Goal: Information Seeking & Learning: Learn about a topic

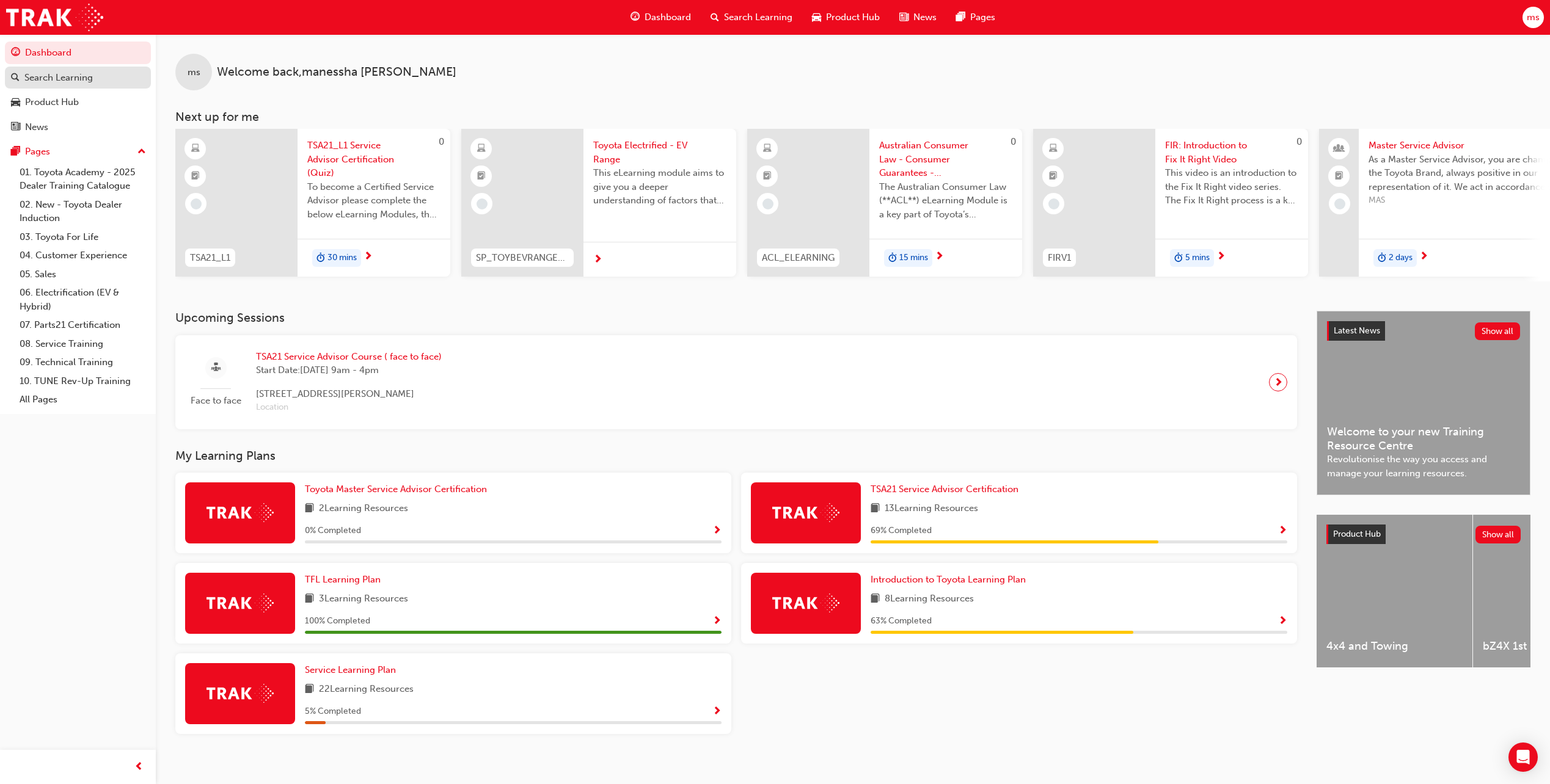
click at [92, 76] on div "Search Learning" at bounding box center [58, 78] width 69 height 14
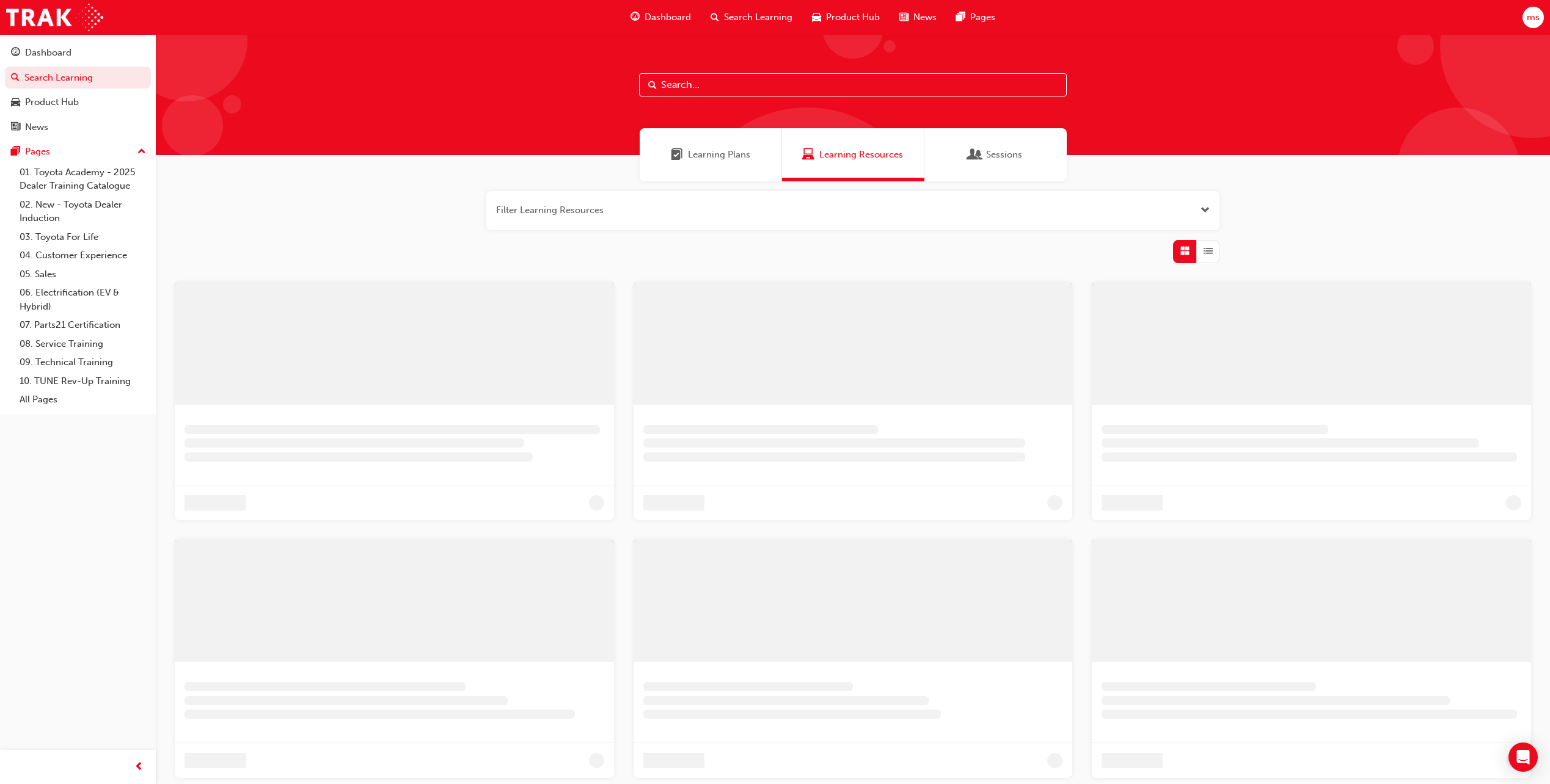
click at [1006, 160] on span "Sessions" at bounding box center [1003, 154] width 36 height 14
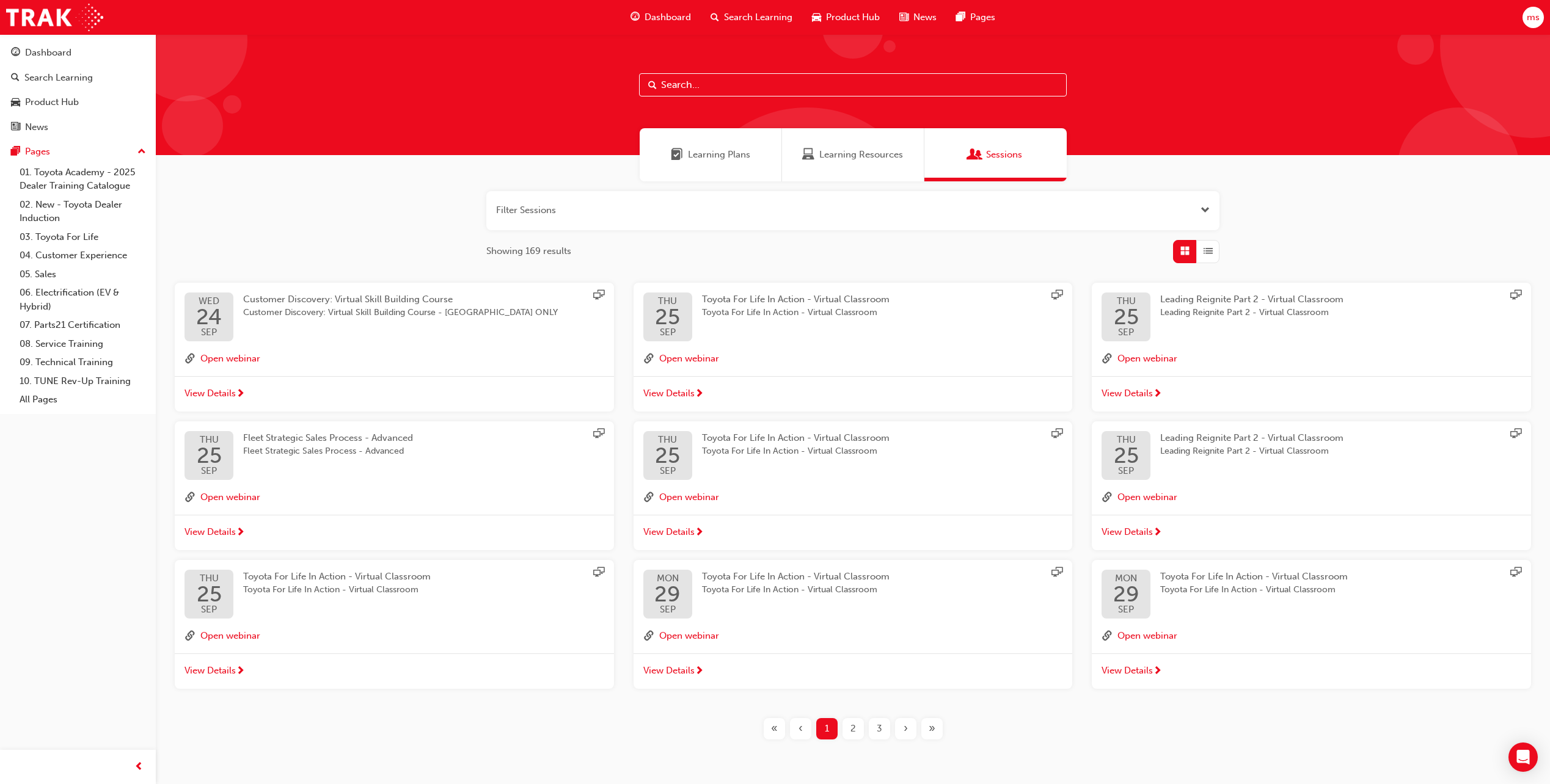
click at [657, 15] on span "Dashboard" at bounding box center [667, 17] width 46 height 14
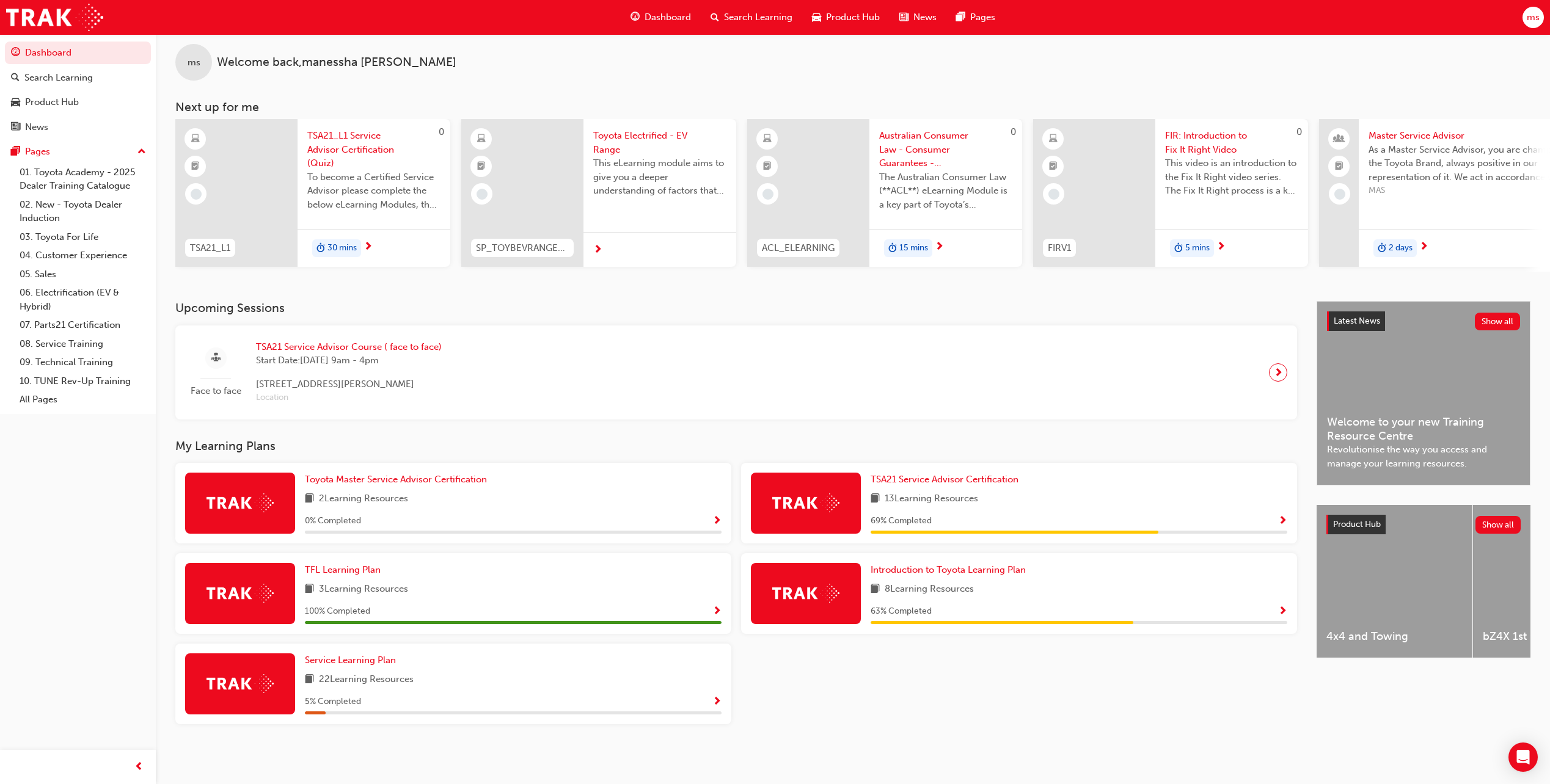
scroll to position [15, 0]
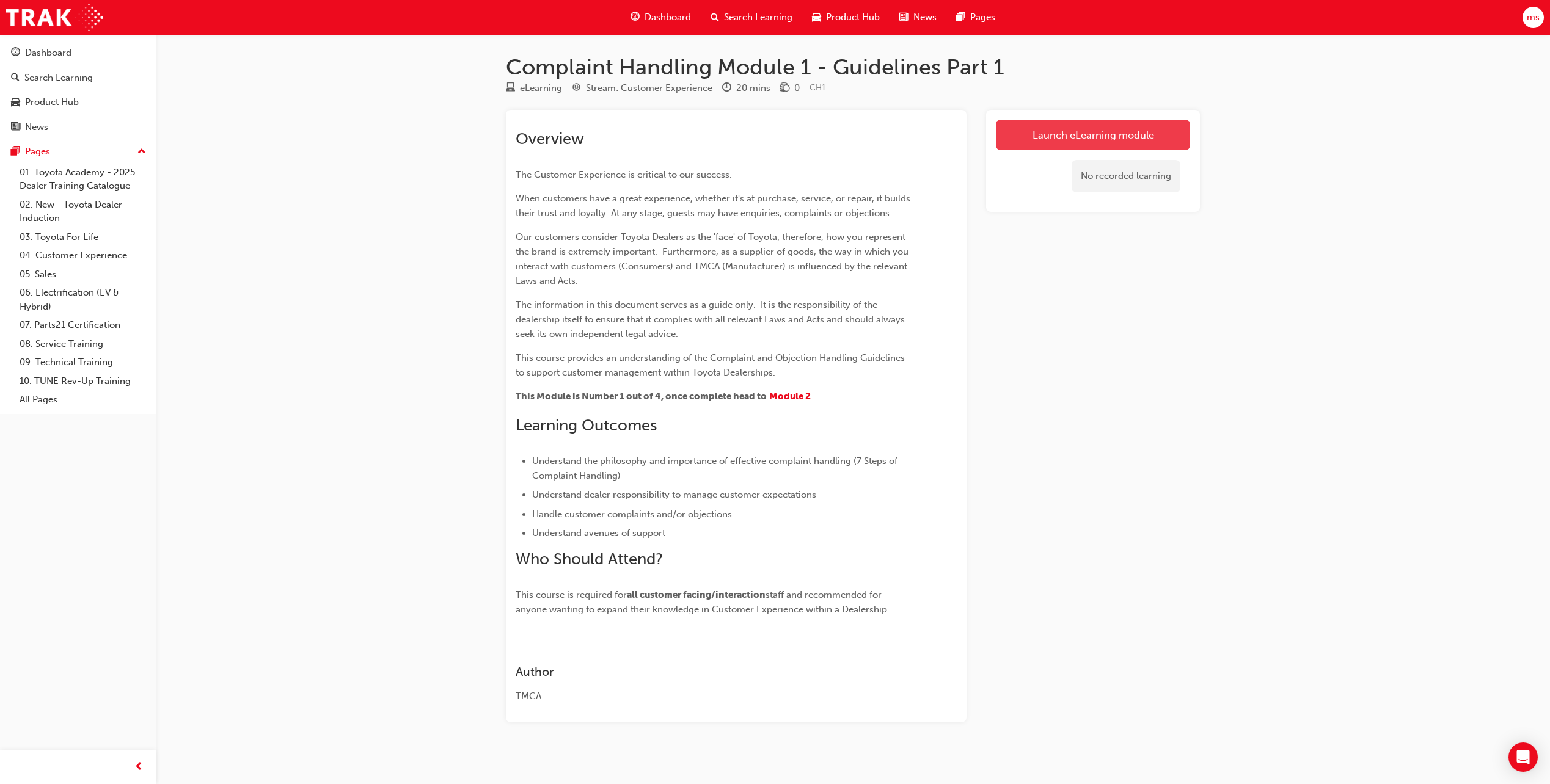
click at [1051, 133] on link "Launch eLearning module" at bounding box center [1093, 135] width 194 height 31
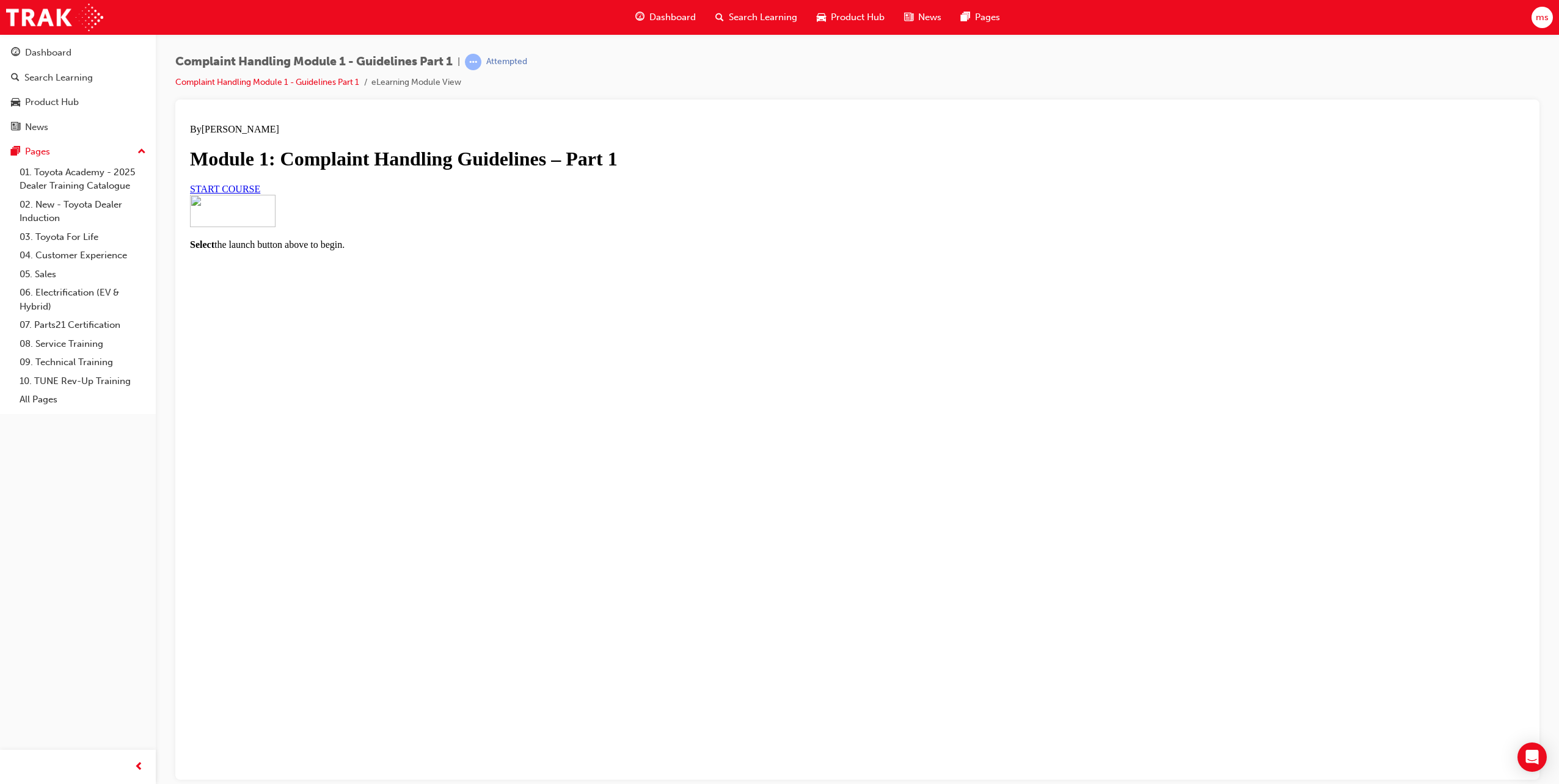
click at [260, 194] on link "START COURSE" at bounding box center [225, 188] width 70 height 11
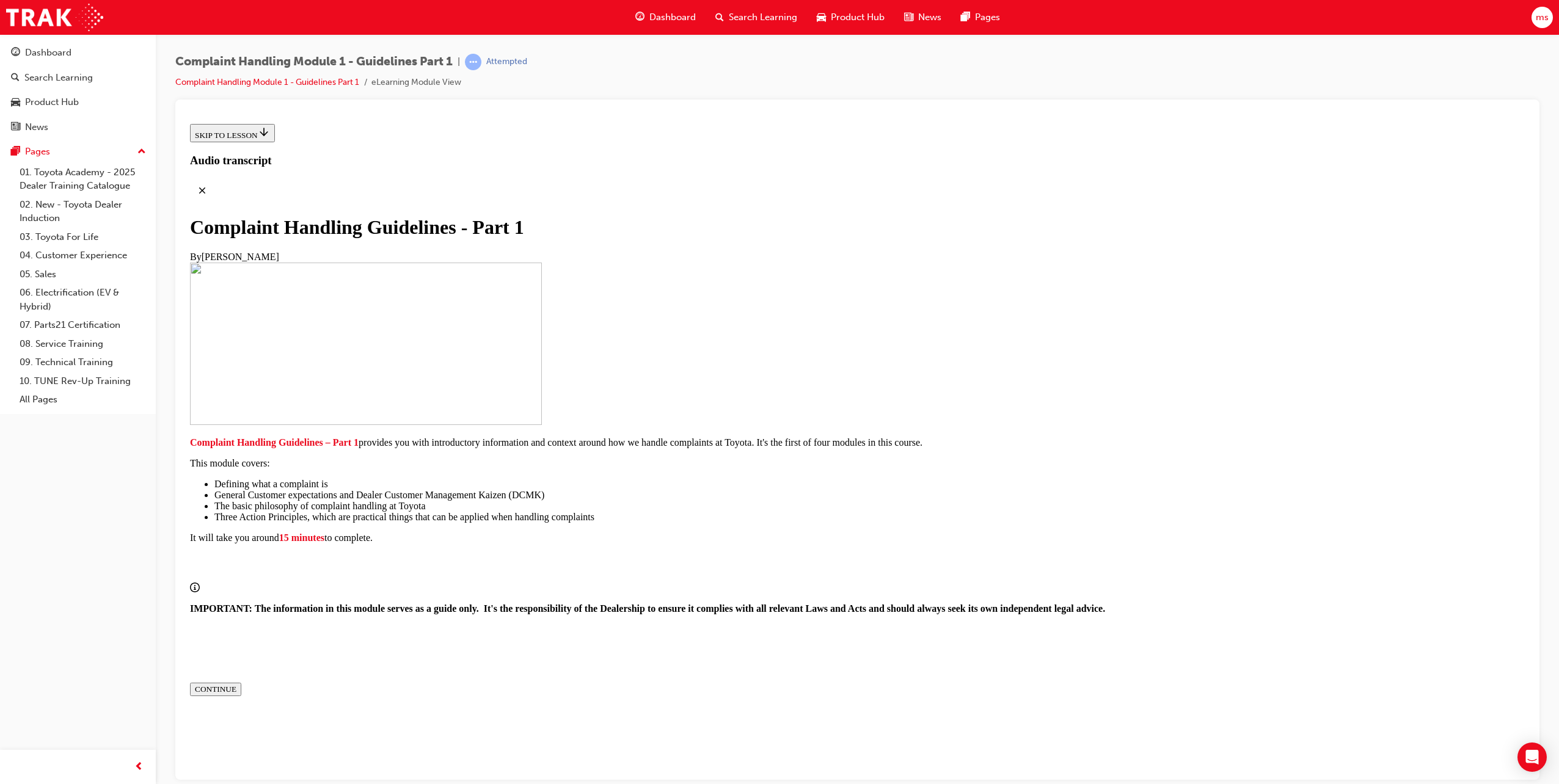
scroll to position [40, 0]
click at [236, 689] on div "CONTINUE" at bounding box center [215, 689] width 41 height 10
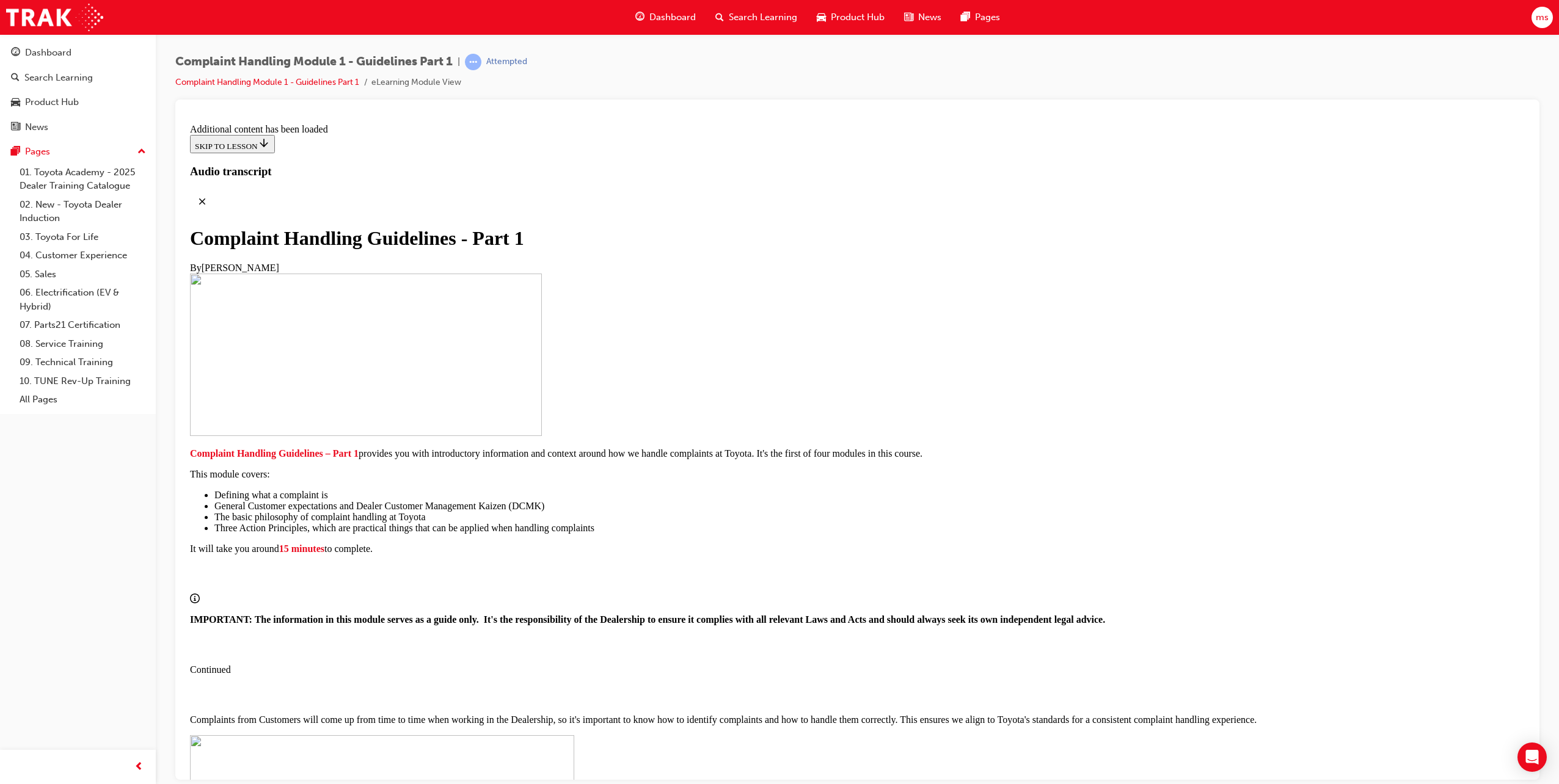
scroll to position [4615, 0]
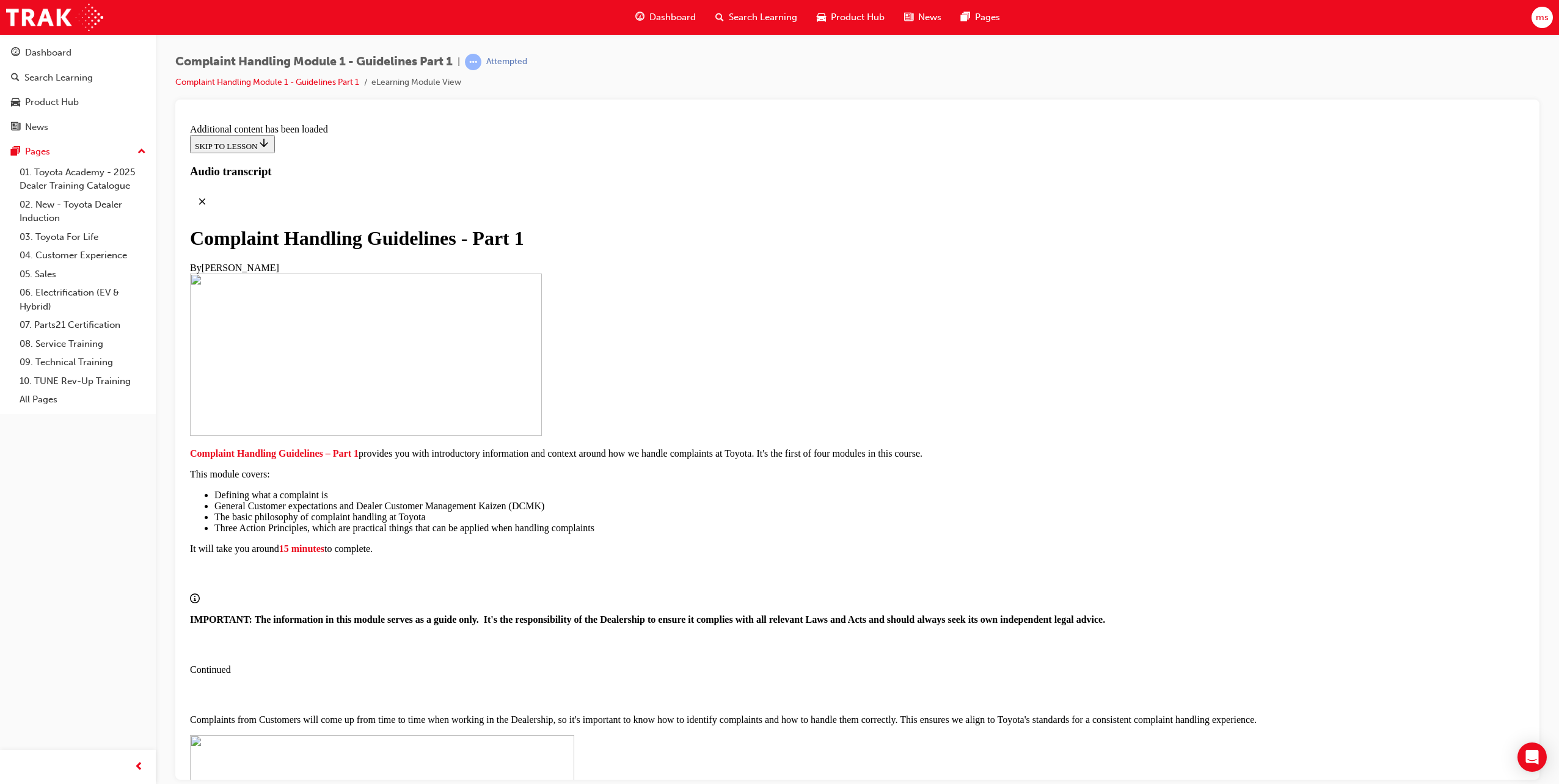
scroll to position [4934, 0]
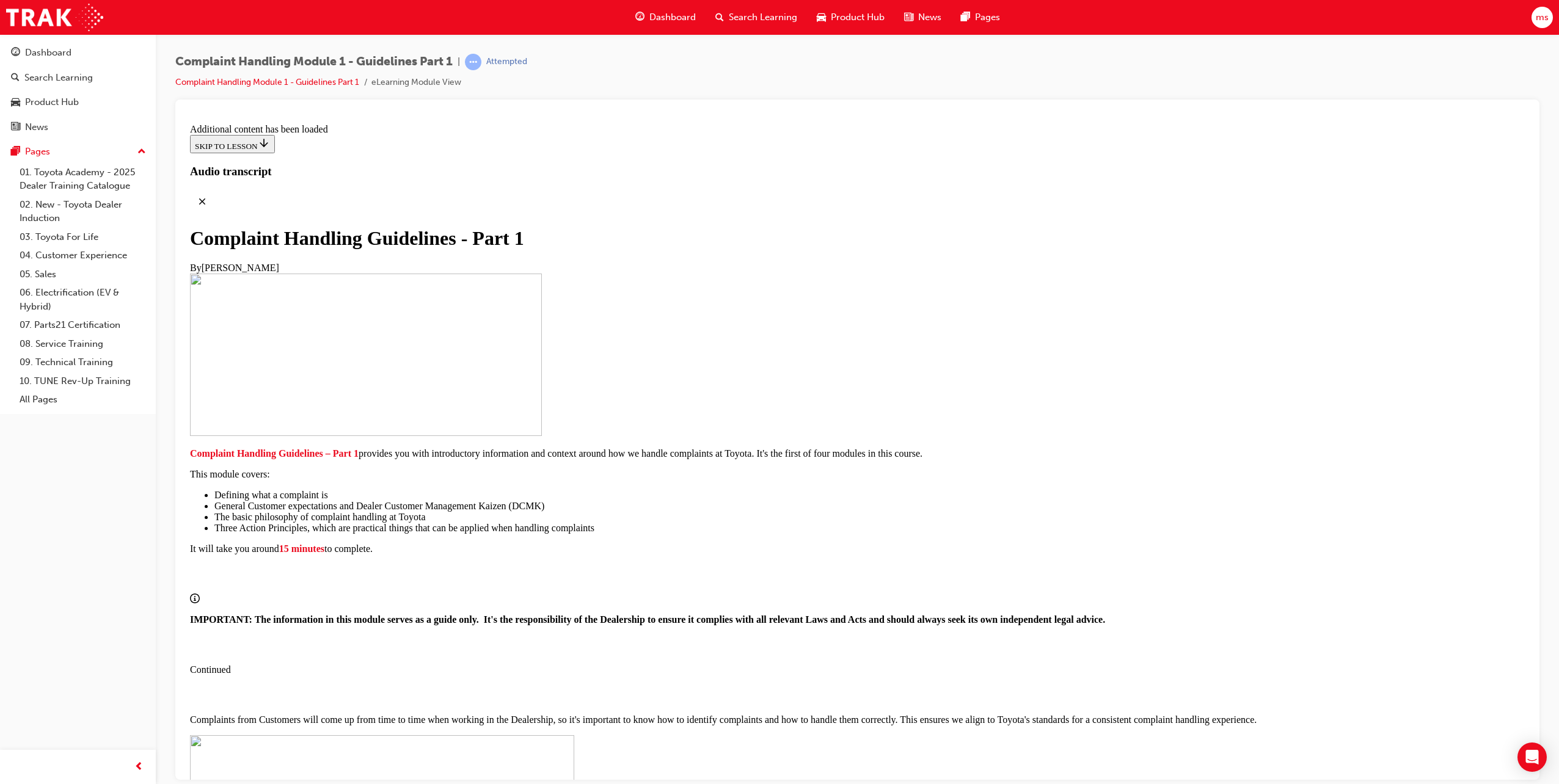
scroll to position [5763, 0]
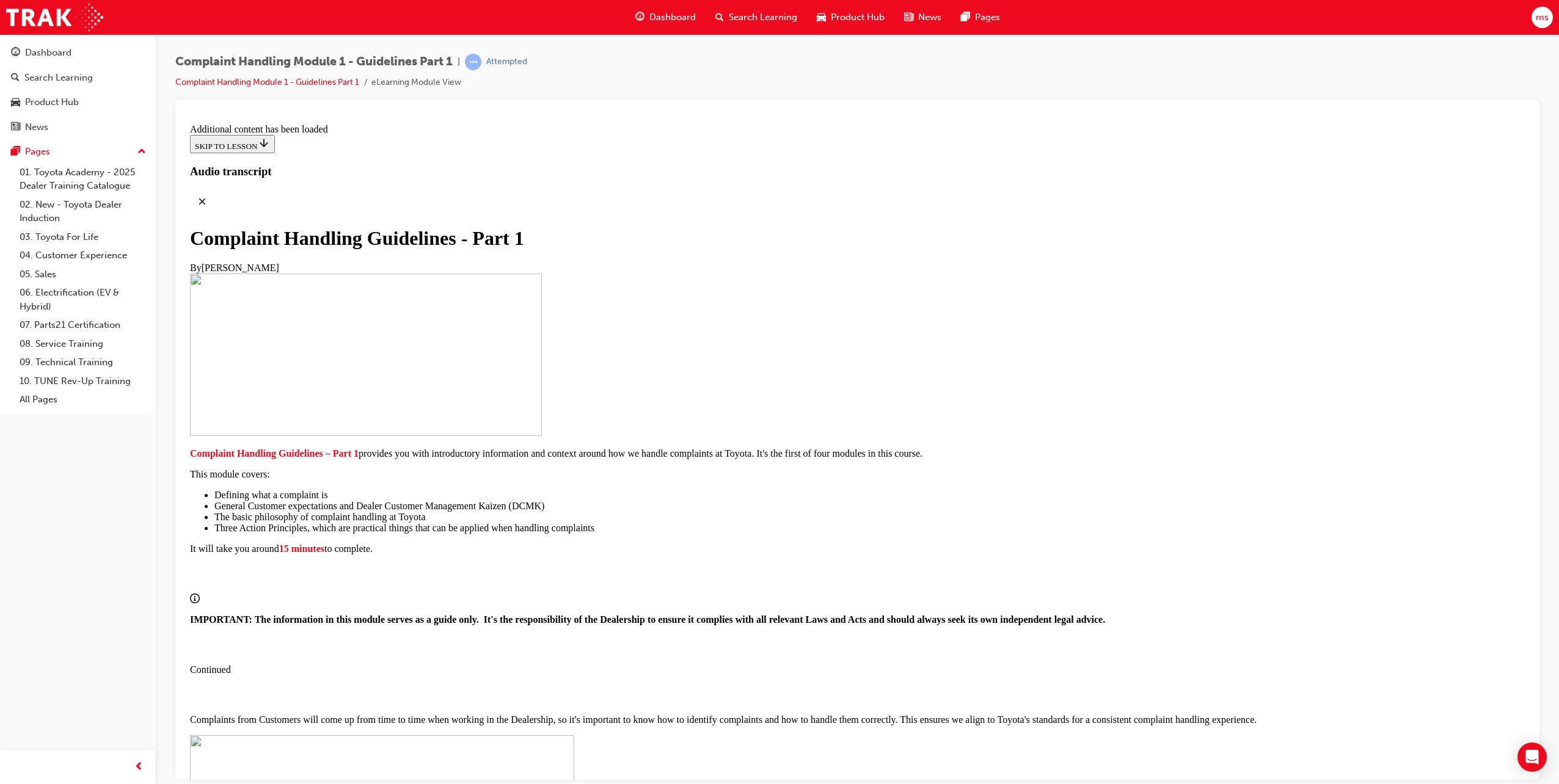
scroll to position [8209, 0]
radio input "true"
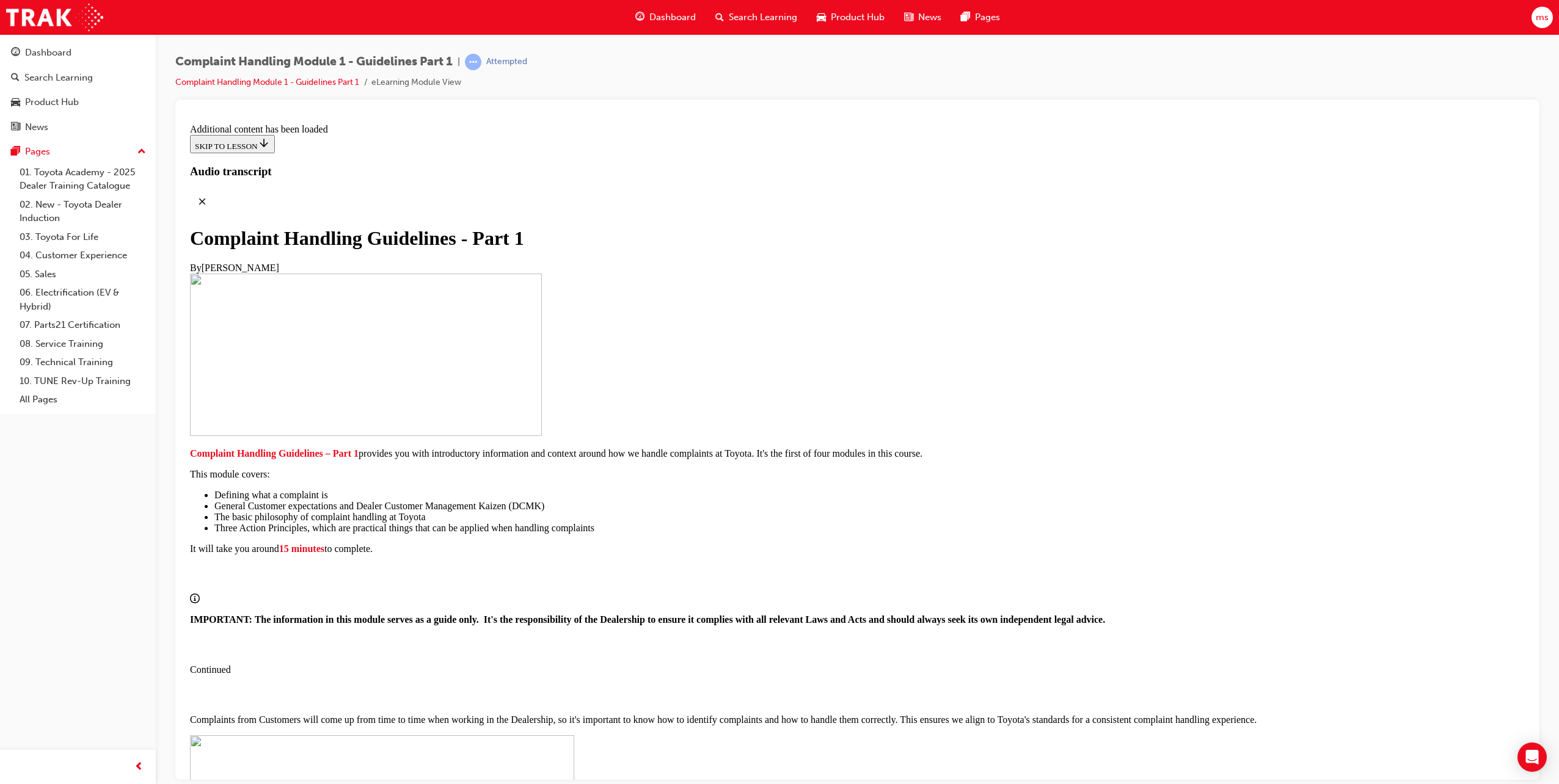
drag, startPoint x: 751, startPoint y: 414, endPoint x: 681, endPoint y: 382, distance: 77.0
radio input "true"
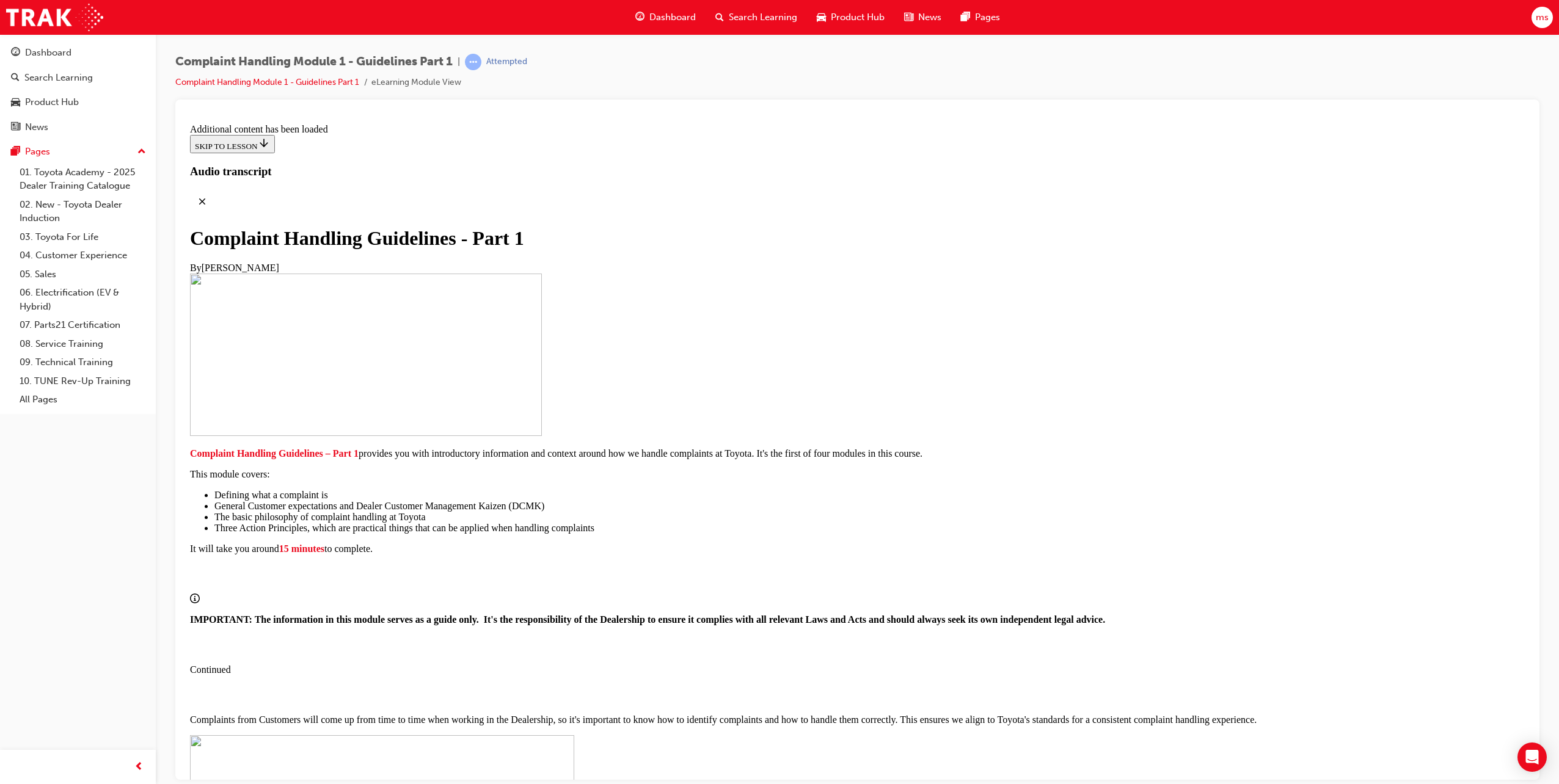
radio input "true"
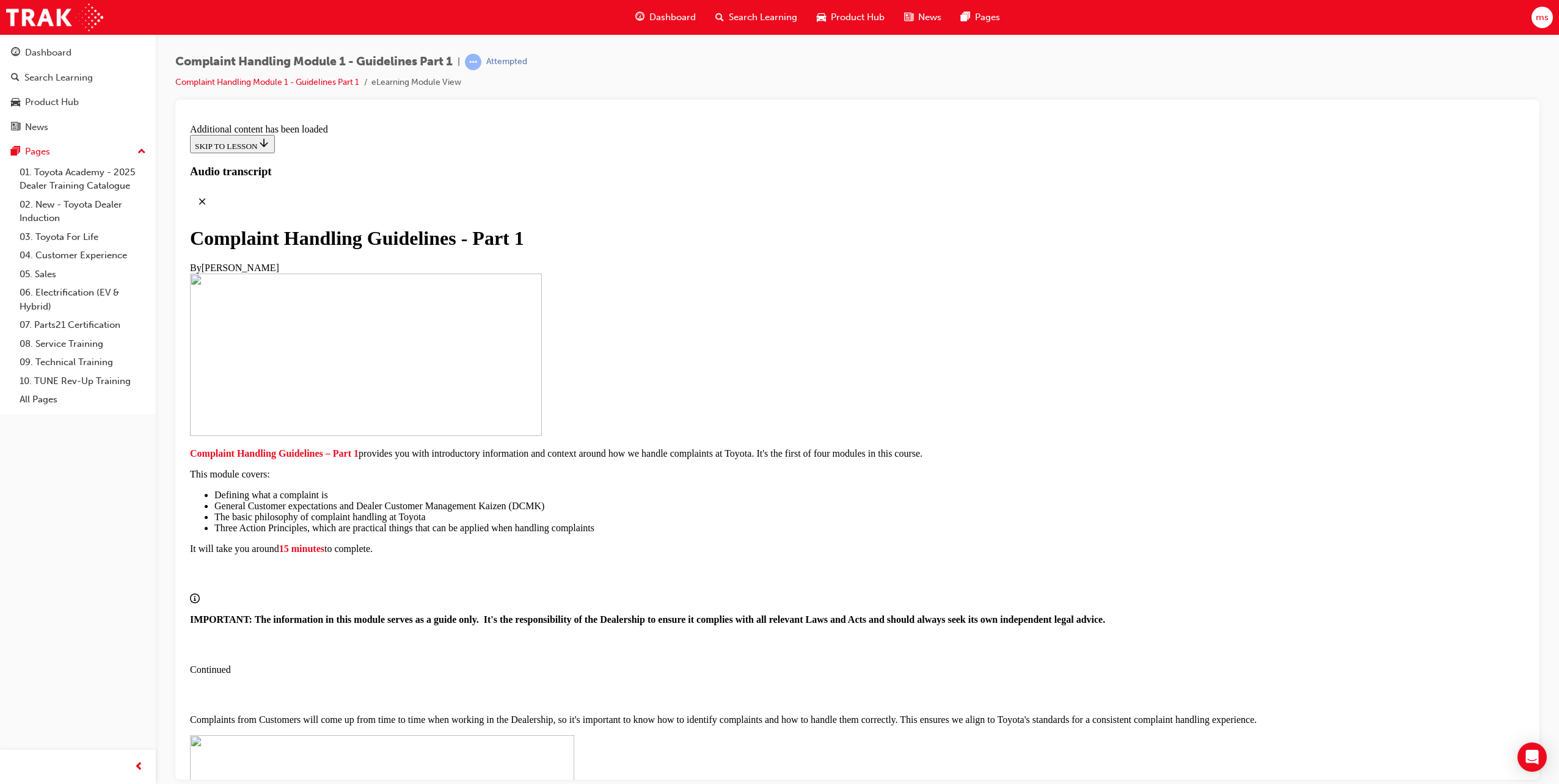
radio input "true"
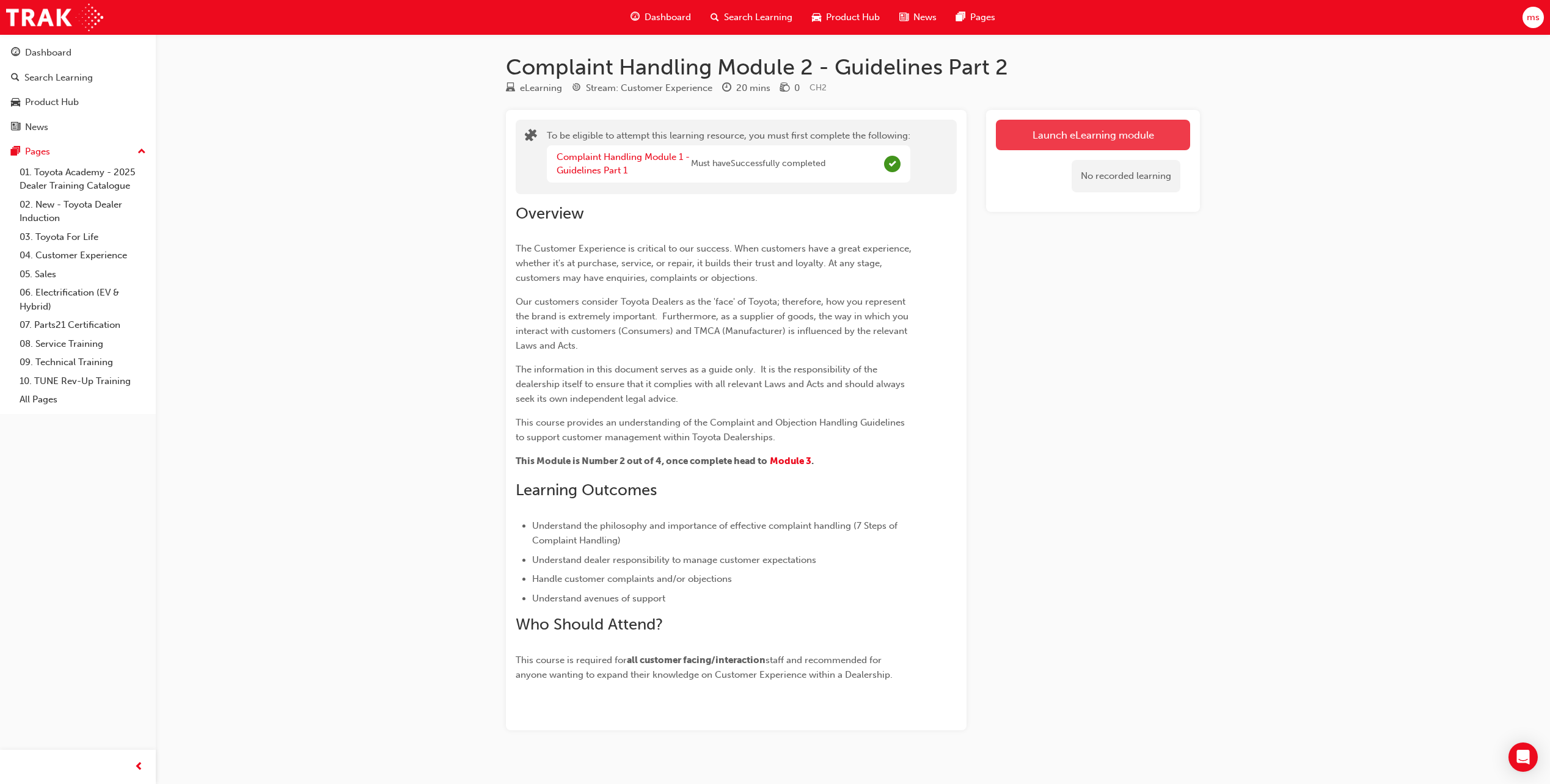
click at [1103, 124] on button "Launch eLearning module" at bounding box center [1093, 135] width 194 height 31
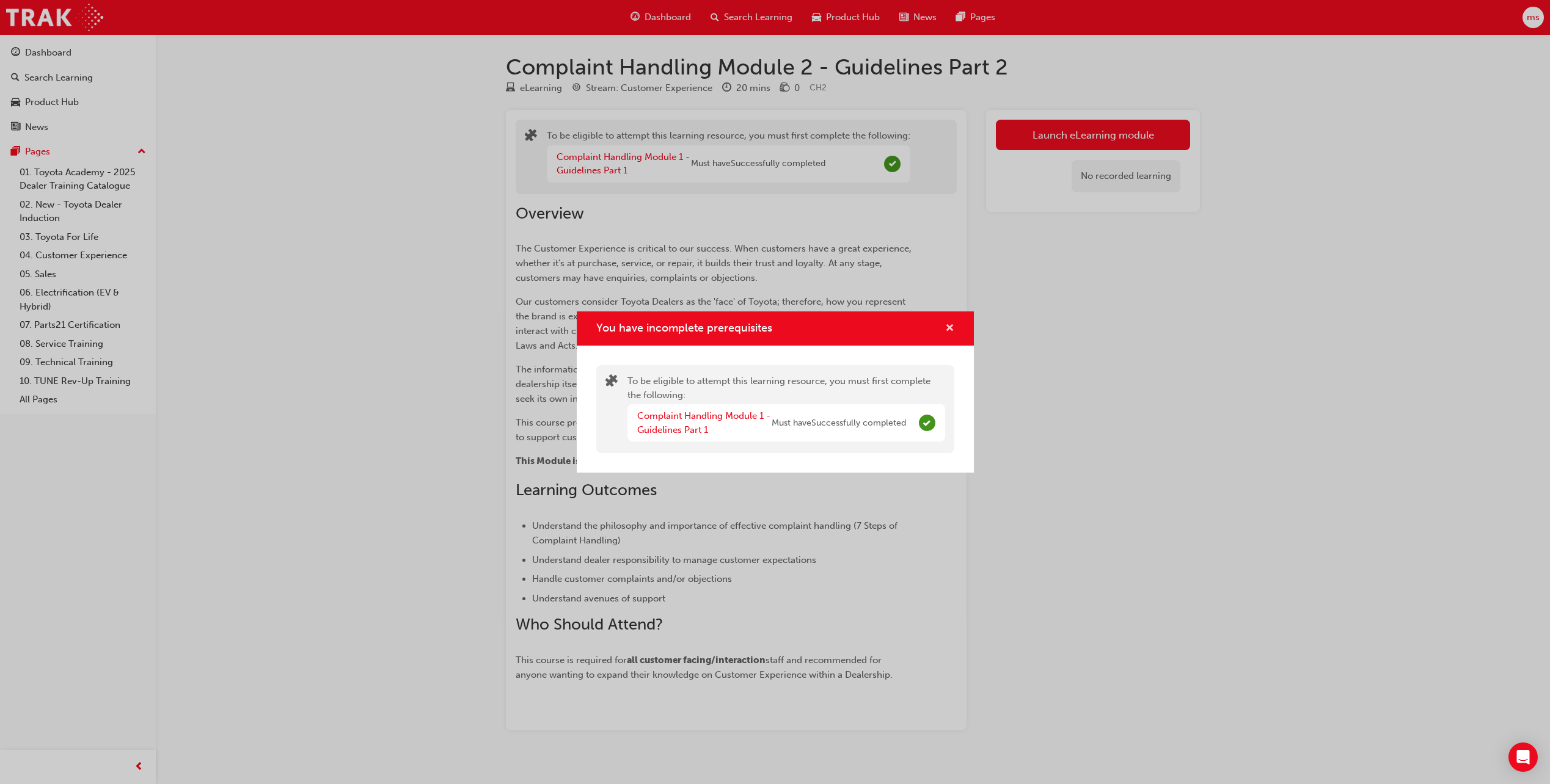
drag, startPoint x: 945, startPoint y: 328, endPoint x: 952, endPoint y: 315, distance: 14.8
click at [946, 327] on span "cross-icon" at bounding box center [949, 329] width 9 height 11
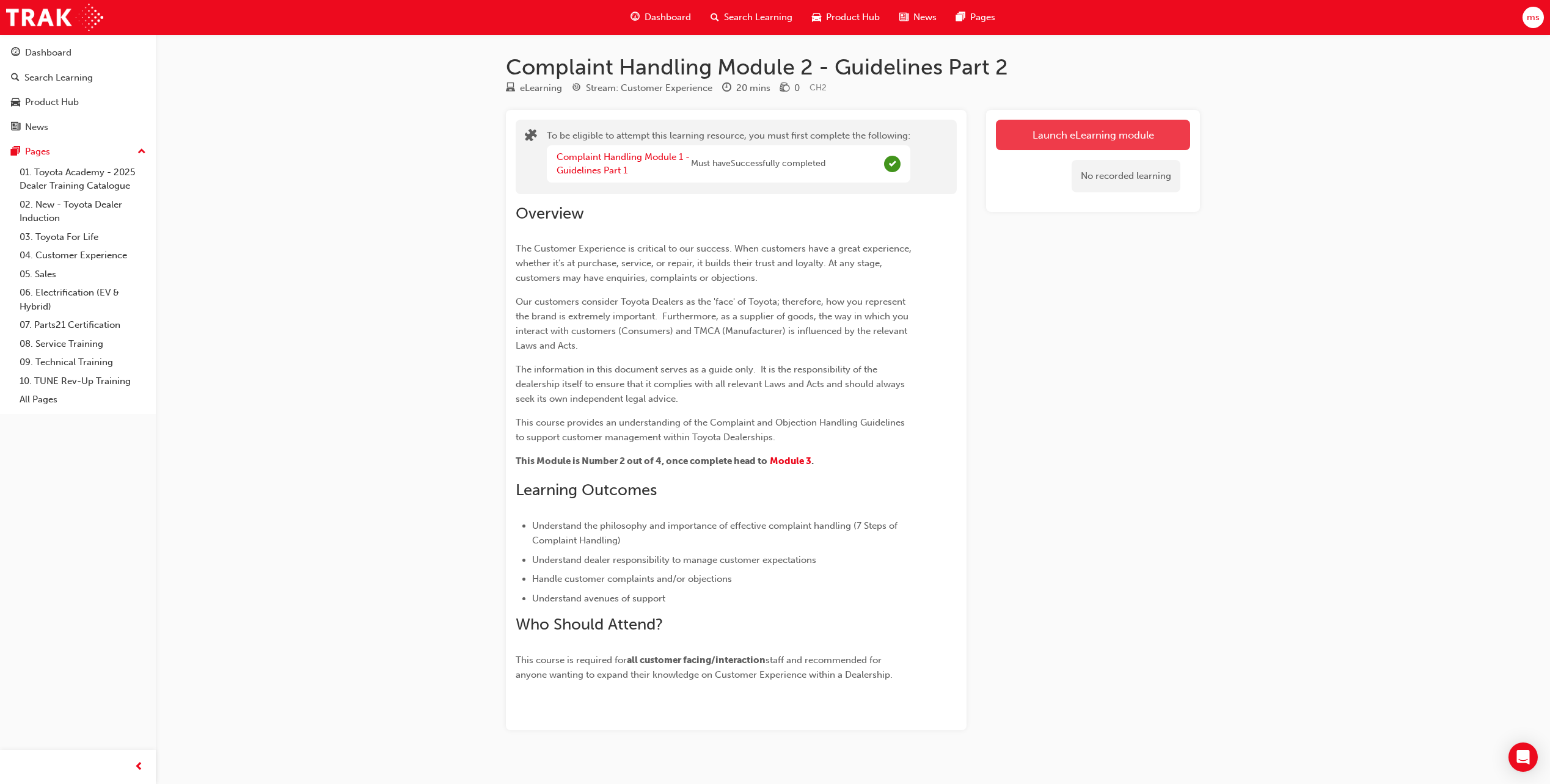
click at [1026, 138] on button "Launch eLearning module" at bounding box center [1093, 135] width 194 height 31
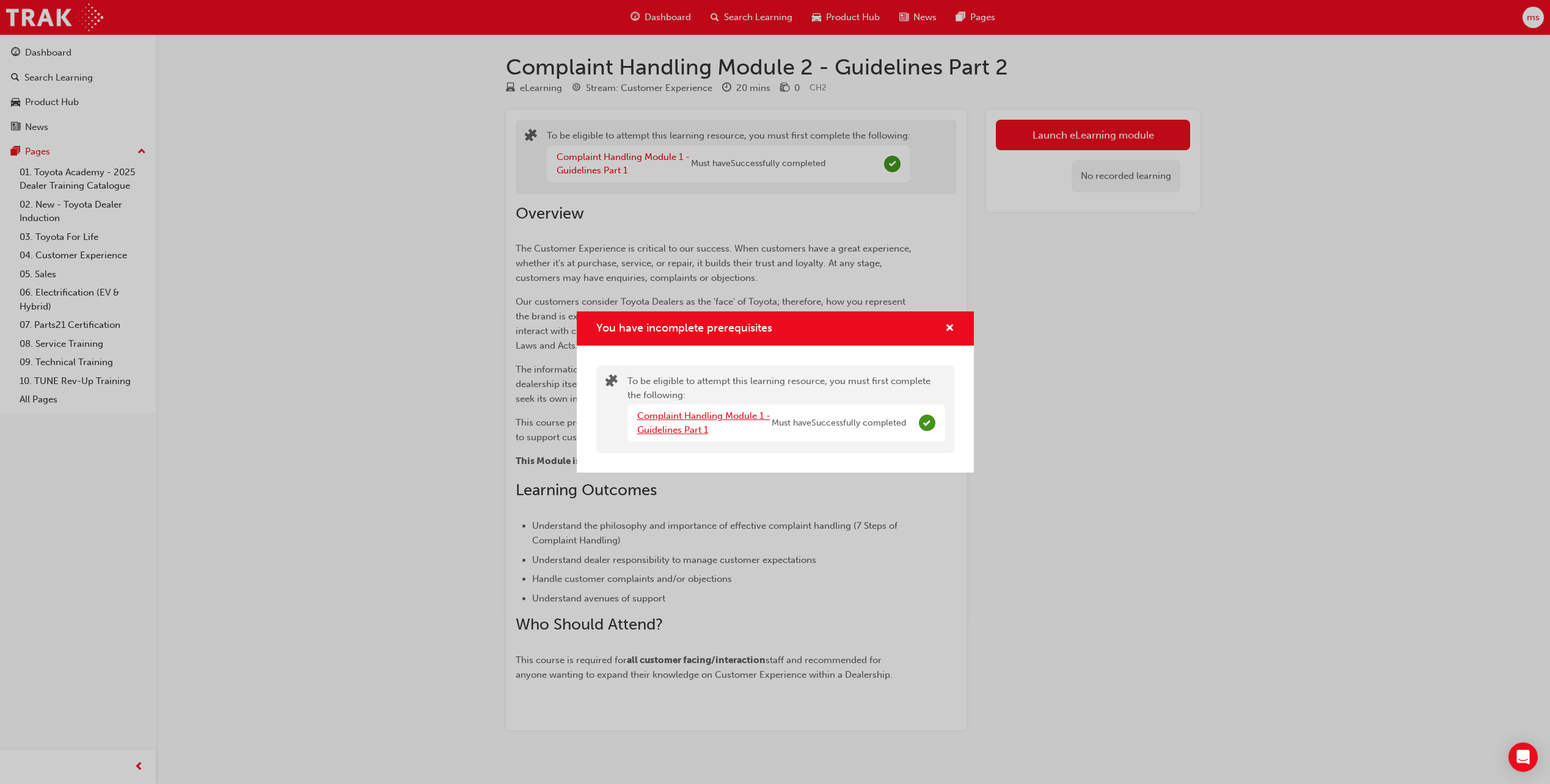
click at [720, 416] on link "Complaint Handling Module 1 - Guidelines Part 1" at bounding box center [703, 423] width 133 height 25
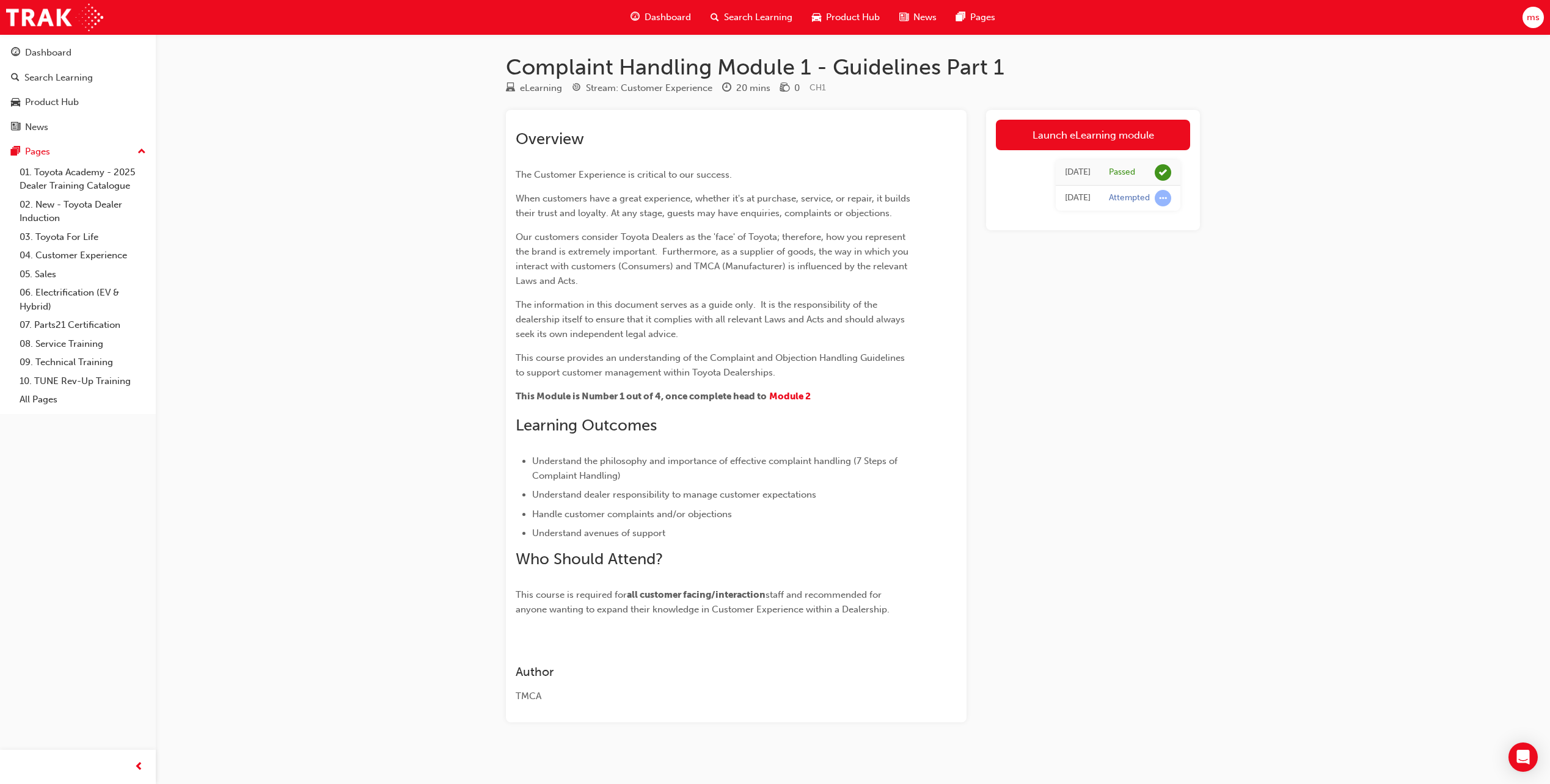
click at [736, 19] on span "Search Learning" at bounding box center [758, 17] width 69 height 14
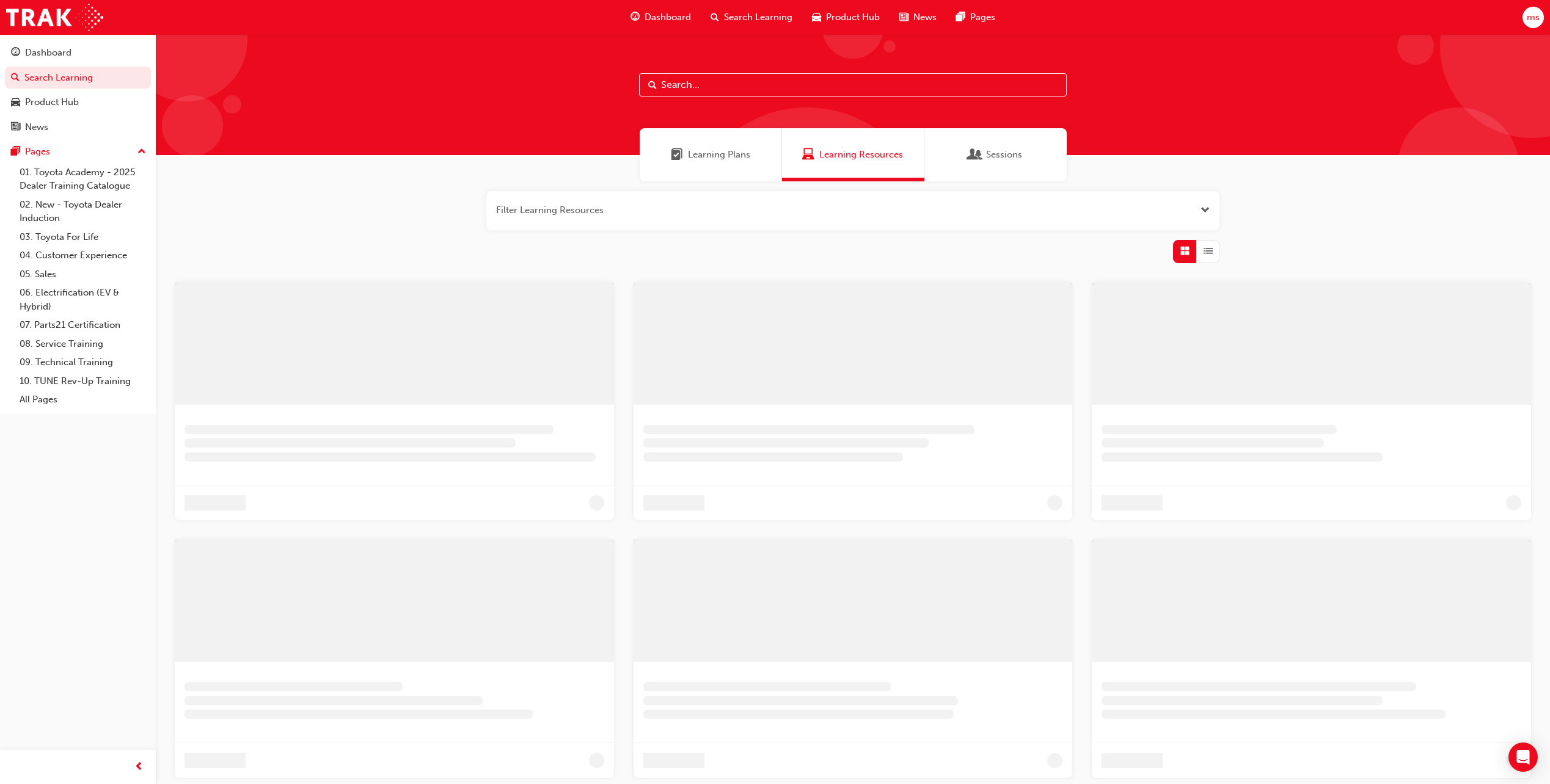
click at [705, 86] on input "text" at bounding box center [852, 85] width 428 height 23
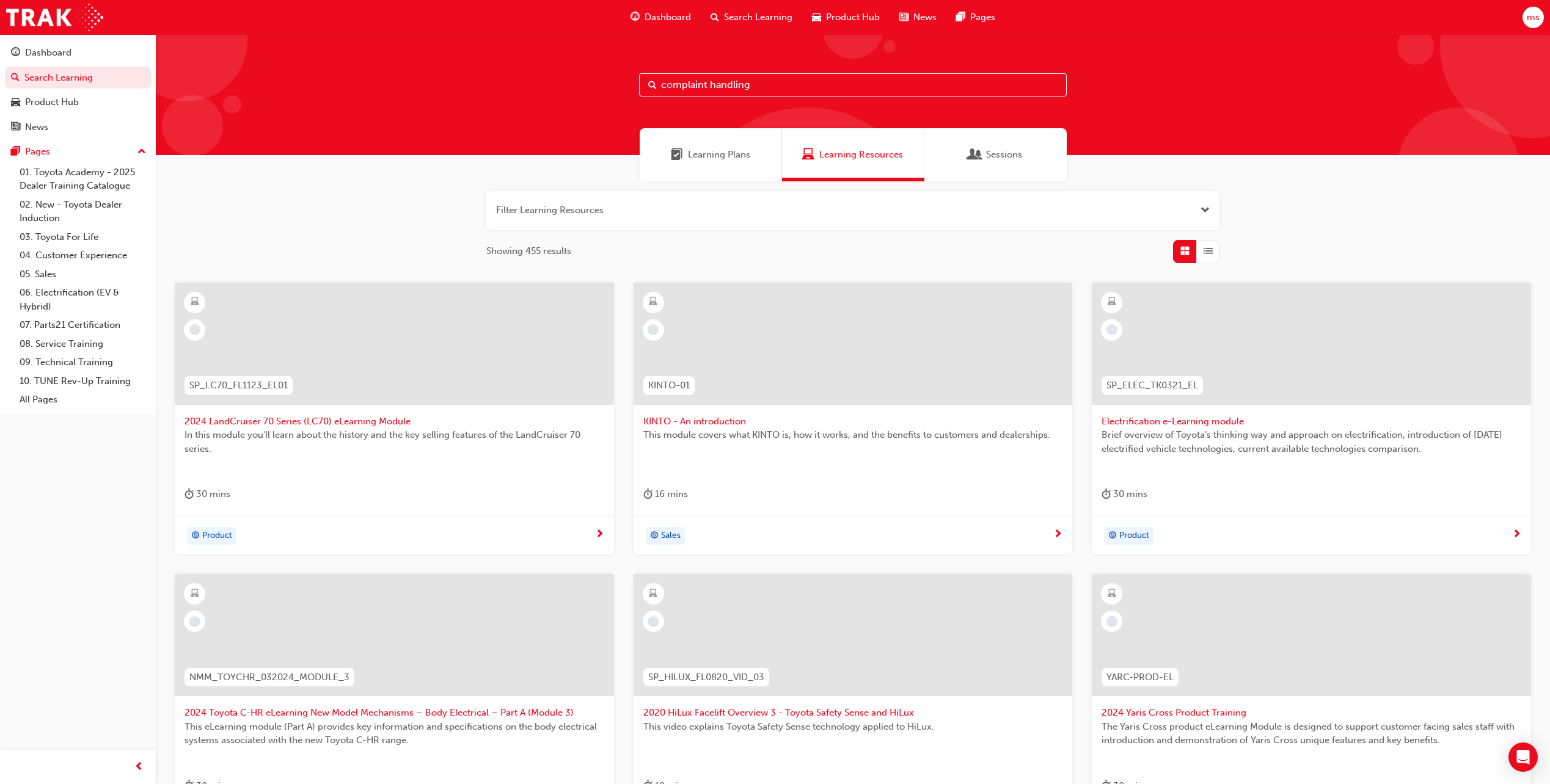
type input "complaint handling"
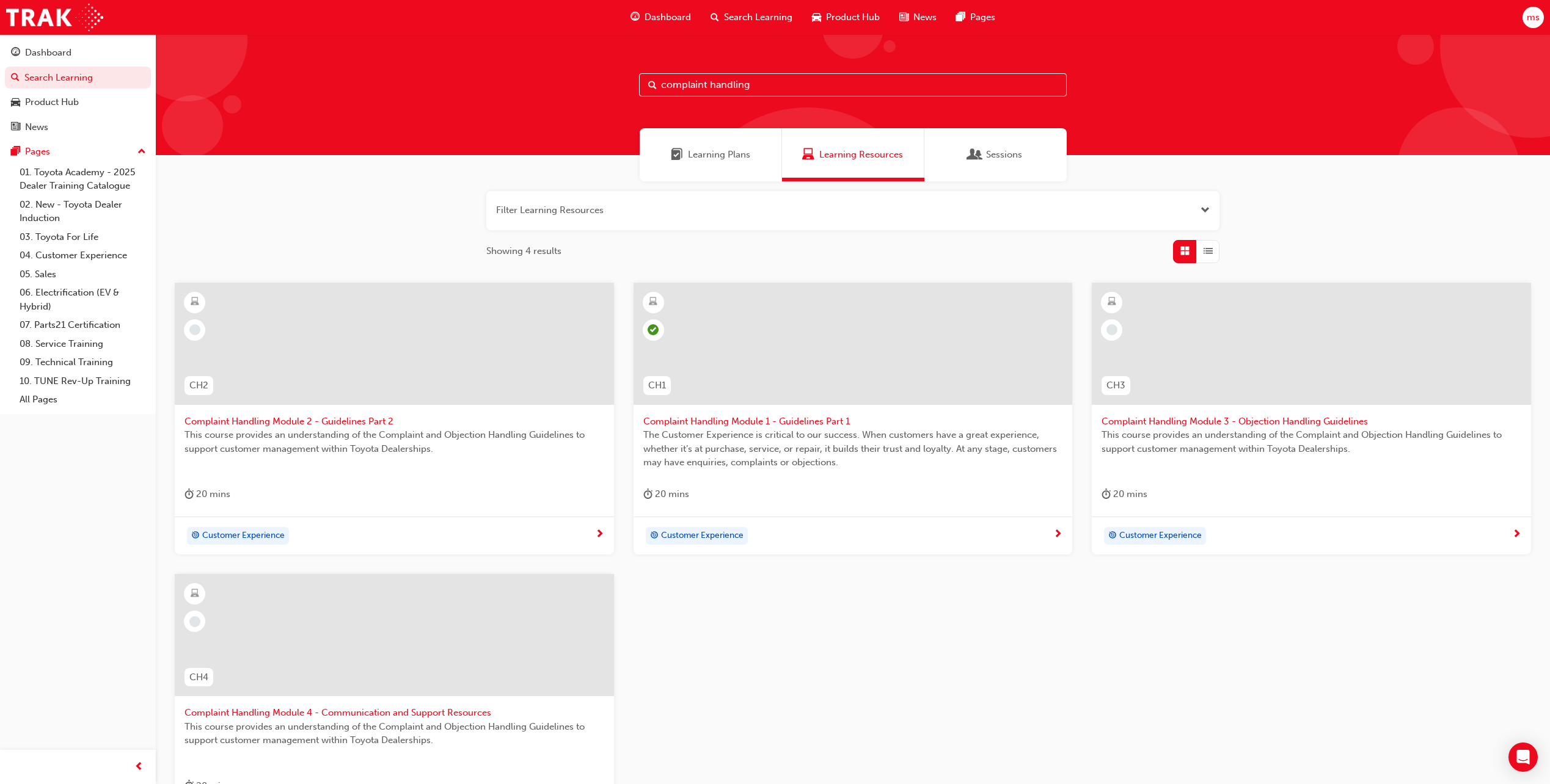
click at [341, 423] on span "Complaint Handling Module 2 - Guidelines Part 2" at bounding box center [394, 421] width 420 height 14
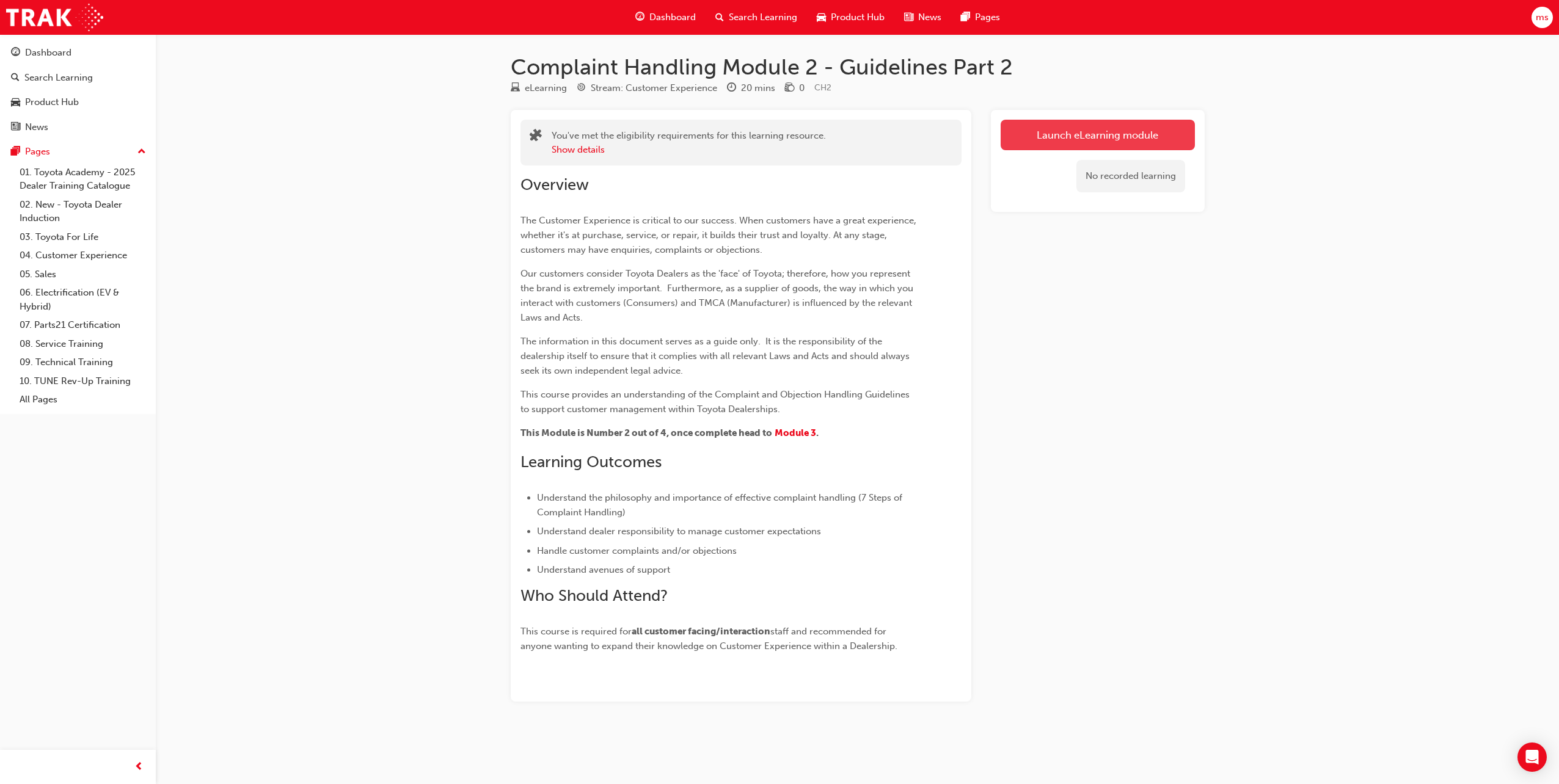
click at [1063, 139] on link "Launch eLearning module" at bounding box center [1098, 135] width 194 height 31
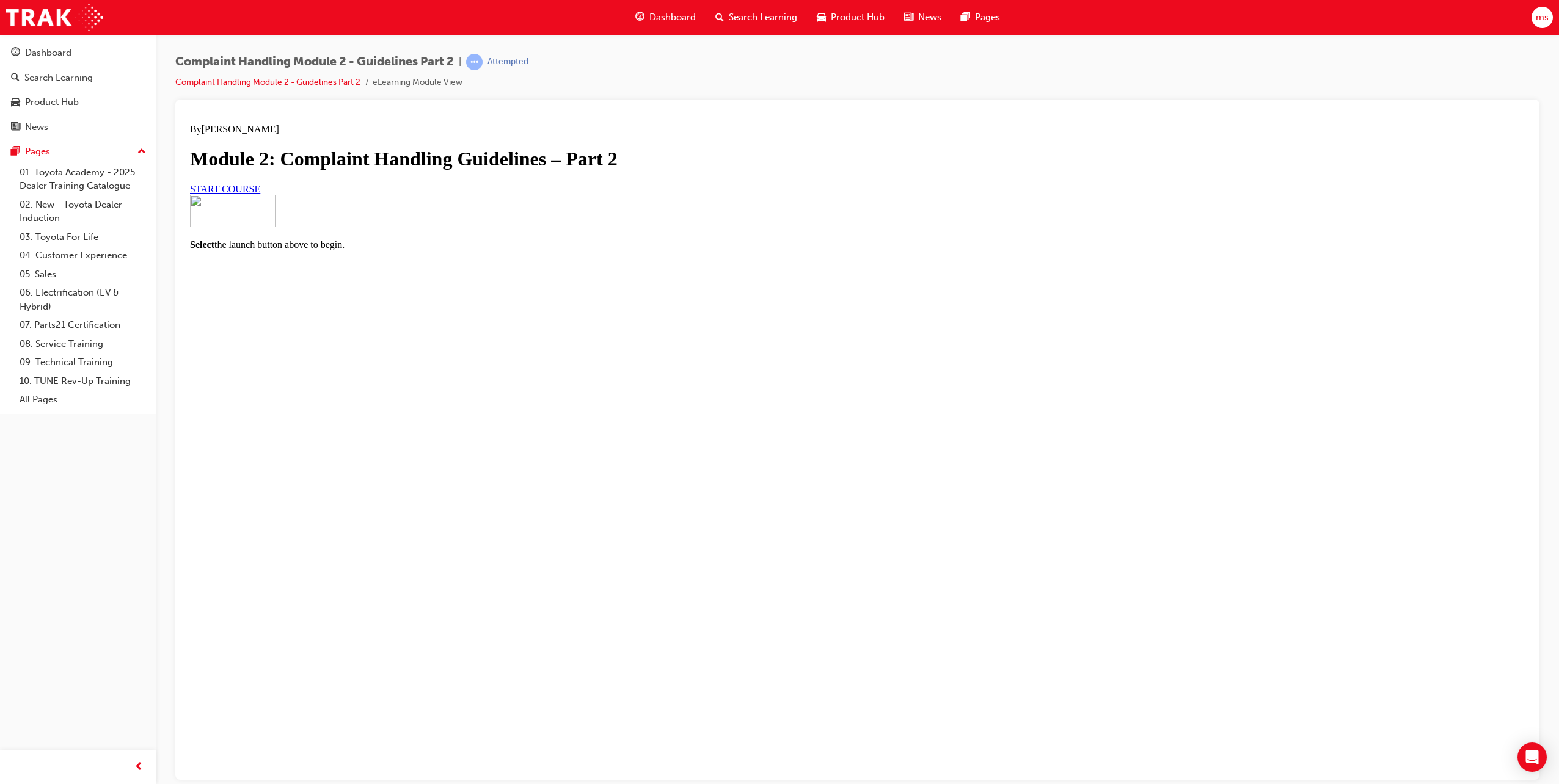
click at [260, 194] on span "START COURSE" at bounding box center [225, 188] width 70 height 11
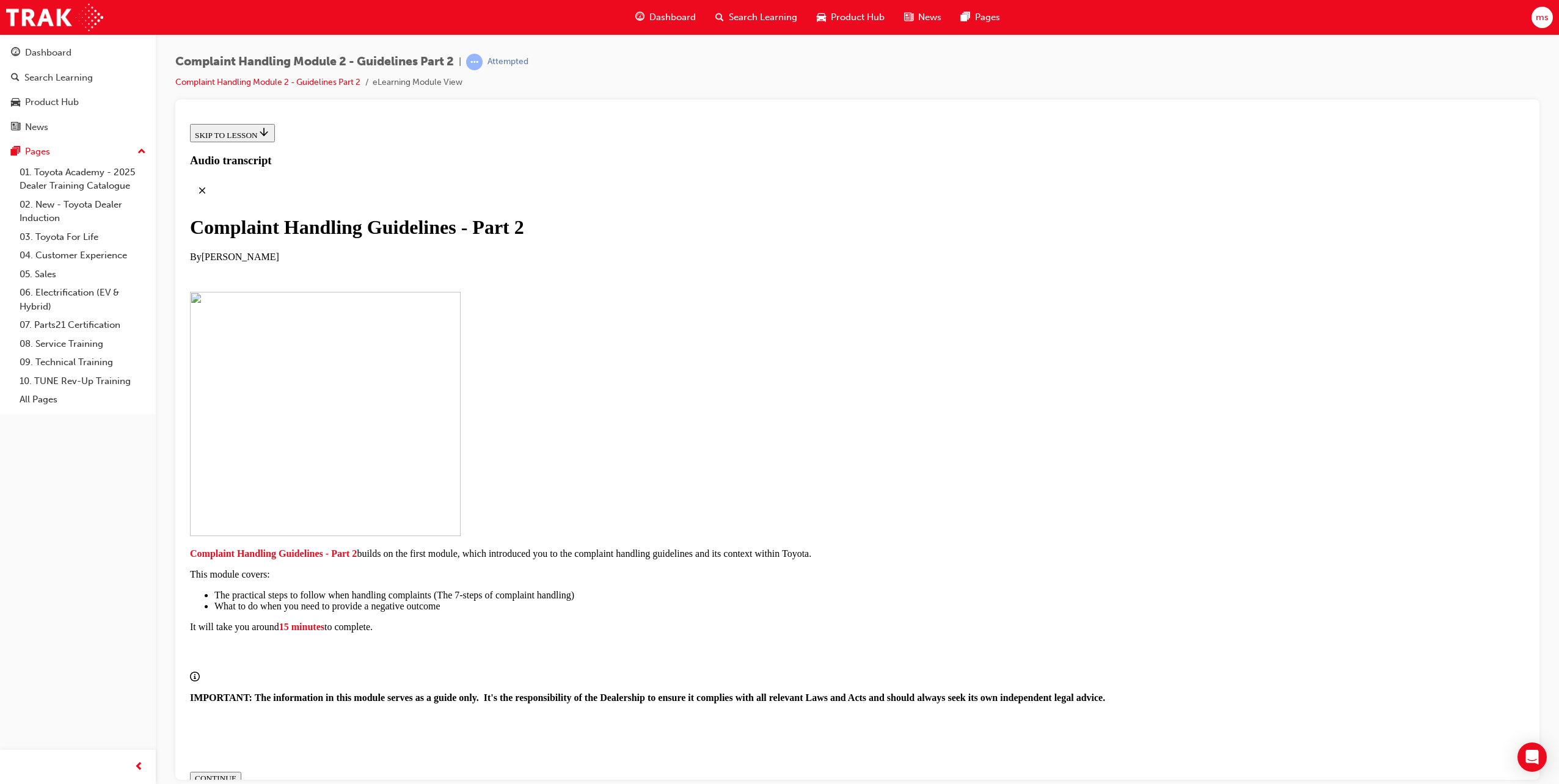
scroll to position [27, 0]
click at [236, 773] on div "CONTINUE" at bounding box center [215, 778] width 41 height 10
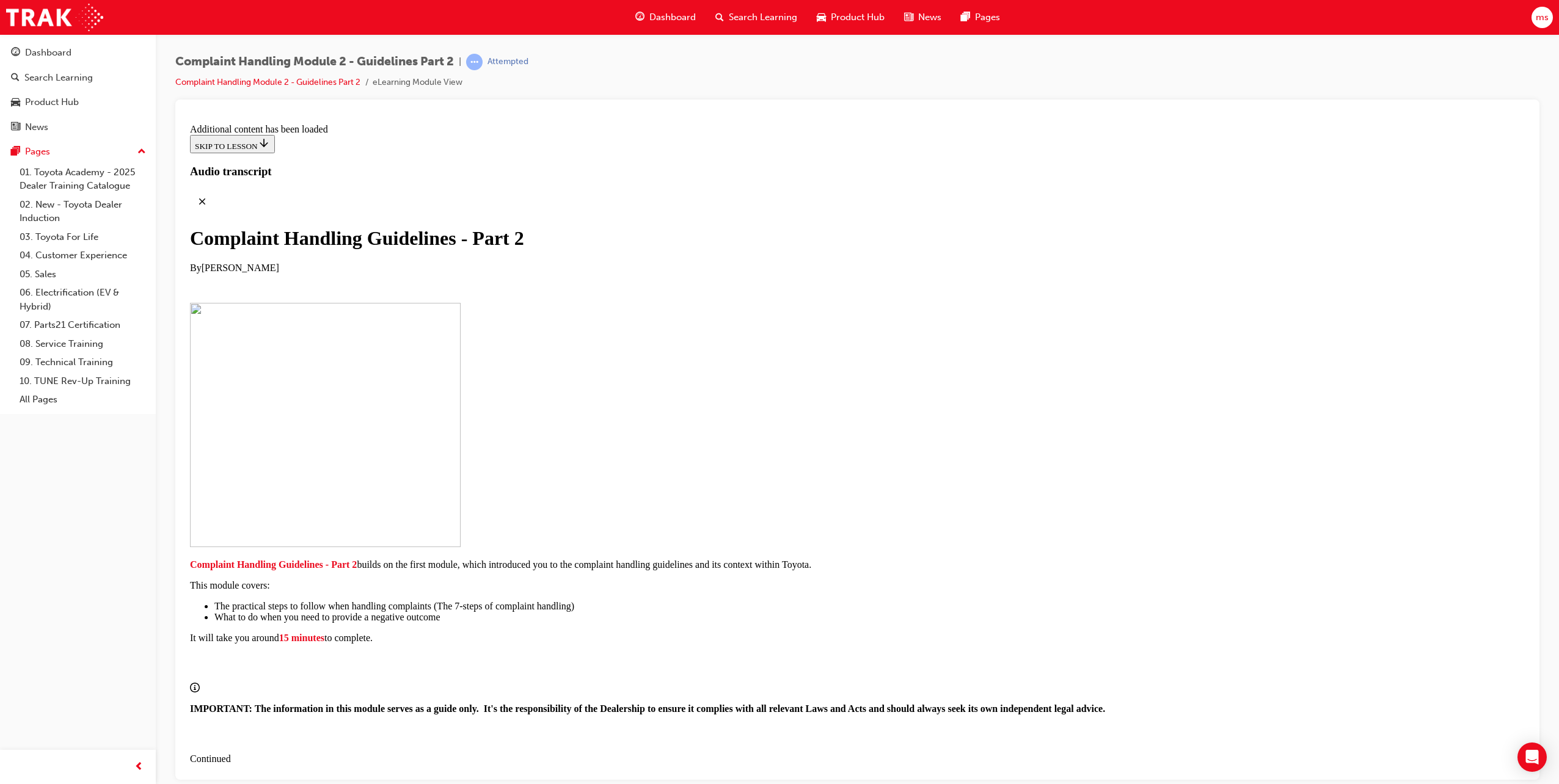
scroll to position [727, 0]
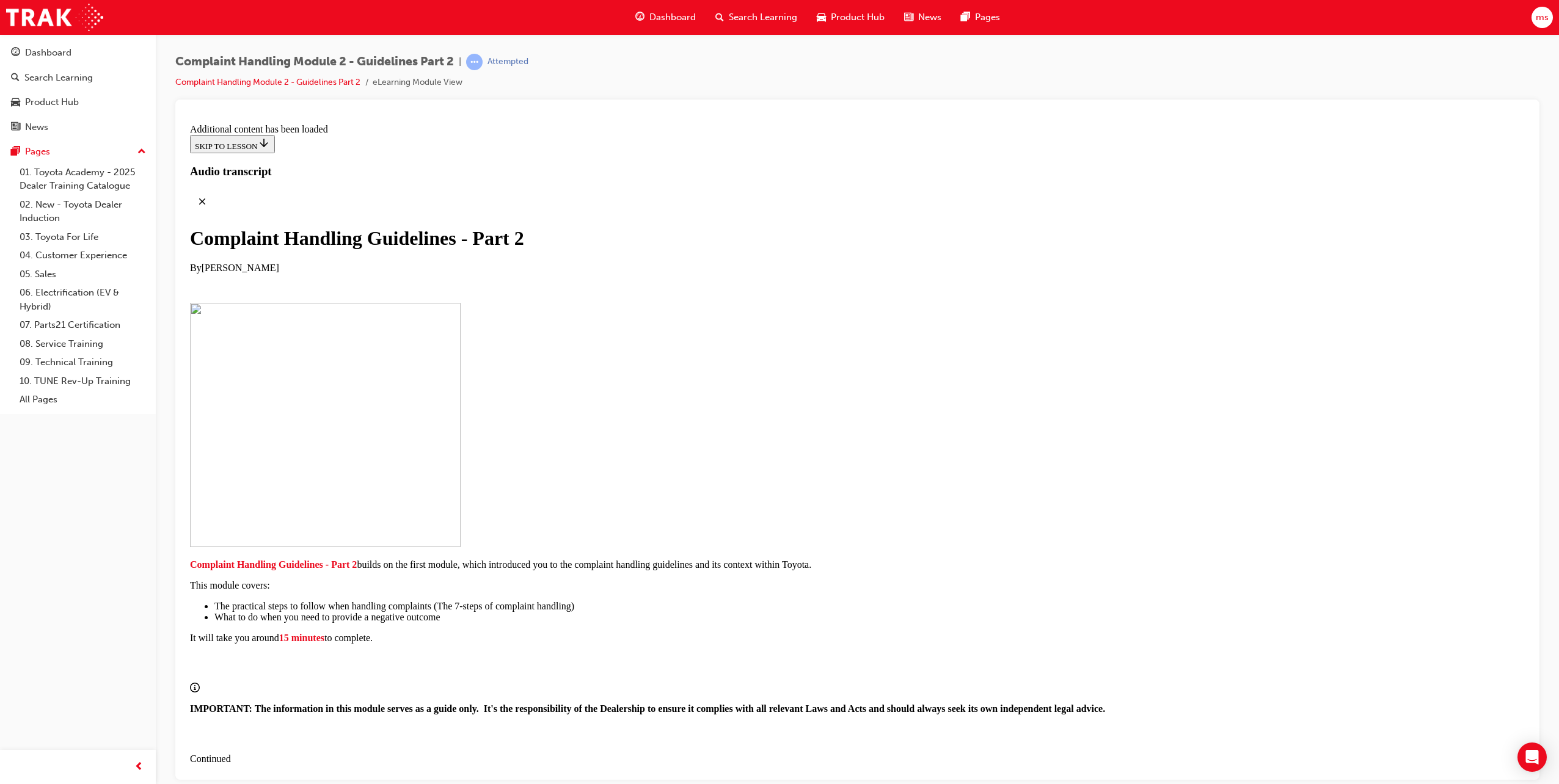
scroll to position [1300, 0]
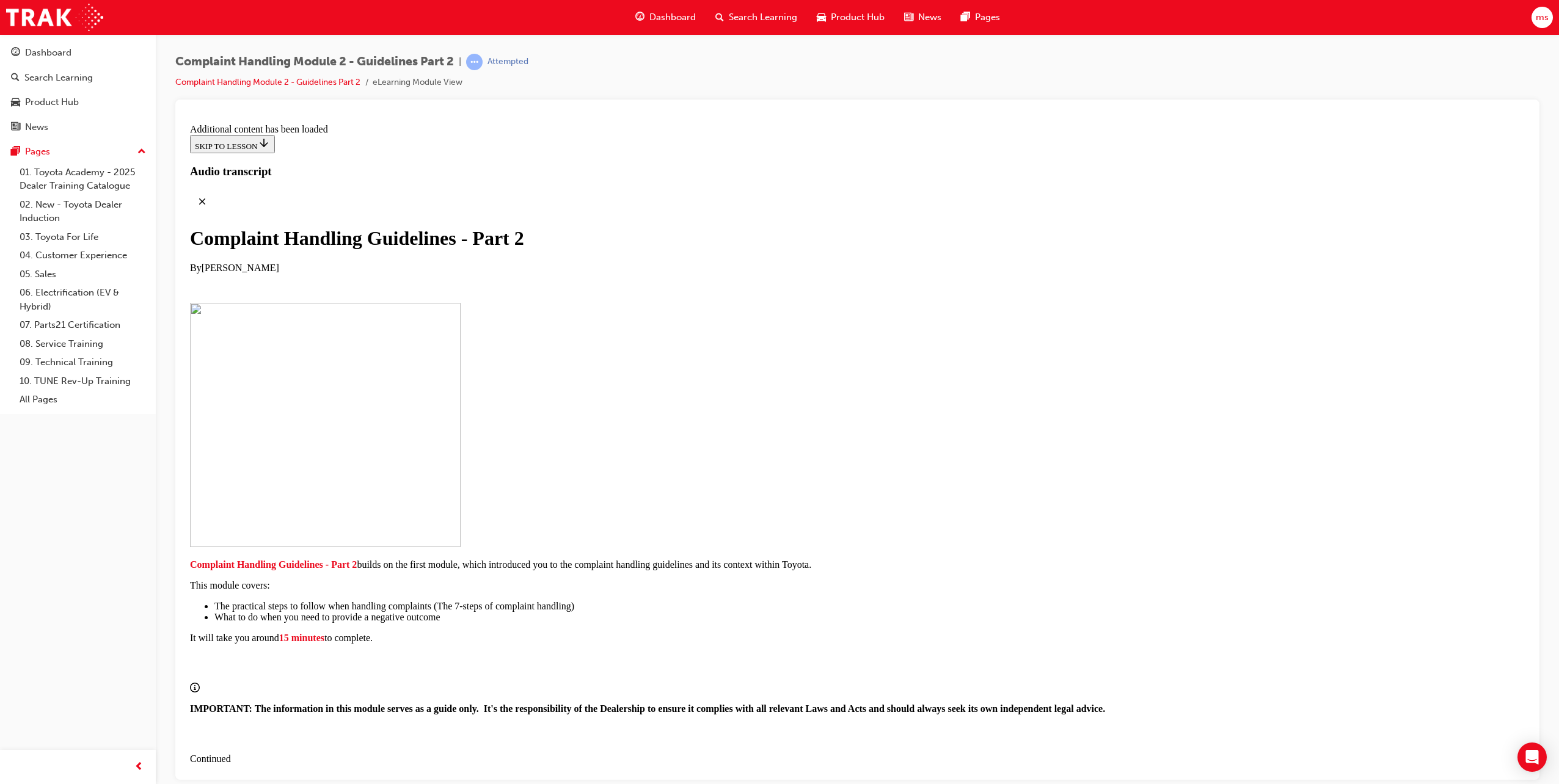
scroll to position [3024, 0]
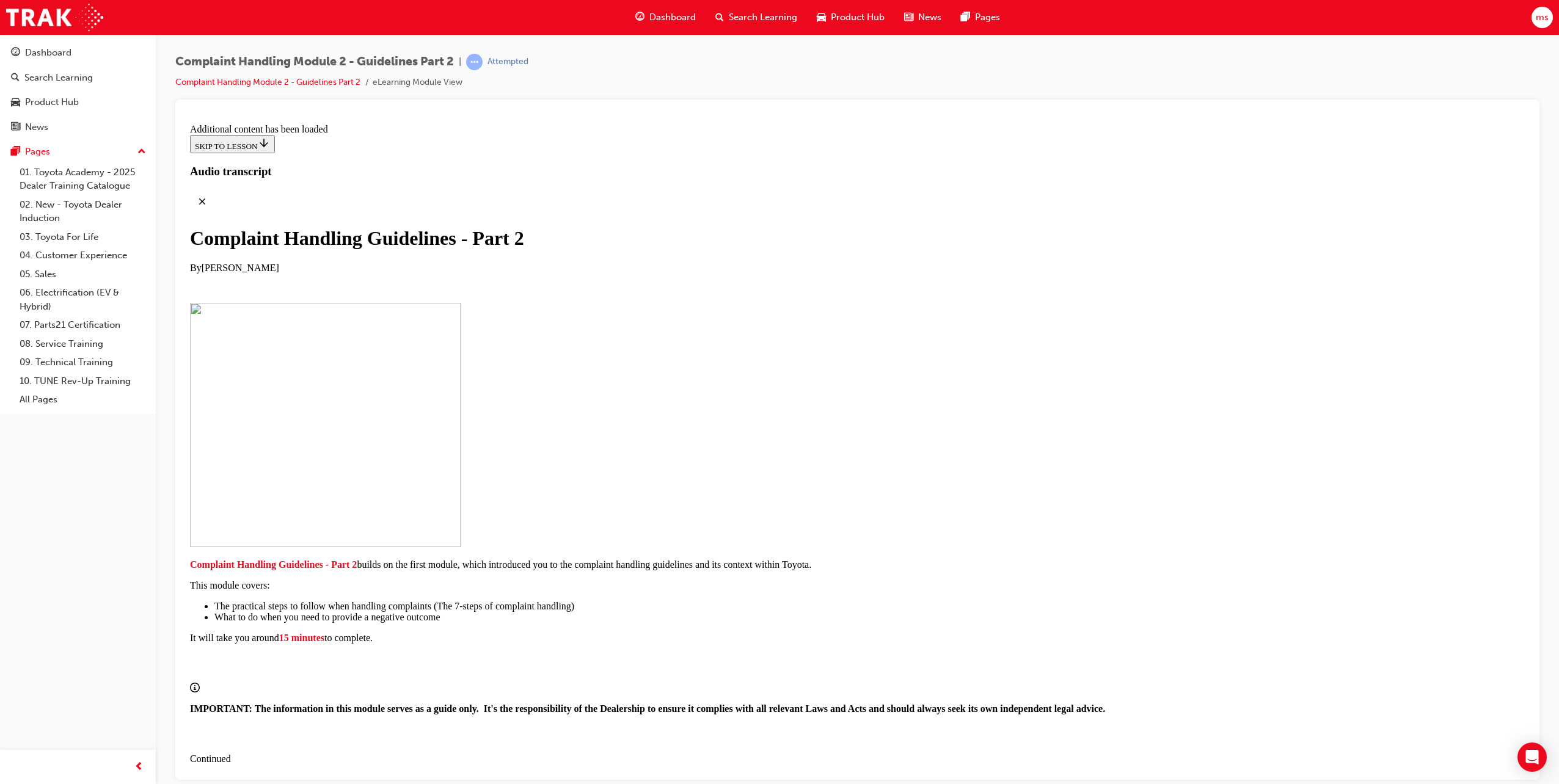
scroll to position [5770, 0]
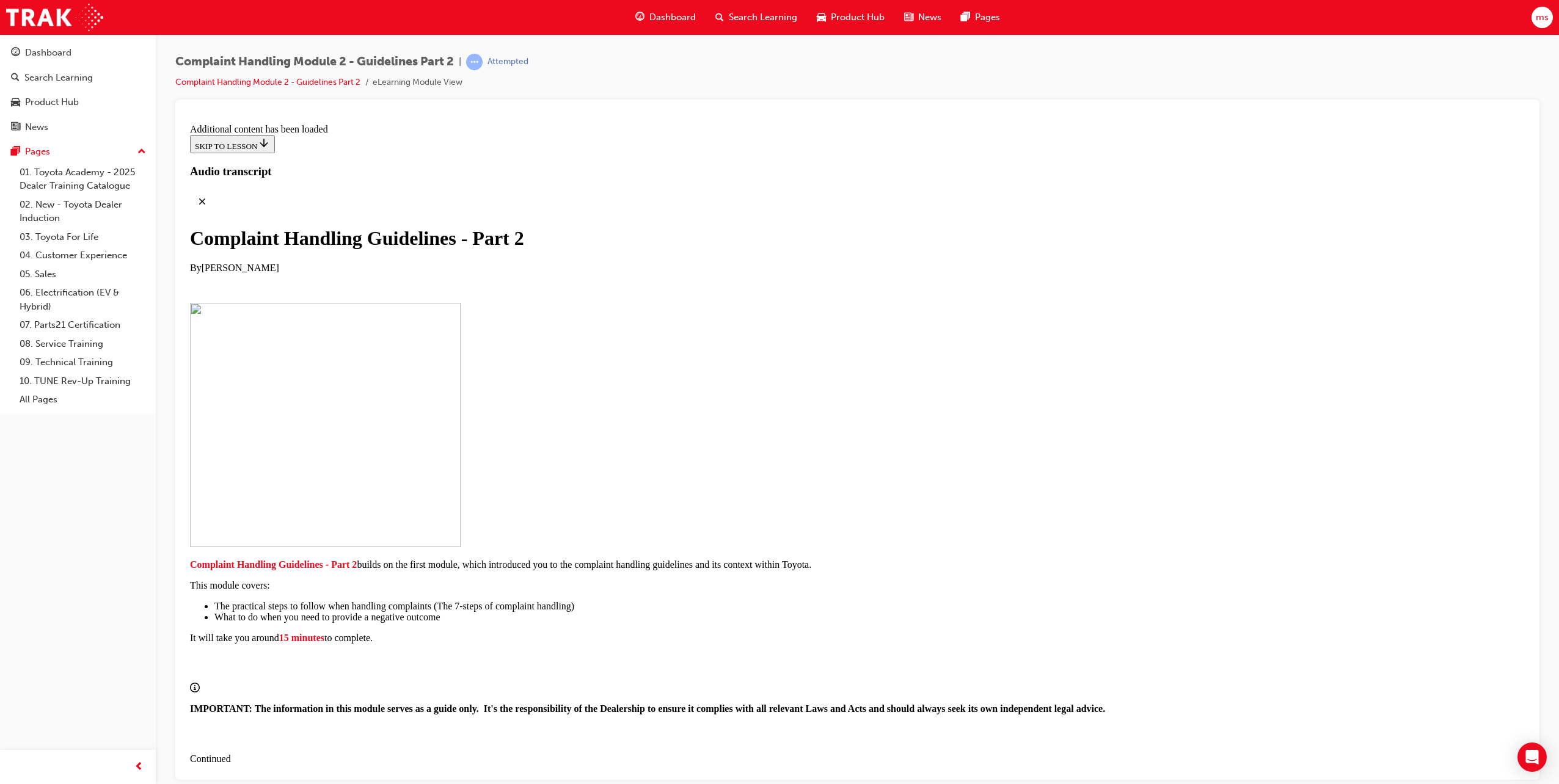
checkbox input "true"
drag, startPoint x: 776, startPoint y: 246, endPoint x: 925, endPoint y: 253, distance: 149.2
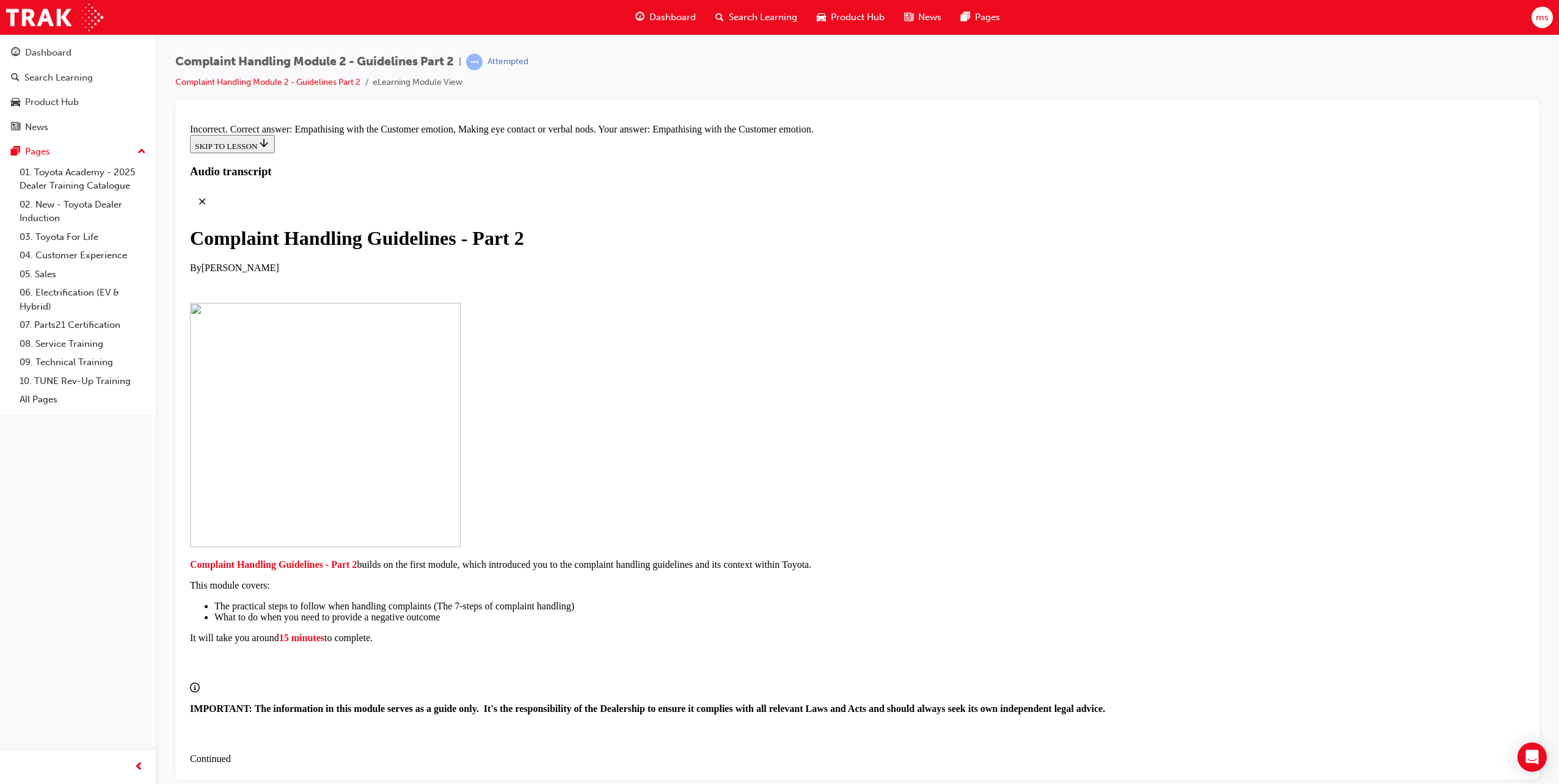
drag, startPoint x: 749, startPoint y: 634, endPoint x: 965, endPoint y: 302, distance: 396.1
drag, startPoint x: 756, startPoint y: 623, endPoint x: 981, endPoint y: 361, distance: 345.4
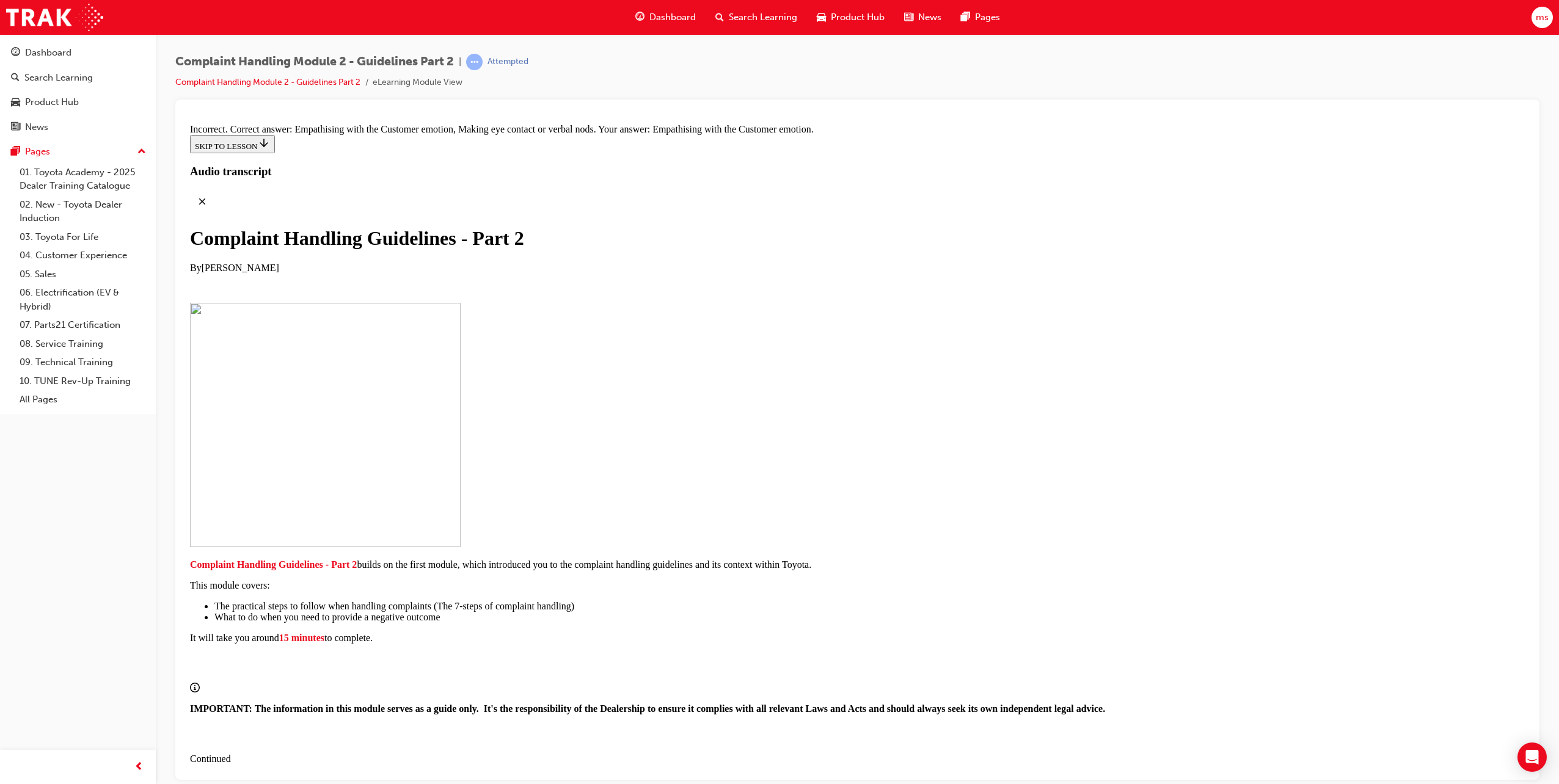
drag, startPoint x: 746, startPoint y: 493, endPoint x: 975, endPoint y: 415, distance: 241.9
drag, startPoint x: 779, startPoint y: 568, endPoint x: 983, endPoint y: 493, distance: 217.3
drag, startPoint x: 788, startPoint y: 630, endPoint x: 1001, endPoint y: 543, distance: 230.1
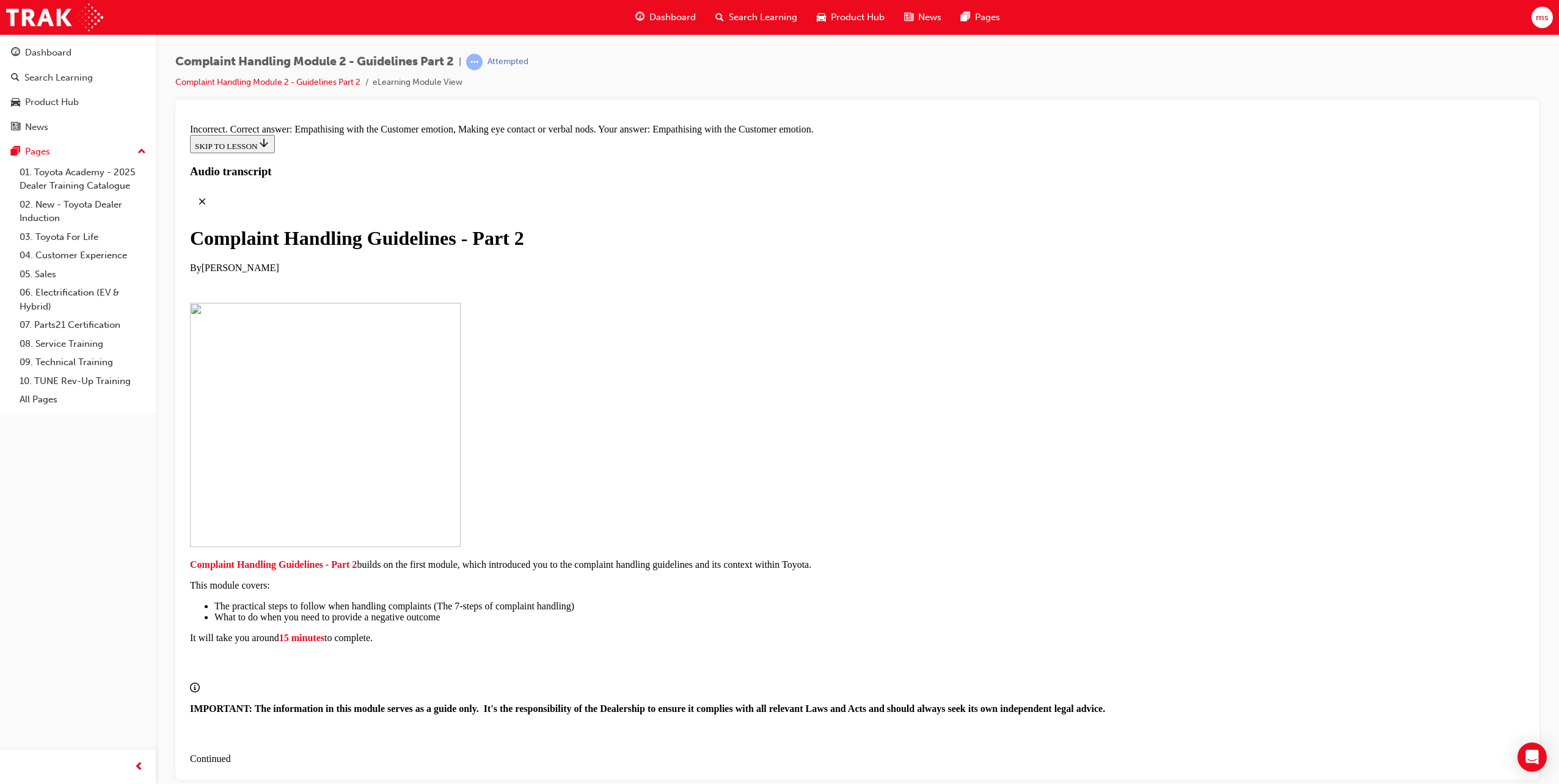
drag, startPoint x: 773, startPoint y: 623, endPoint x: 977, endPoint y: 621, distance: 204.0
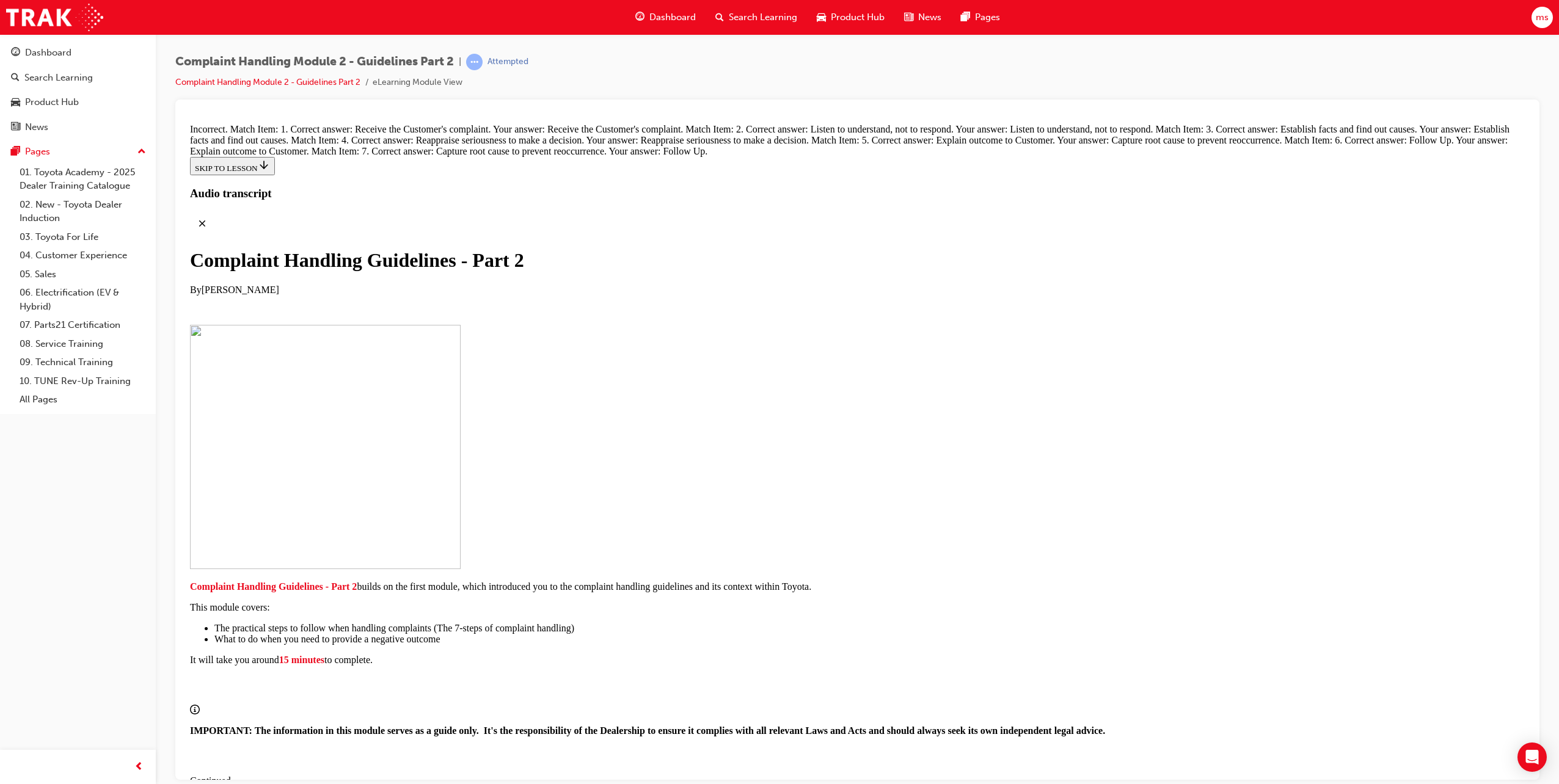
scroll to position [9181, 0]
radio input "true"
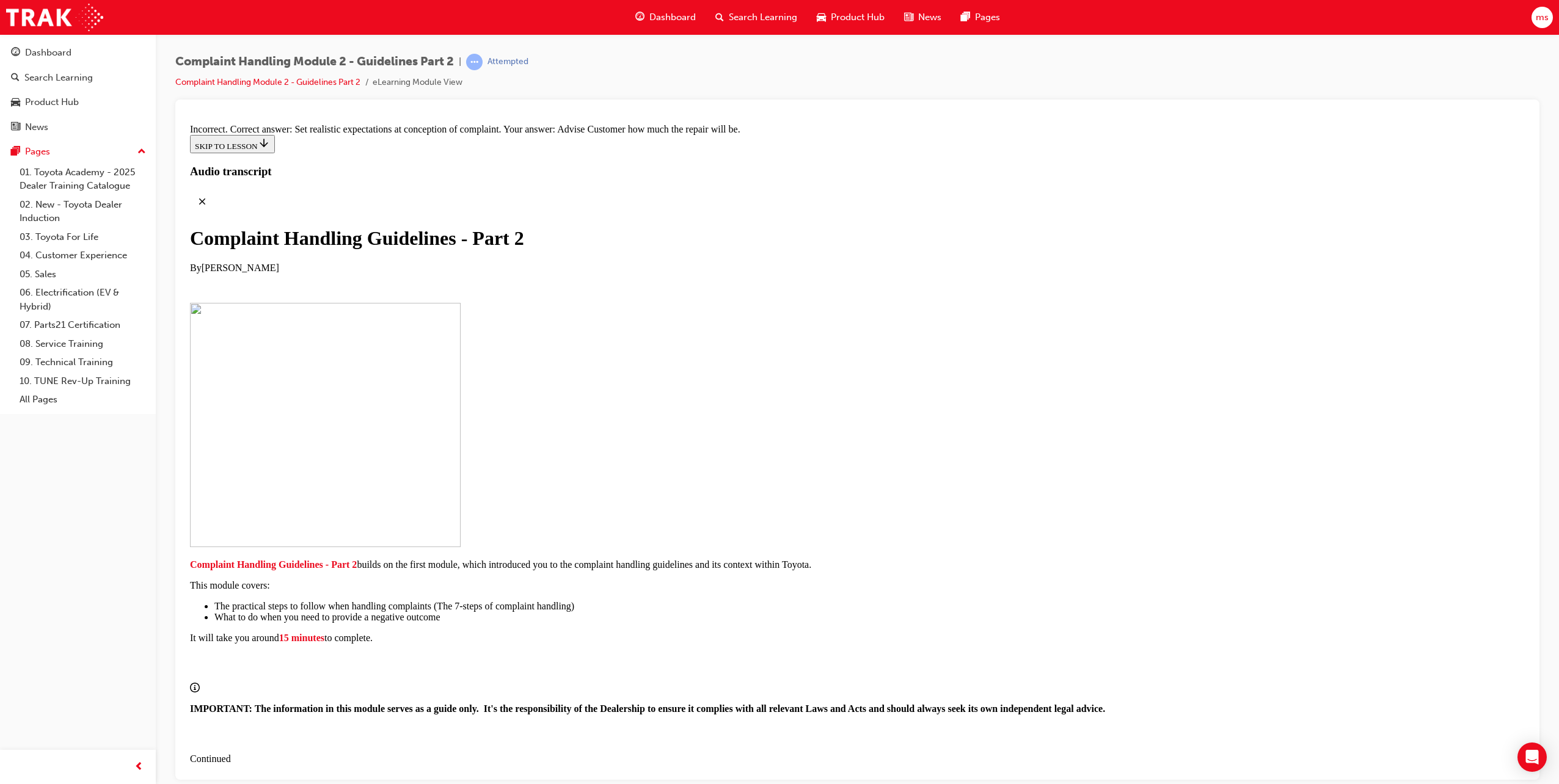
scroll to position [9260, 0]
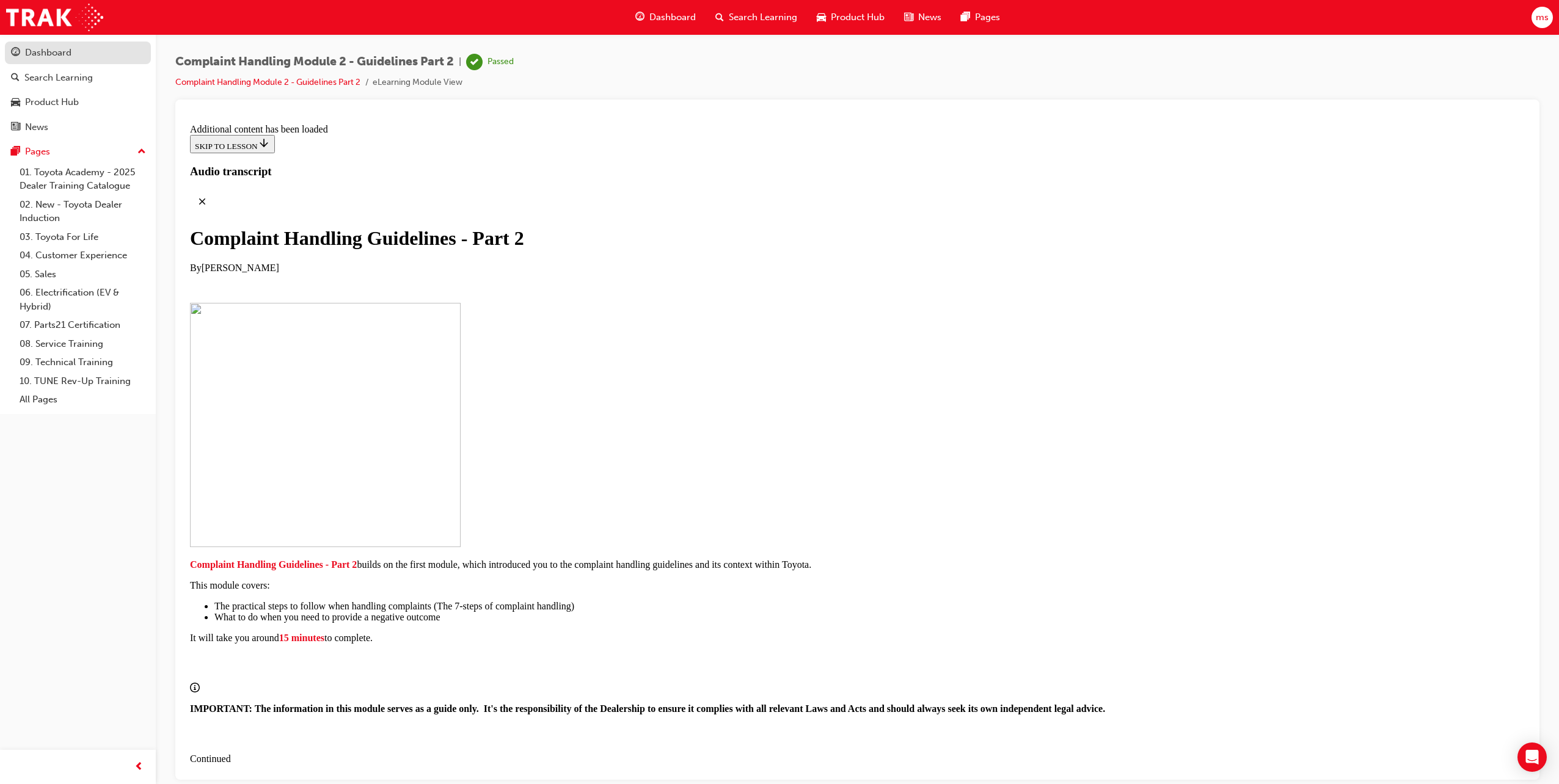
click at [45, 48] on div "Dashboard" at bounding box center [48, 53] width 46 height 14
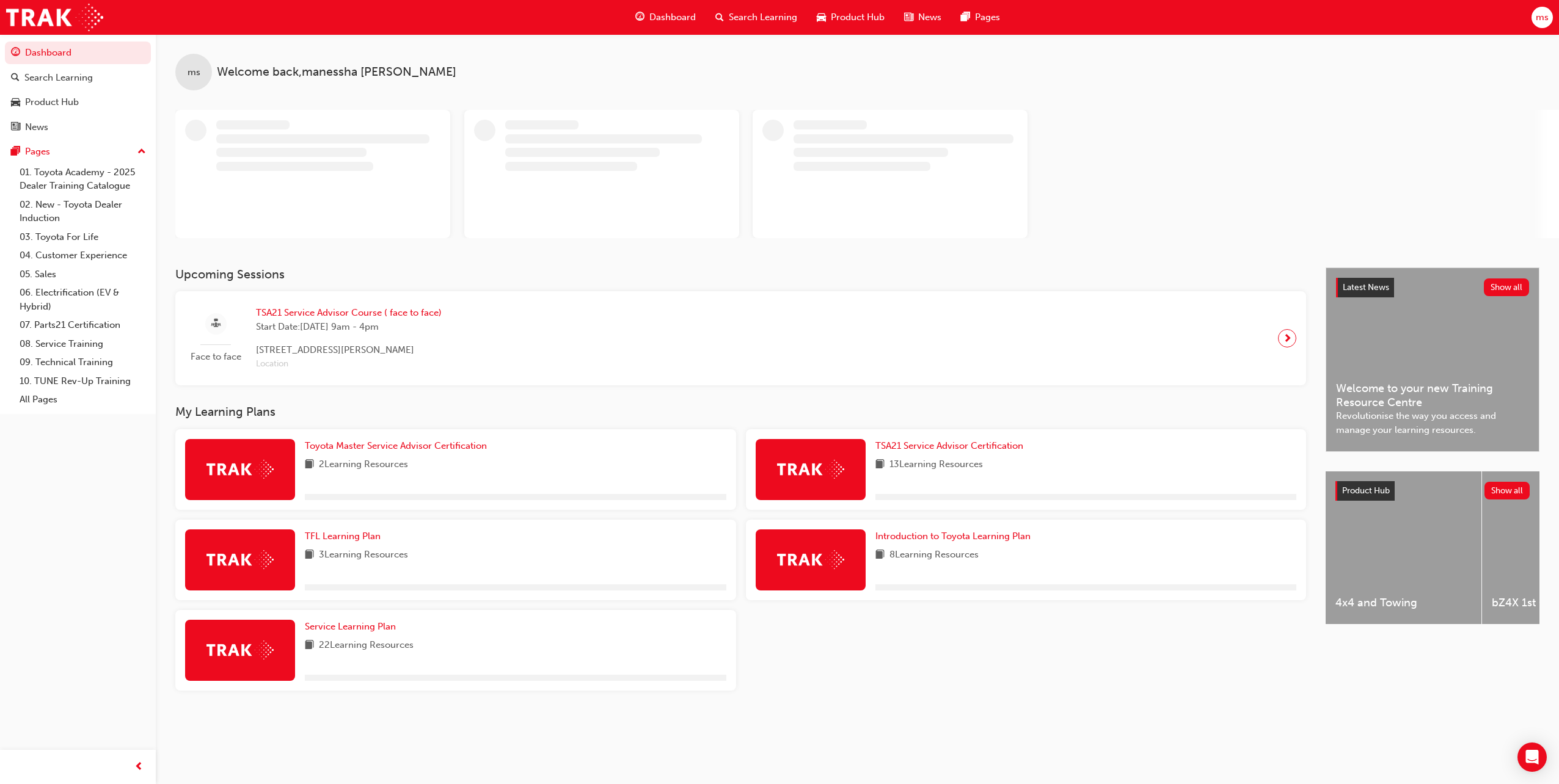
click at [756, 19] on span "Search Learning" at bounding box center [763, 17] width 69 height 14
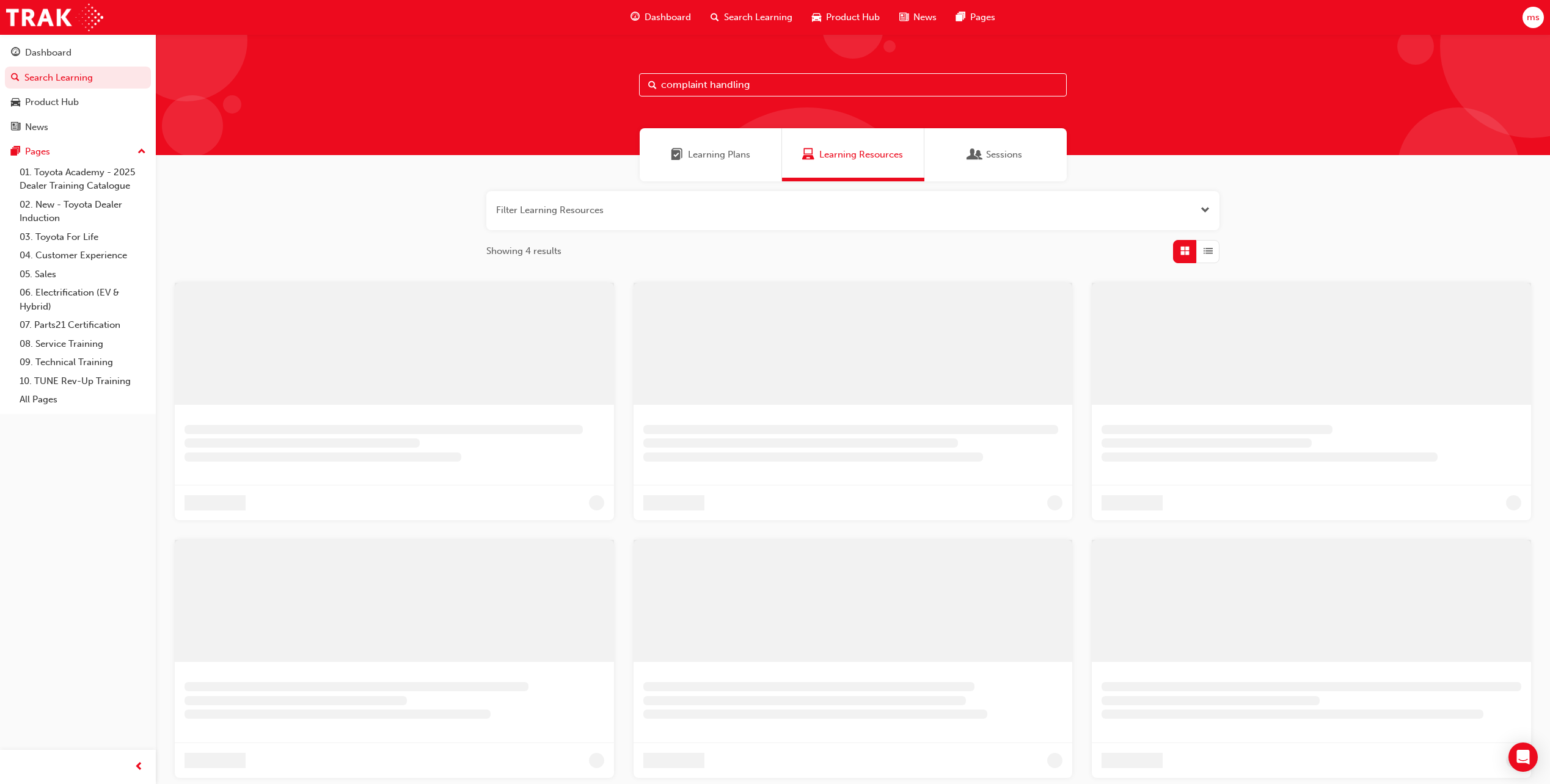
click at [771, 82] on input "complaint handling" at bounding box center [852, 85] width 428 height 23
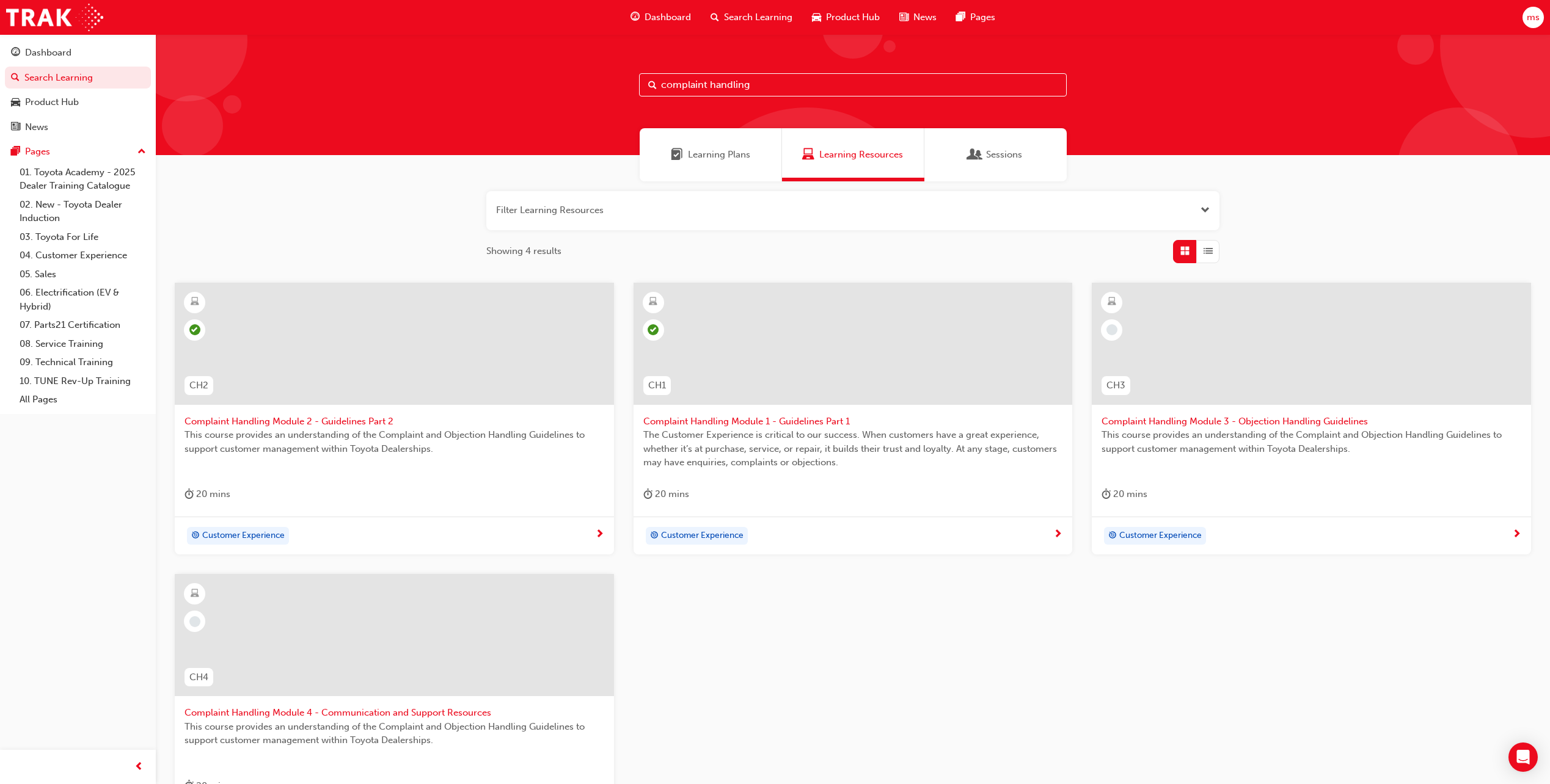
click at [1173, 424] on span "Complaint Handling Module 3 - Objection Handling Guidelines" at bounding box center [1311, 421] width 420 height 14
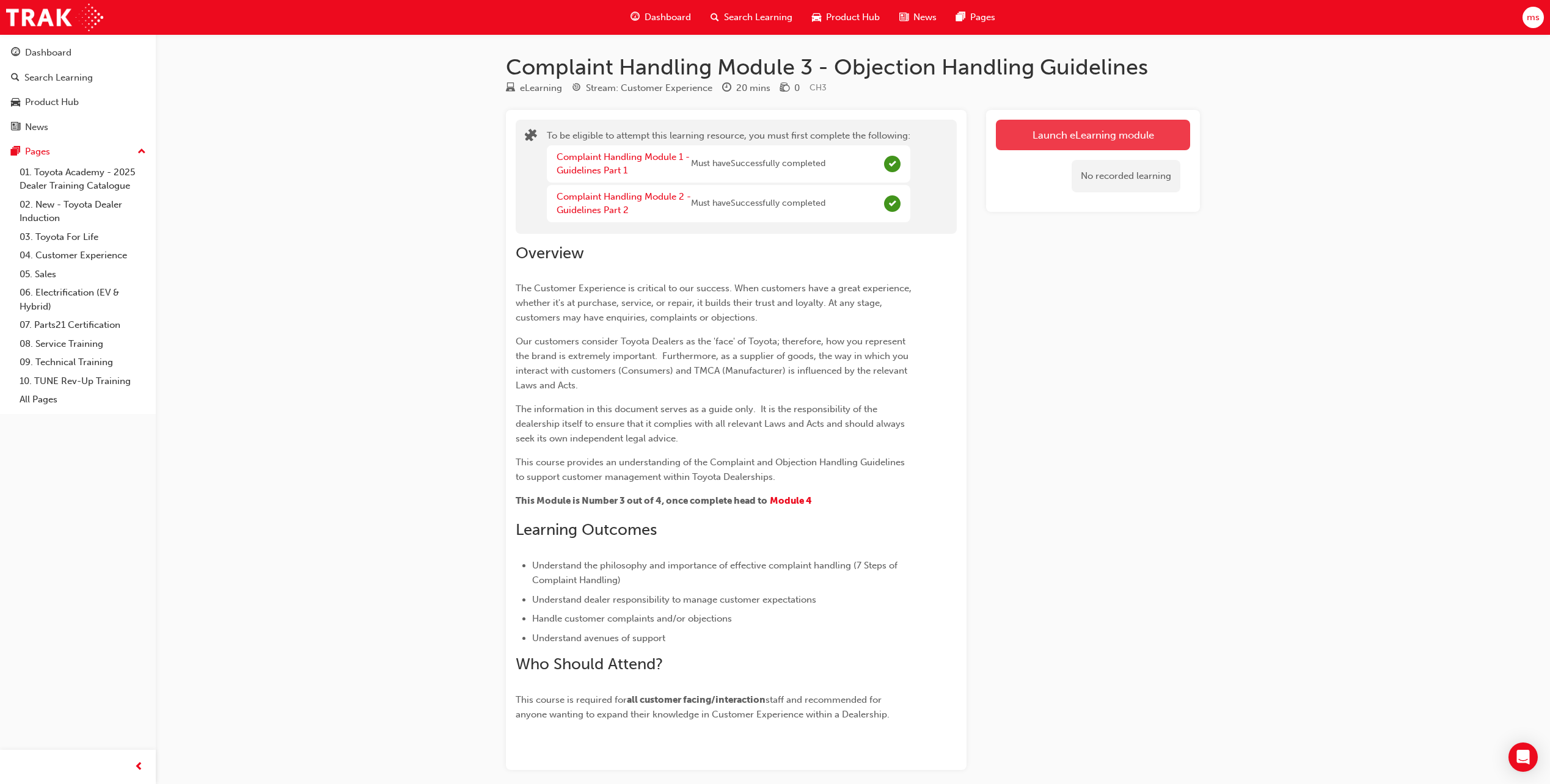
click at [1099, 136] on button "Launch eLearning module" at bounding box center [1093, 135] width 194 height 31
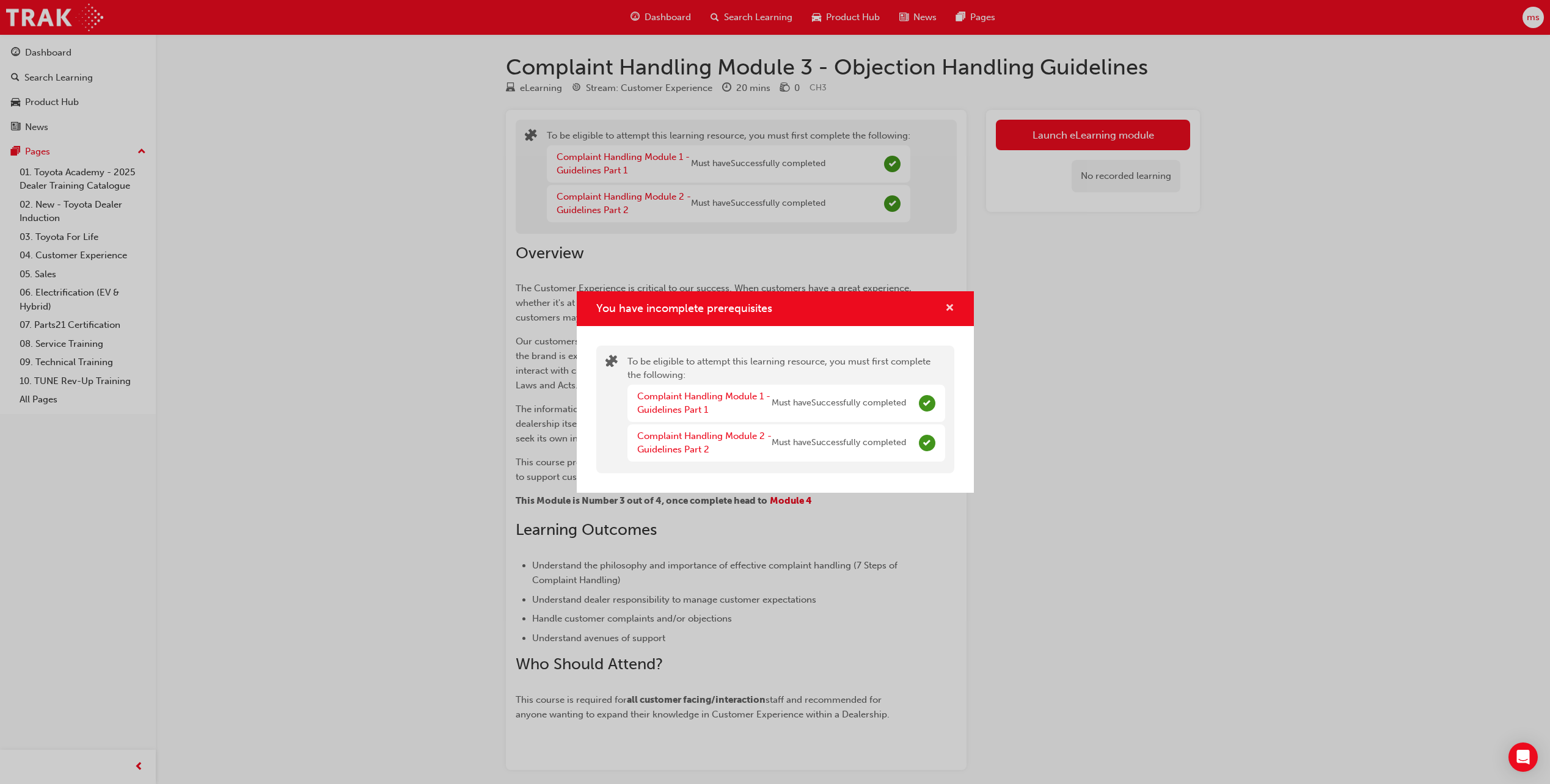
click at [953, 309] on span "cross-icon" at bounding box center [949, 310] width 9 height 11
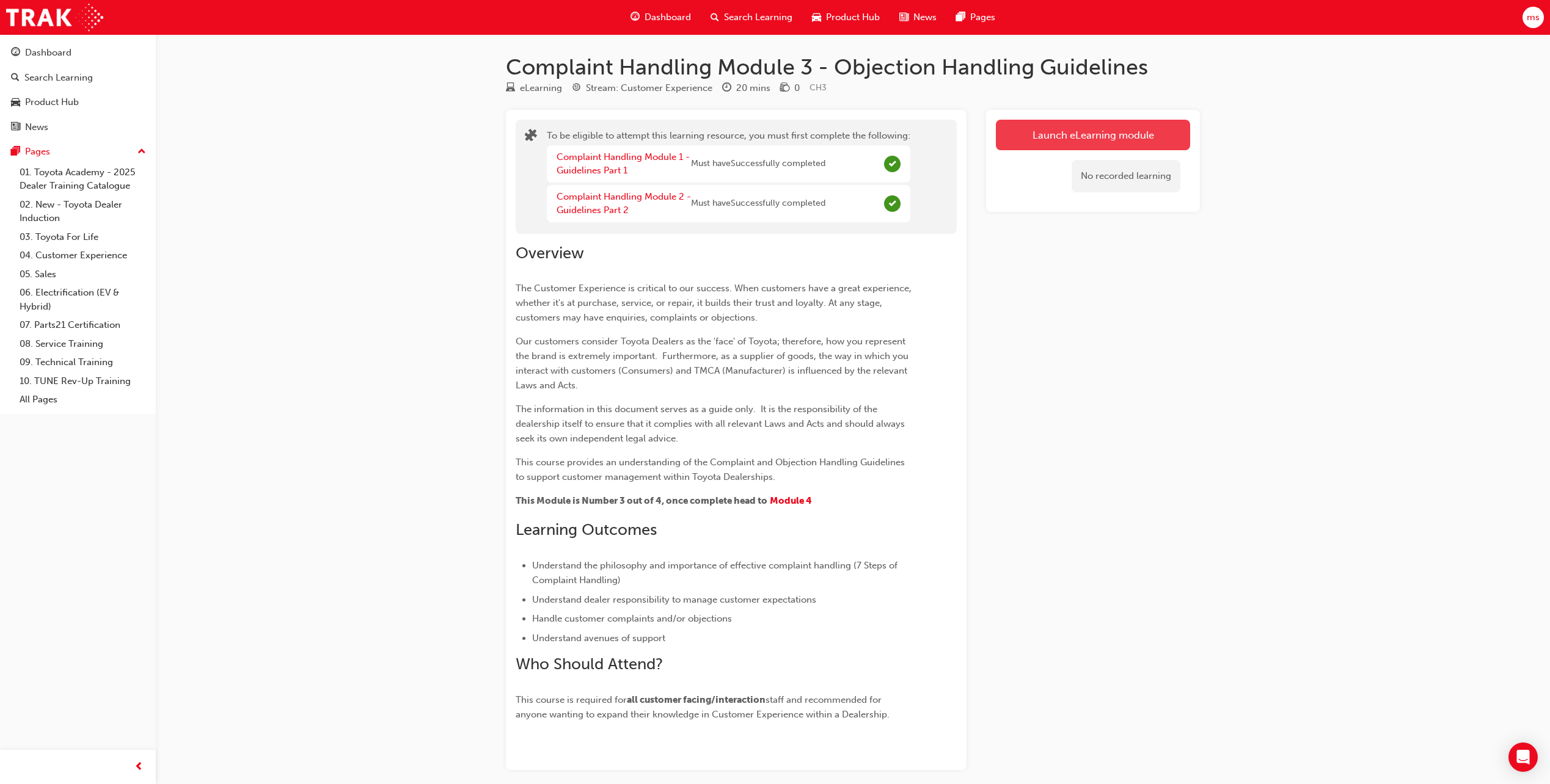
click at [1026, 138] on button "Launch eLearning module" at bounding box center [1093, 135] width 194 height 31
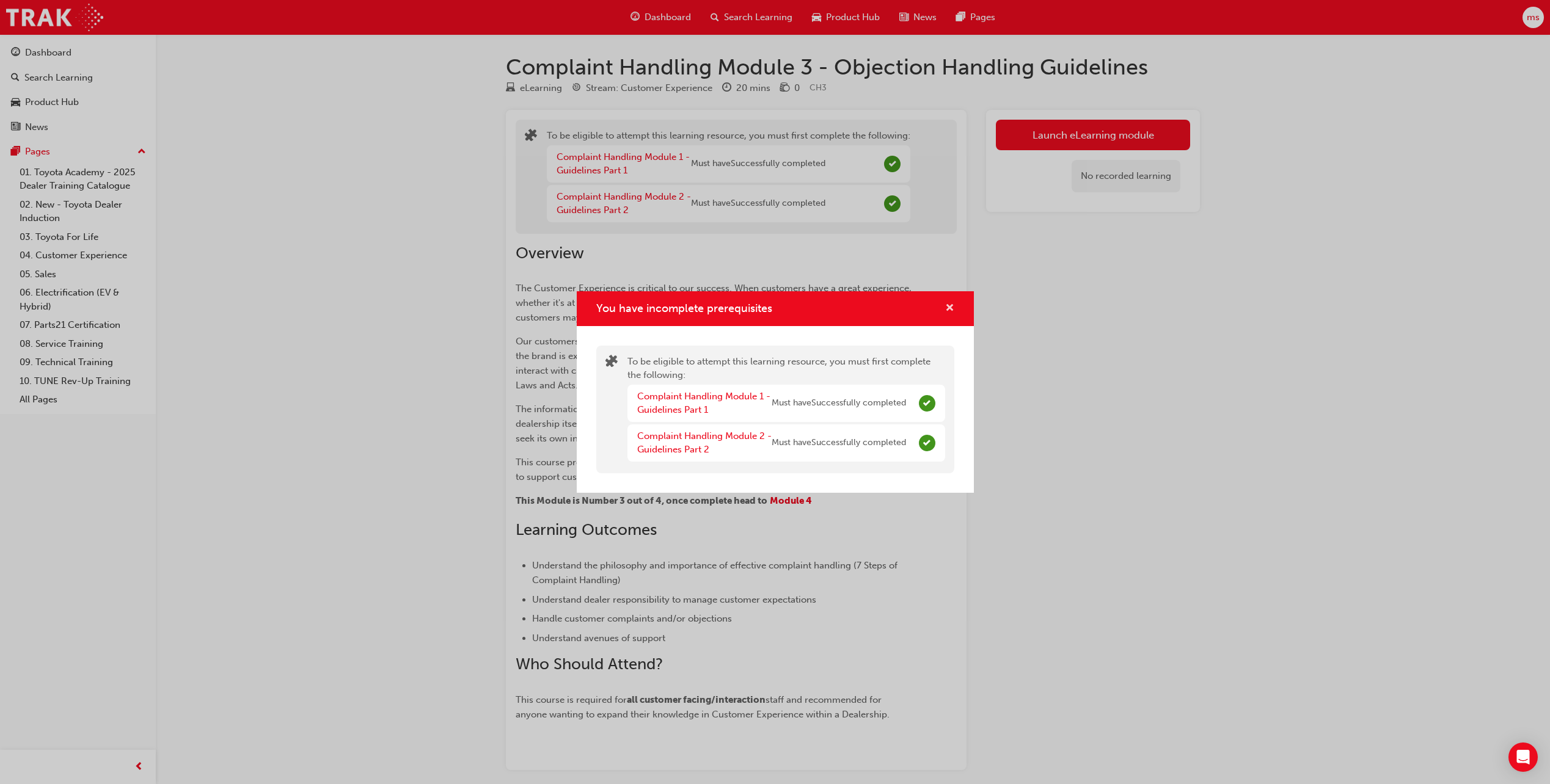
click at [948, 304] on span "cross-icon" at bounding box center [949, 310] width 9 height 11
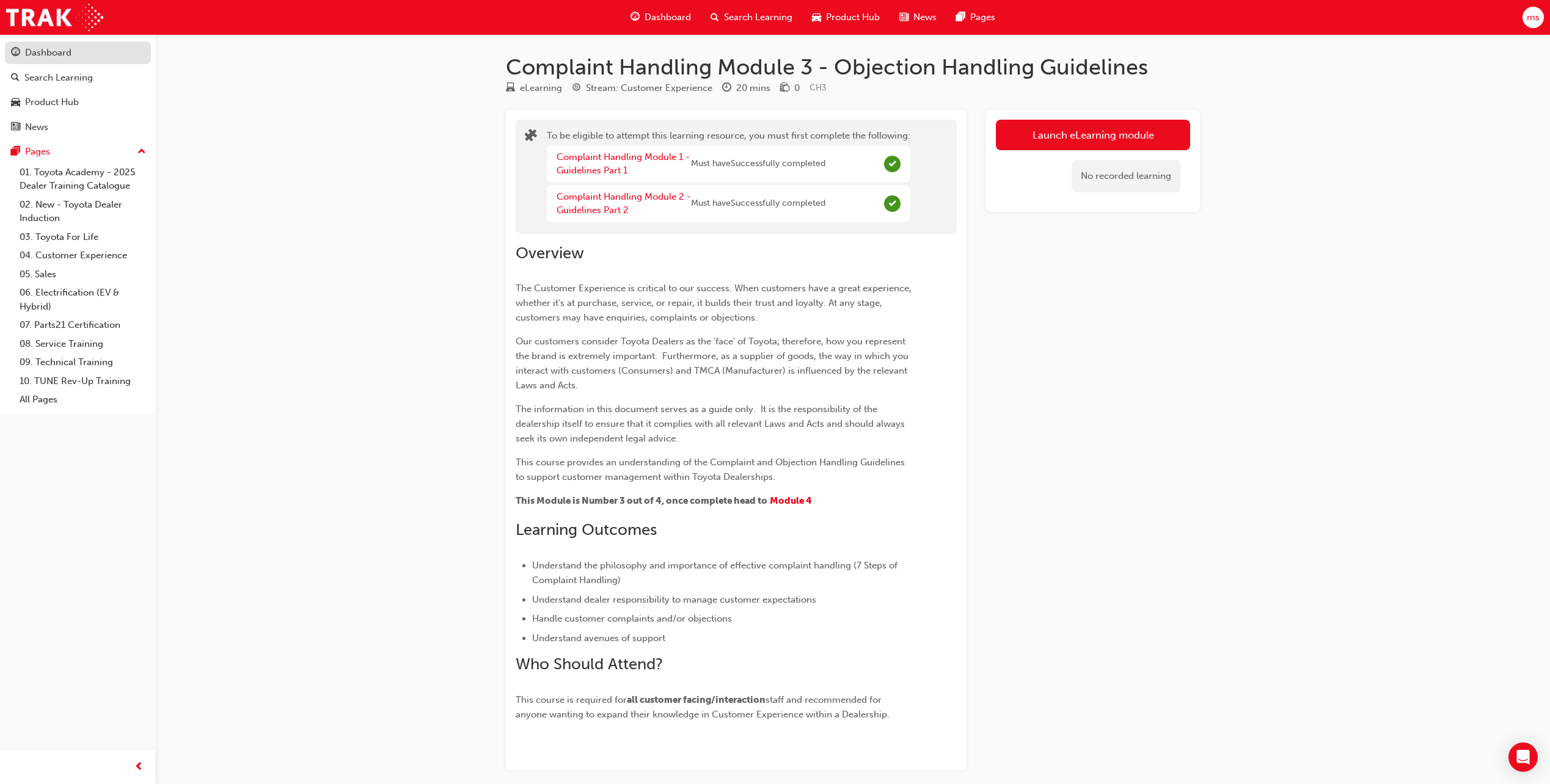
click at [34, 51] on div "Dashboard" at bounding box center [48, 53] width 46 height 14
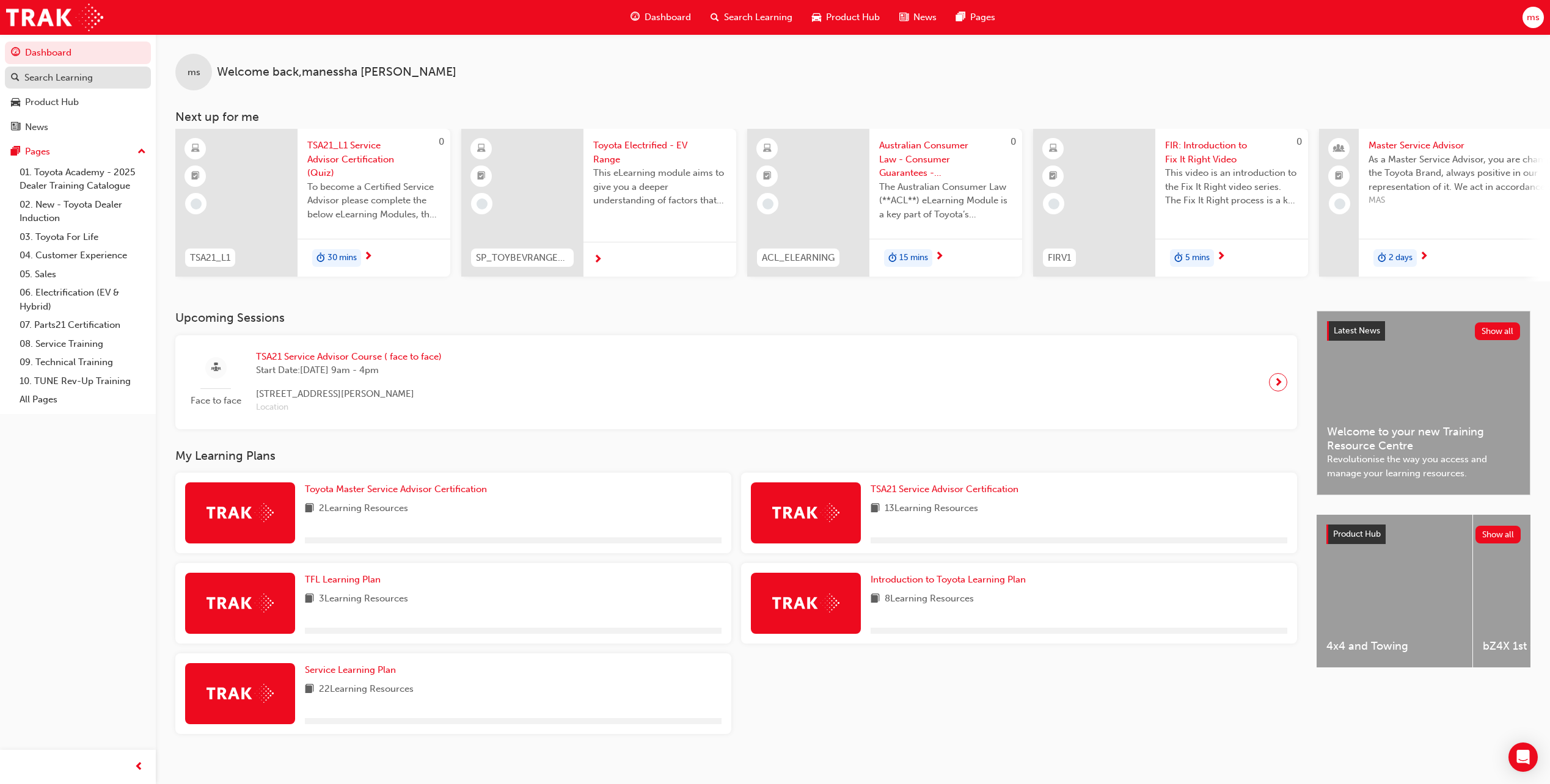
click at [68, 75] on div "Search Learning" at bounding box center [58, 78] width 69 height 14
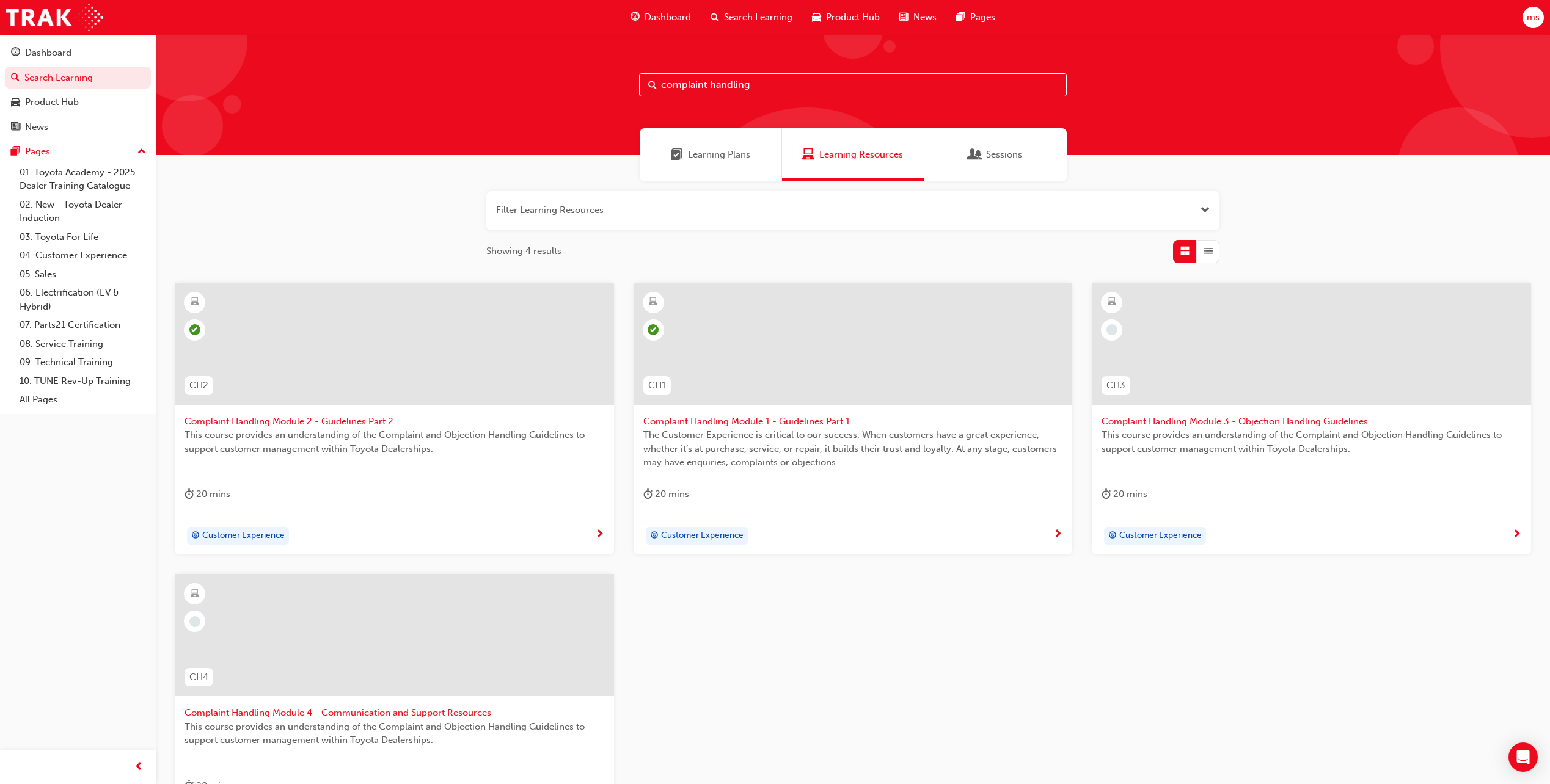
click at [1232, 419] on span "Complaint Handling Module 3 - Objection Handling Guidelines" at bounding box center [1311, 421] width 420 height 14
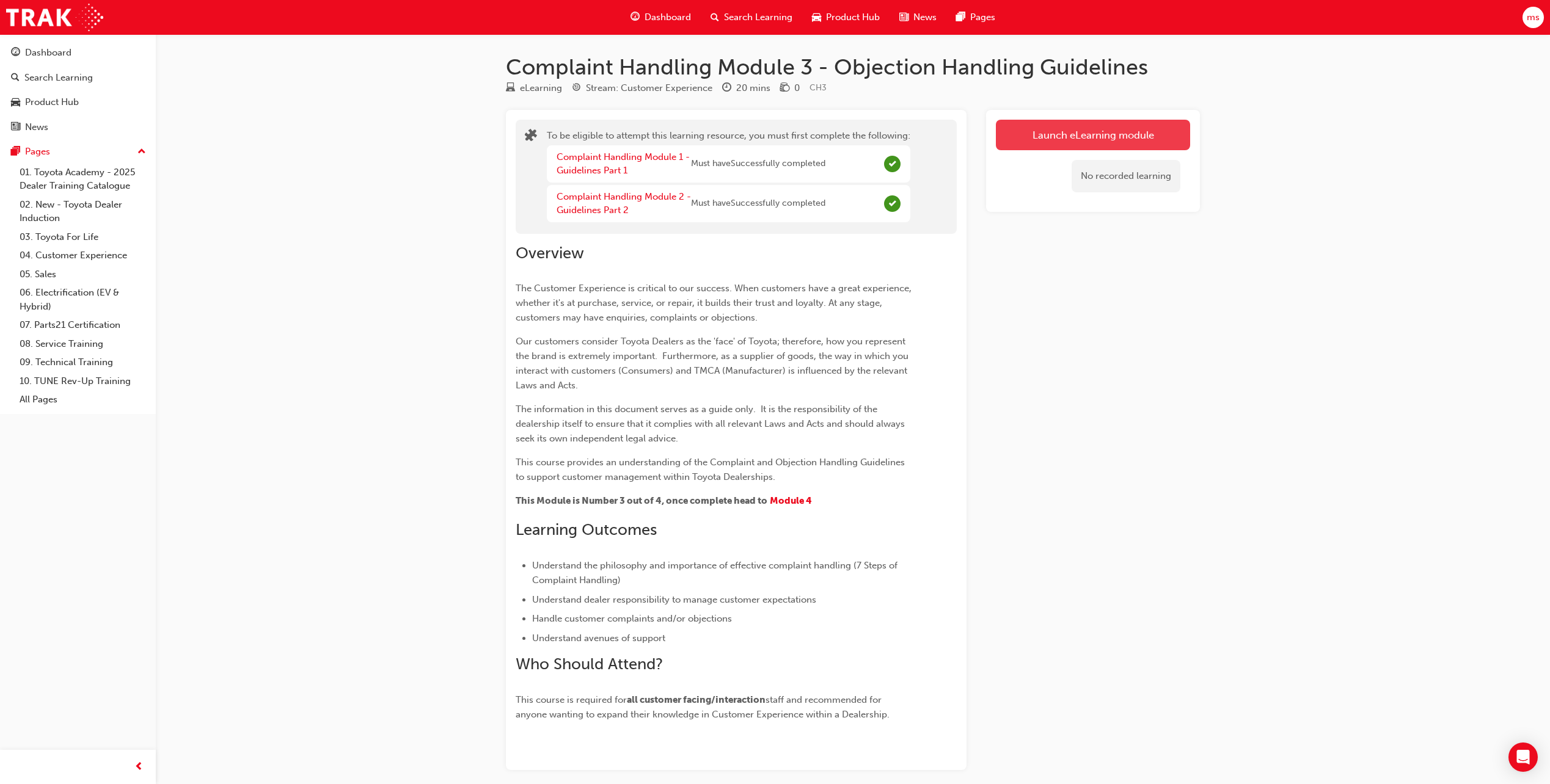
click at [1058, 136] on button "Launch eLearning module" at bounding box center [1093, 135] width 194 height 31
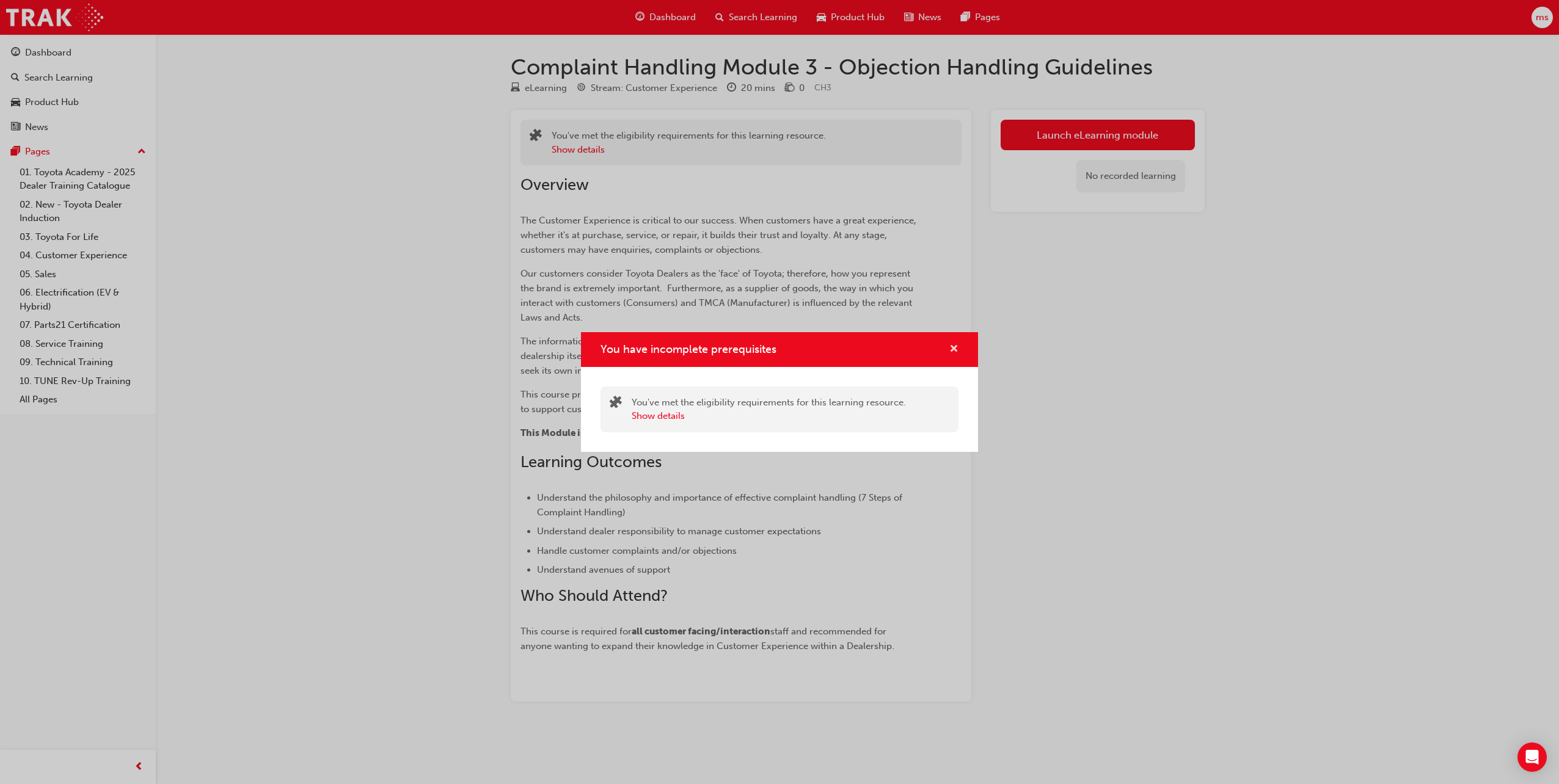
click at [952, 353] on span "cross-icon" at bounding box center [953, 350] width 9 height 11
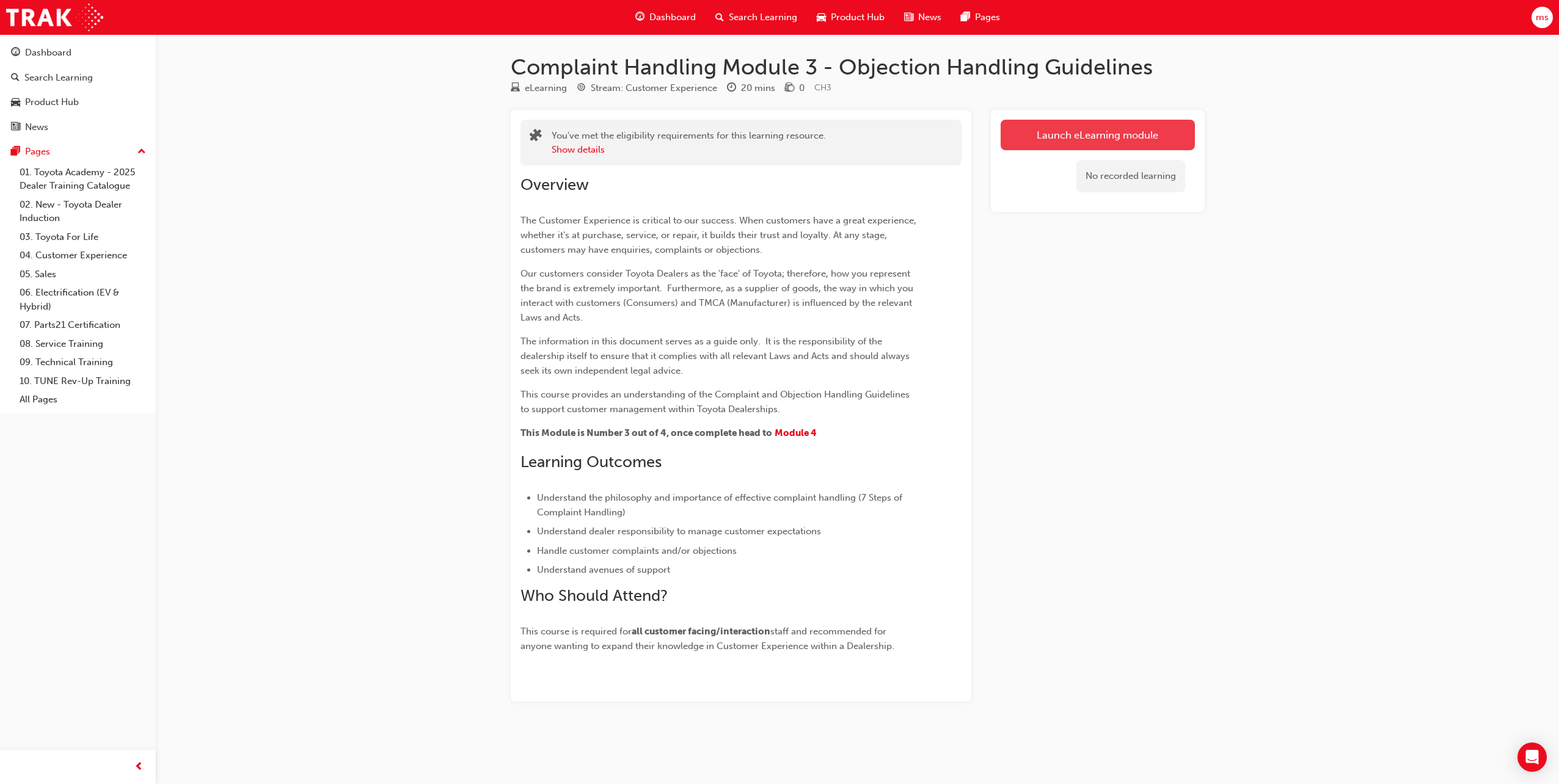
click at [1065, 137] on button "Launch eLearning module" at bounding box center [1098, 135] width 194 height 31
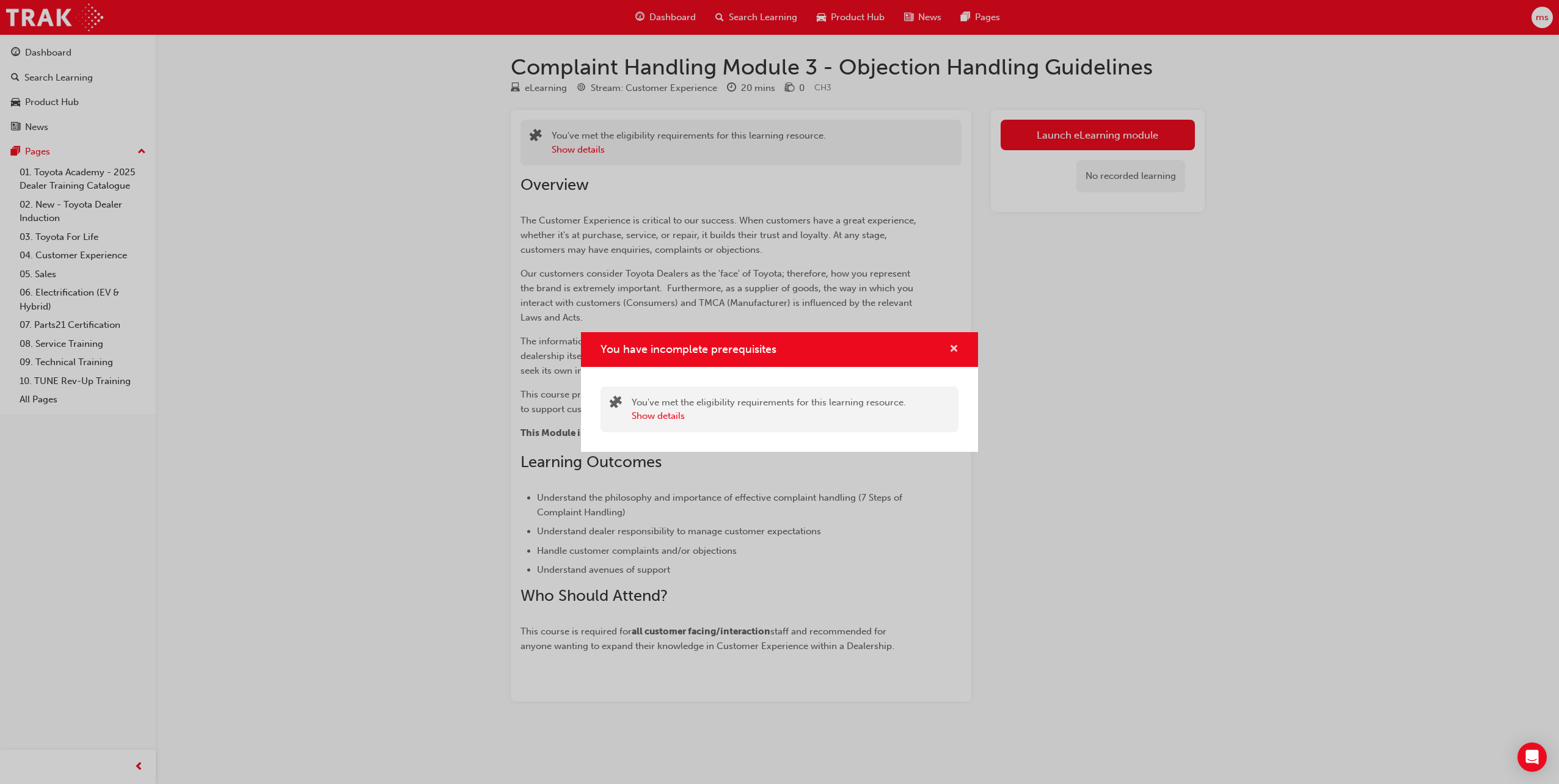
click at [953, 348] on span "cross-icon" at bounding box center [953, 350] width 9 height 11
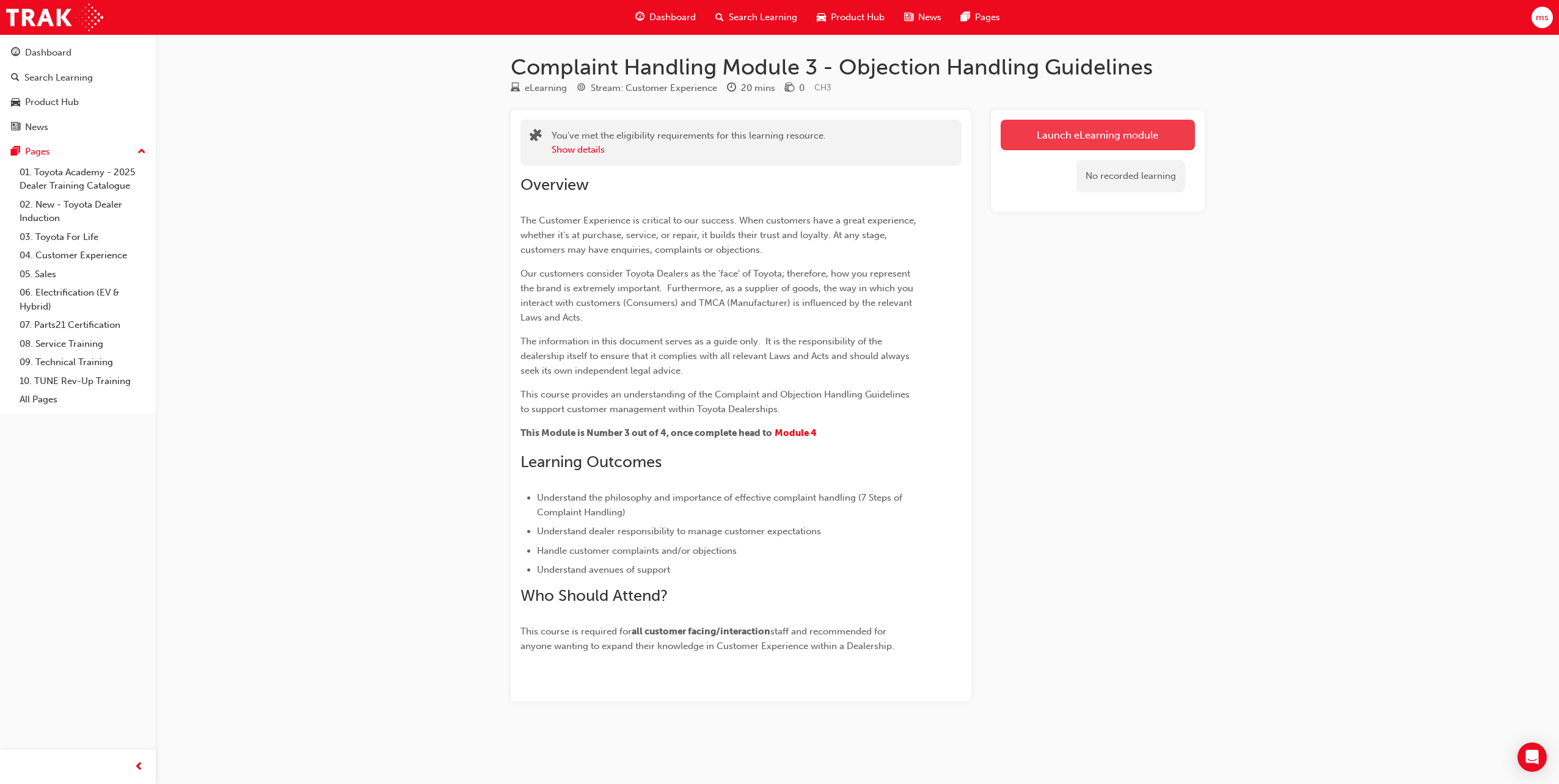
click at [1074, 130] on link "Launch eLearning module" at bounding box center [1098, 135] width 194 height 31
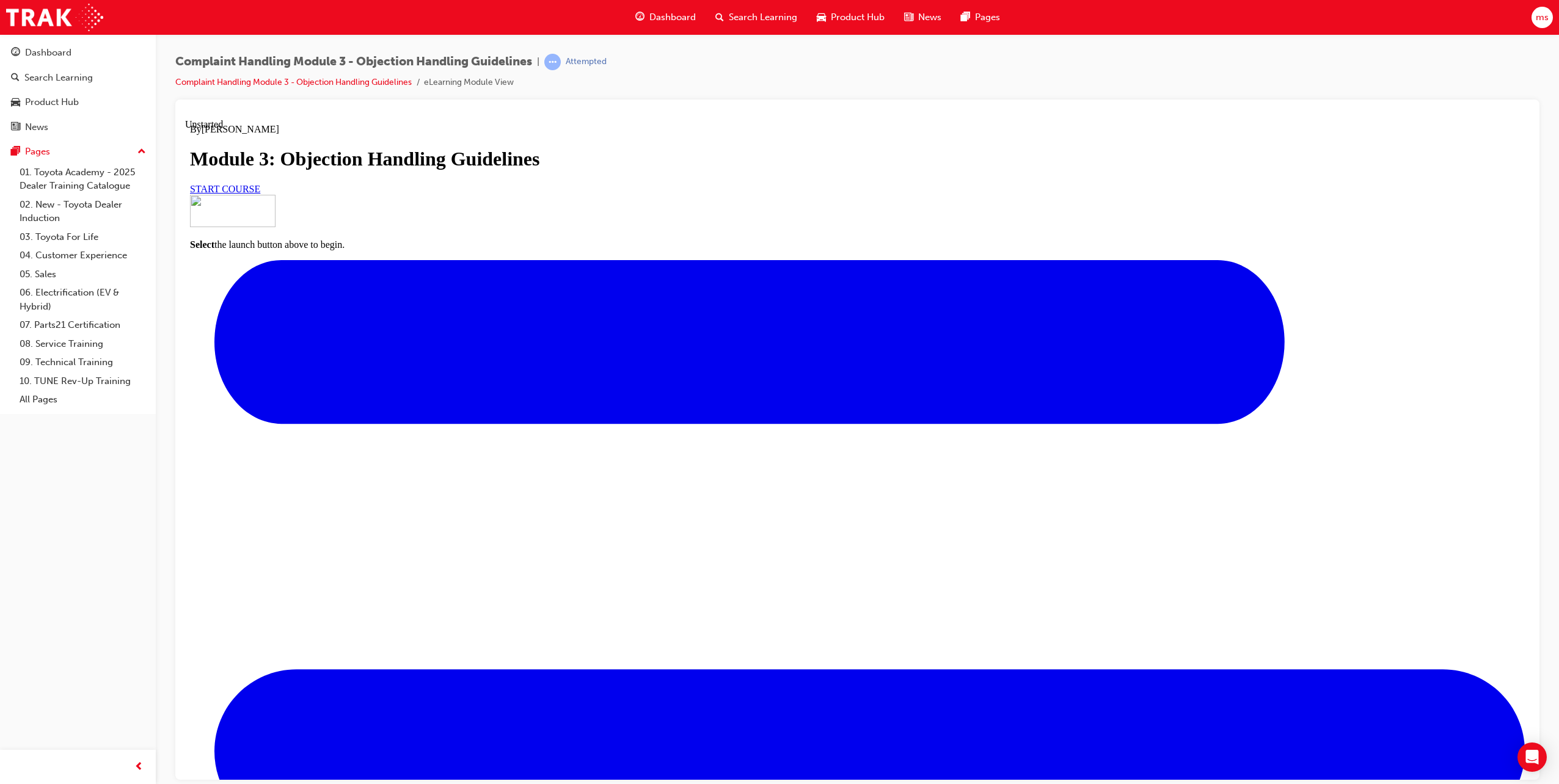
click at [260, 194] on span "START COURSE" at bounding box center [225, 188] width 70 height 11
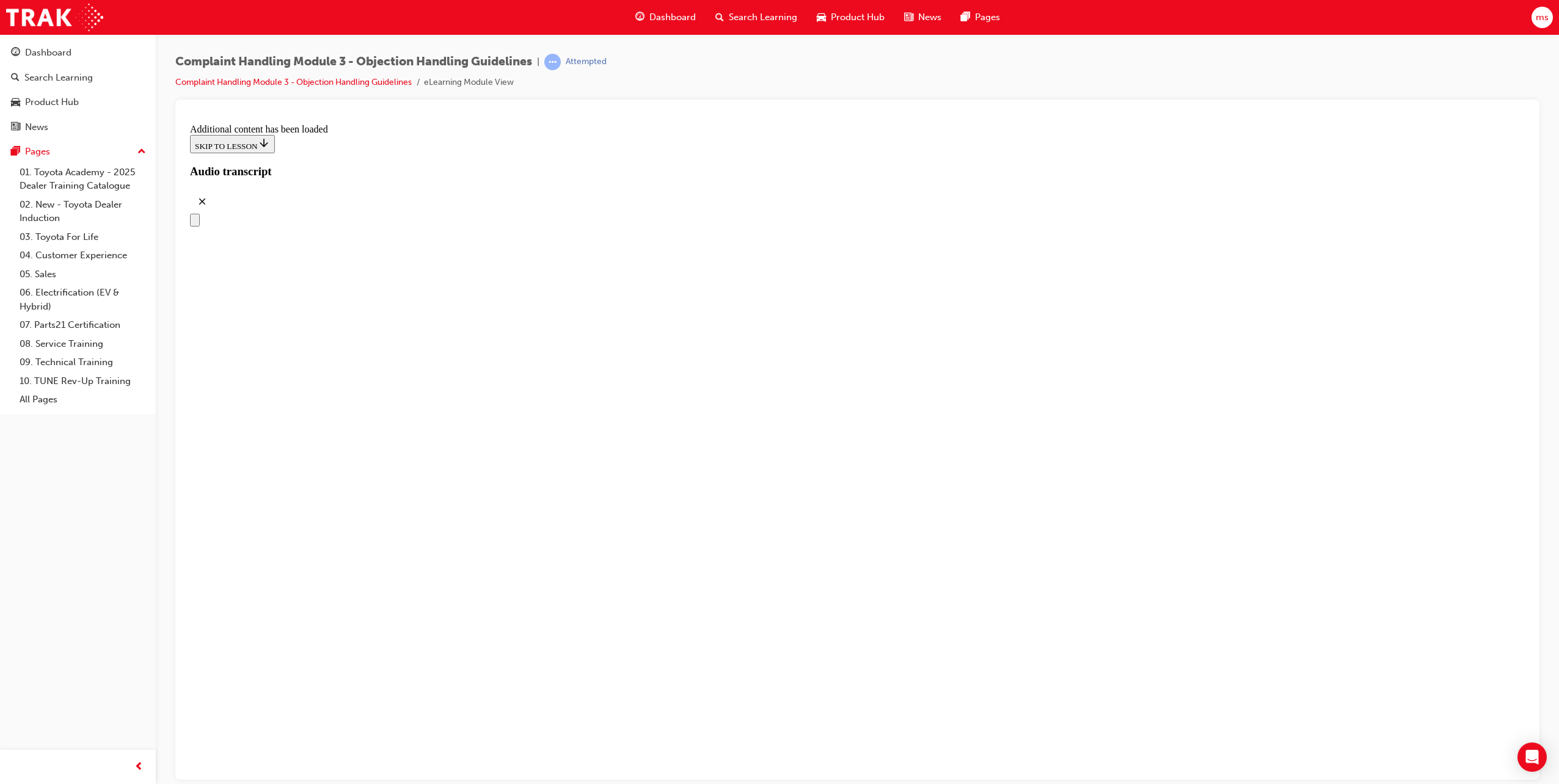
drag, startPoint x: 910, startPoint y: 696, endPoint x: 1093, endPoint y: 624, distance: 196.7
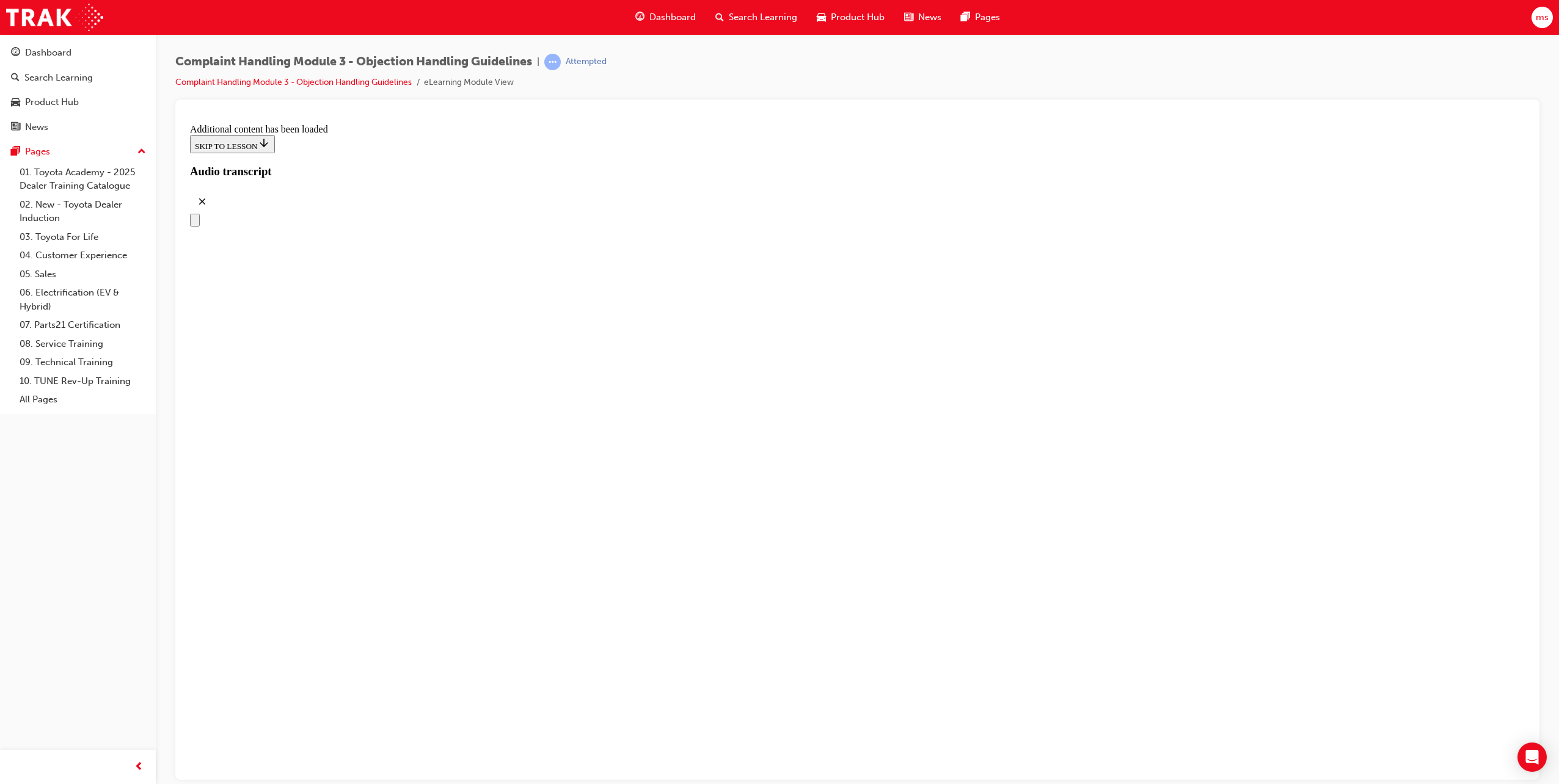
drag, startPoint x: 926, startPoint y: 689, endPoint x: 1103, endPoint y: 588, distance: 203.8
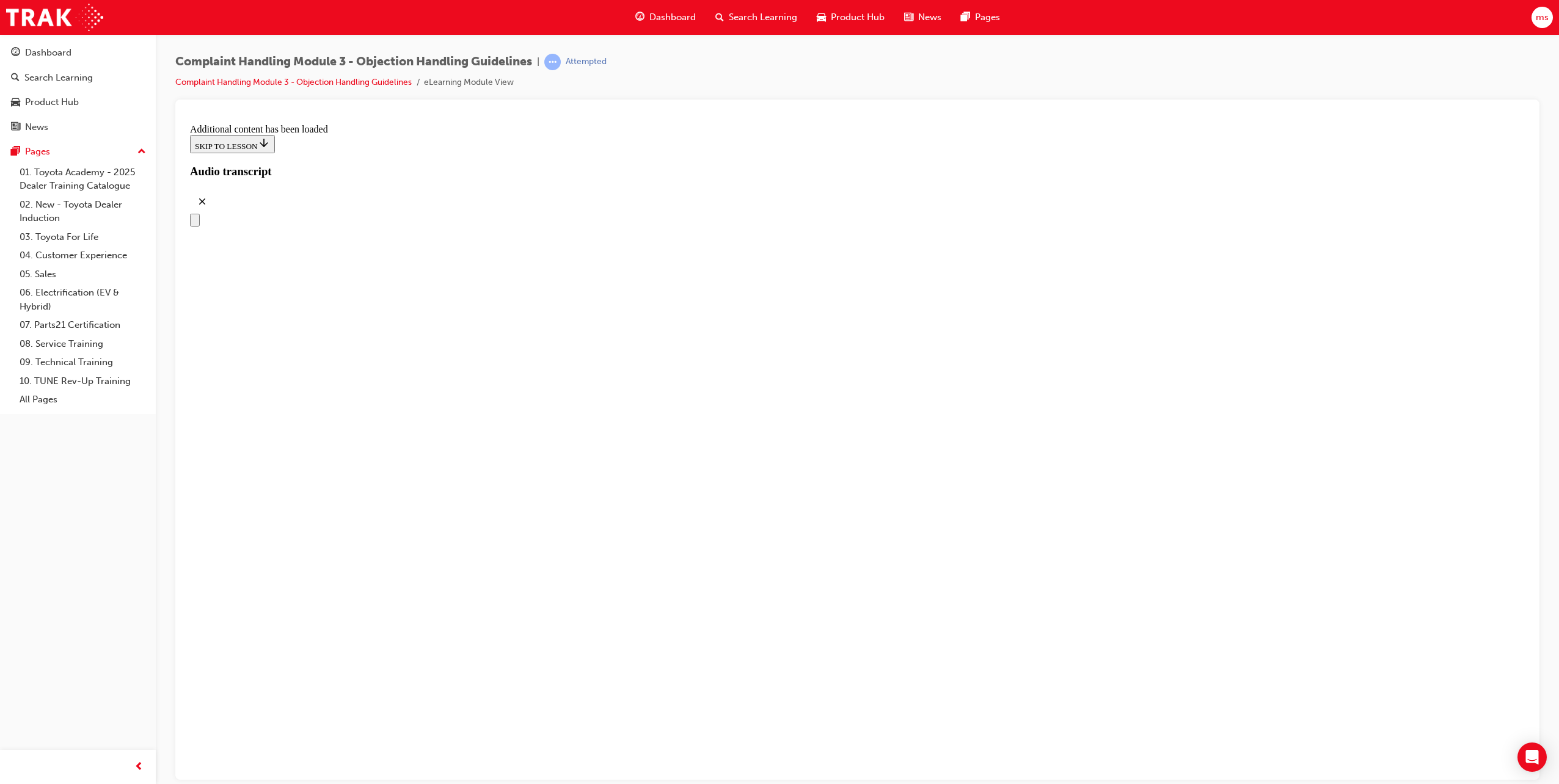
drag, startPoint x: 909, startPoint y: 679, endPoint x: 1034, endPoint y: 572, distance: 164.5
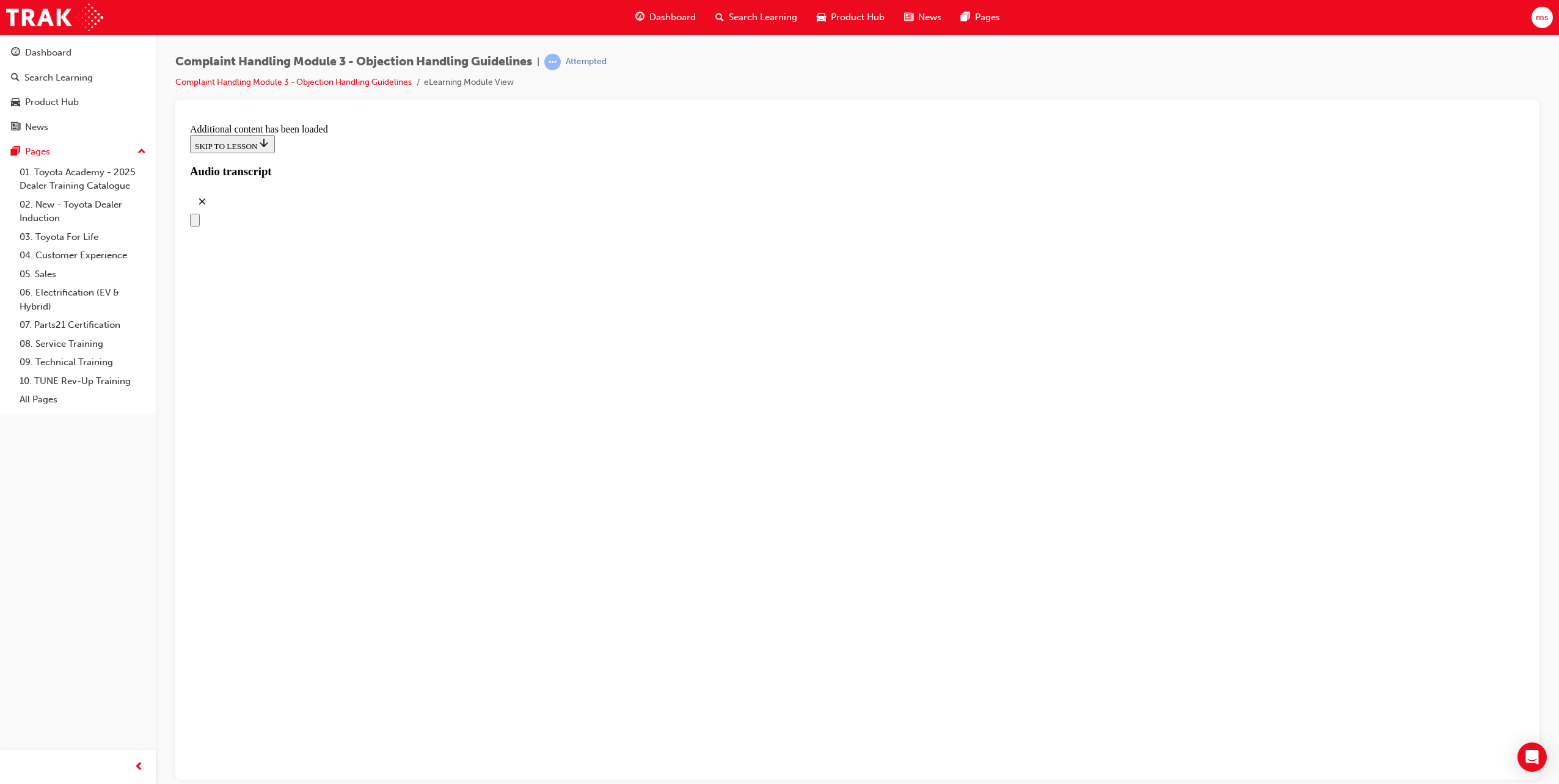
drag, startPoint x: 773, startPoint y: 681, endPoint x: 1000, endPoint y: 612, distance: 237.3
drag, startPoint x: 744, startPoint y: 676, endPoint x: 956, endPoint y: 739, distance: 221.2
drag, startPoint x: 776, startPoint y: 698, endPoint x: 881, endPoint y: 687, distance: 105.6
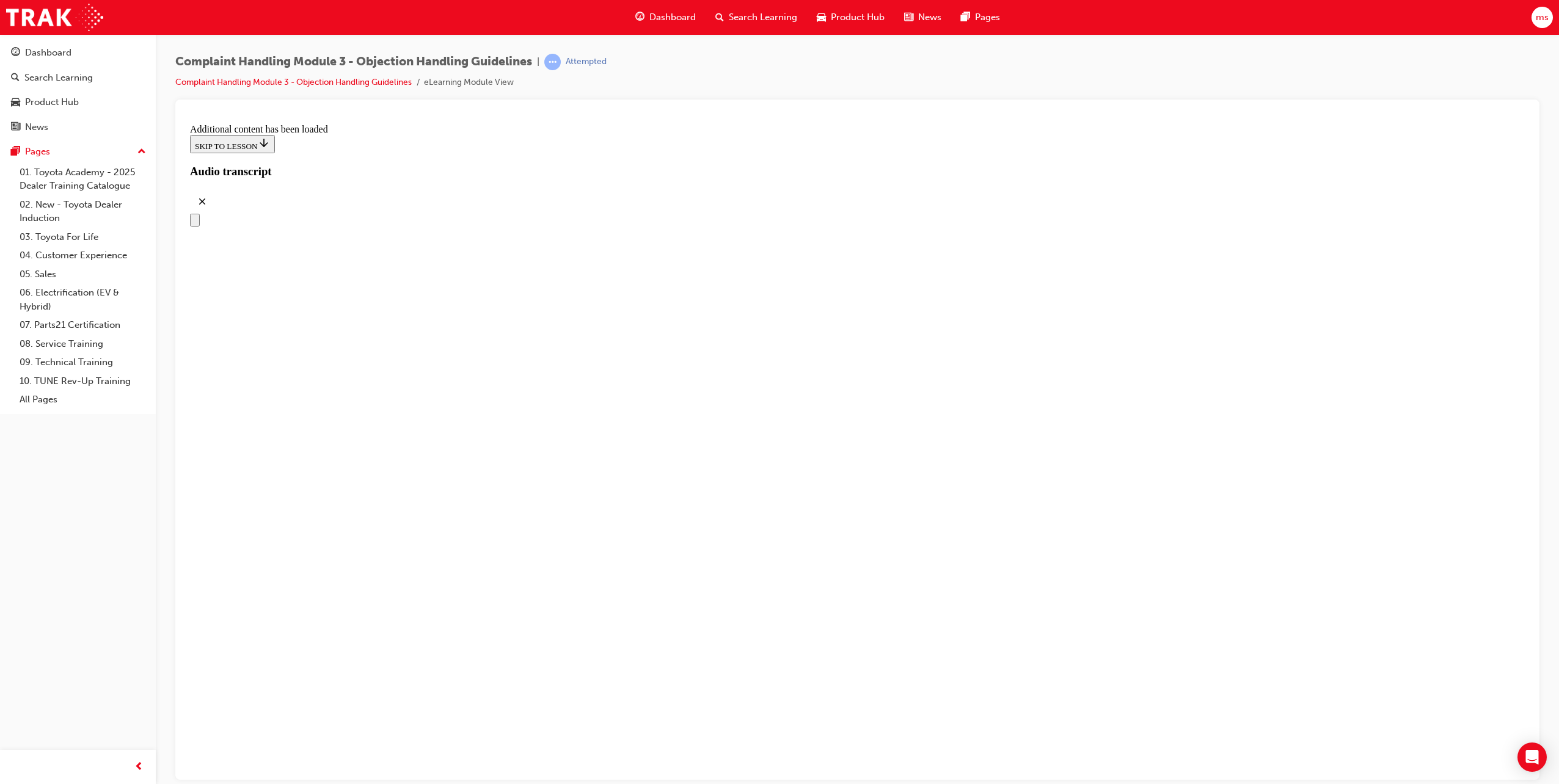
drag, startPoint x: 881, startPoint y: 687, endPoint x: 991, endPoint y: 688, distance: 110.0
drag, startPoint x: 781, startPoint y: 318, endPoint x: 993, endPoint y: 307, distance: 212.3
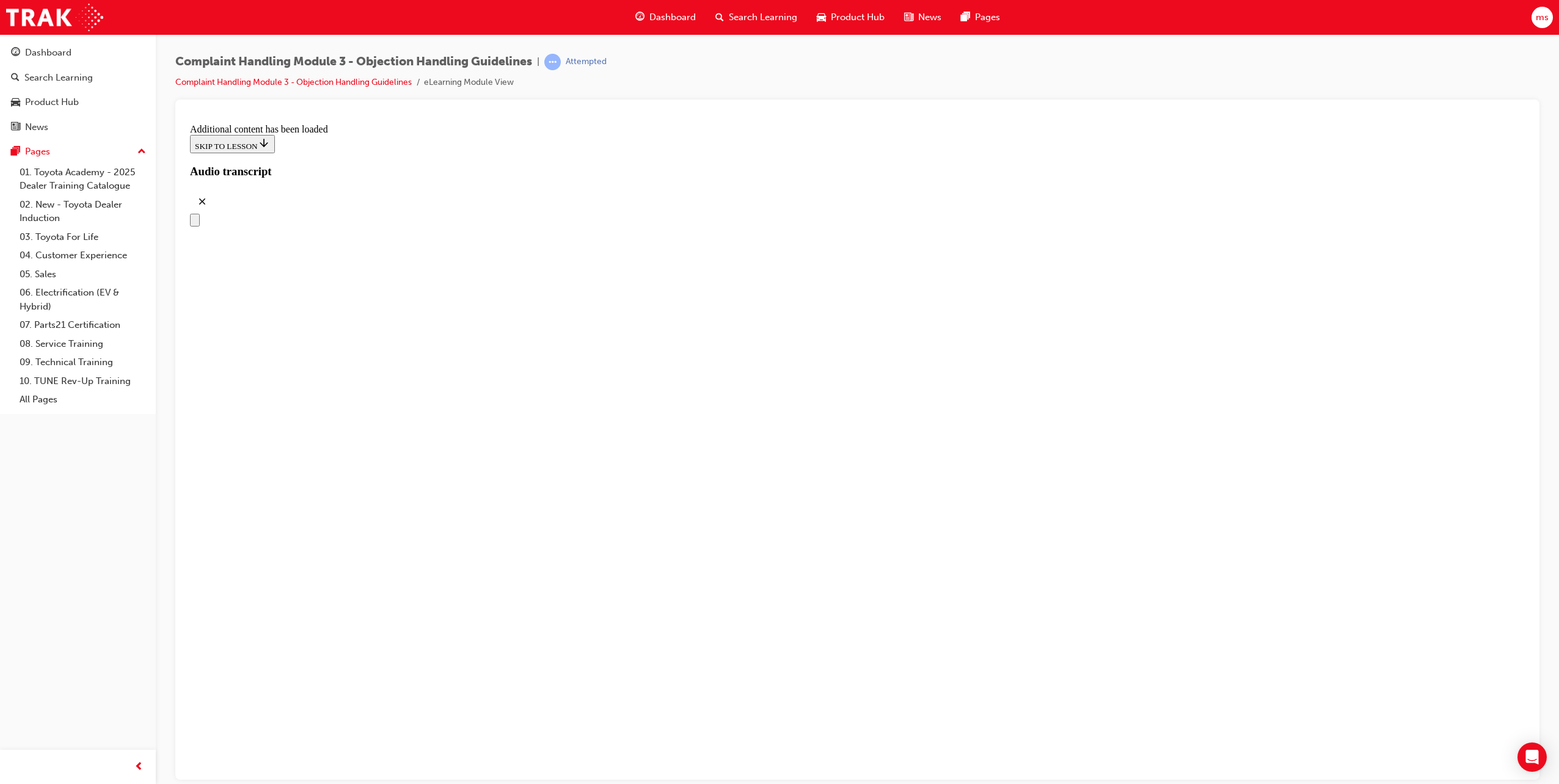
drag, startPoint x: 801, startPoint y: 381, endPoint x: 1006, endPoint y: 364, distance: 205.7
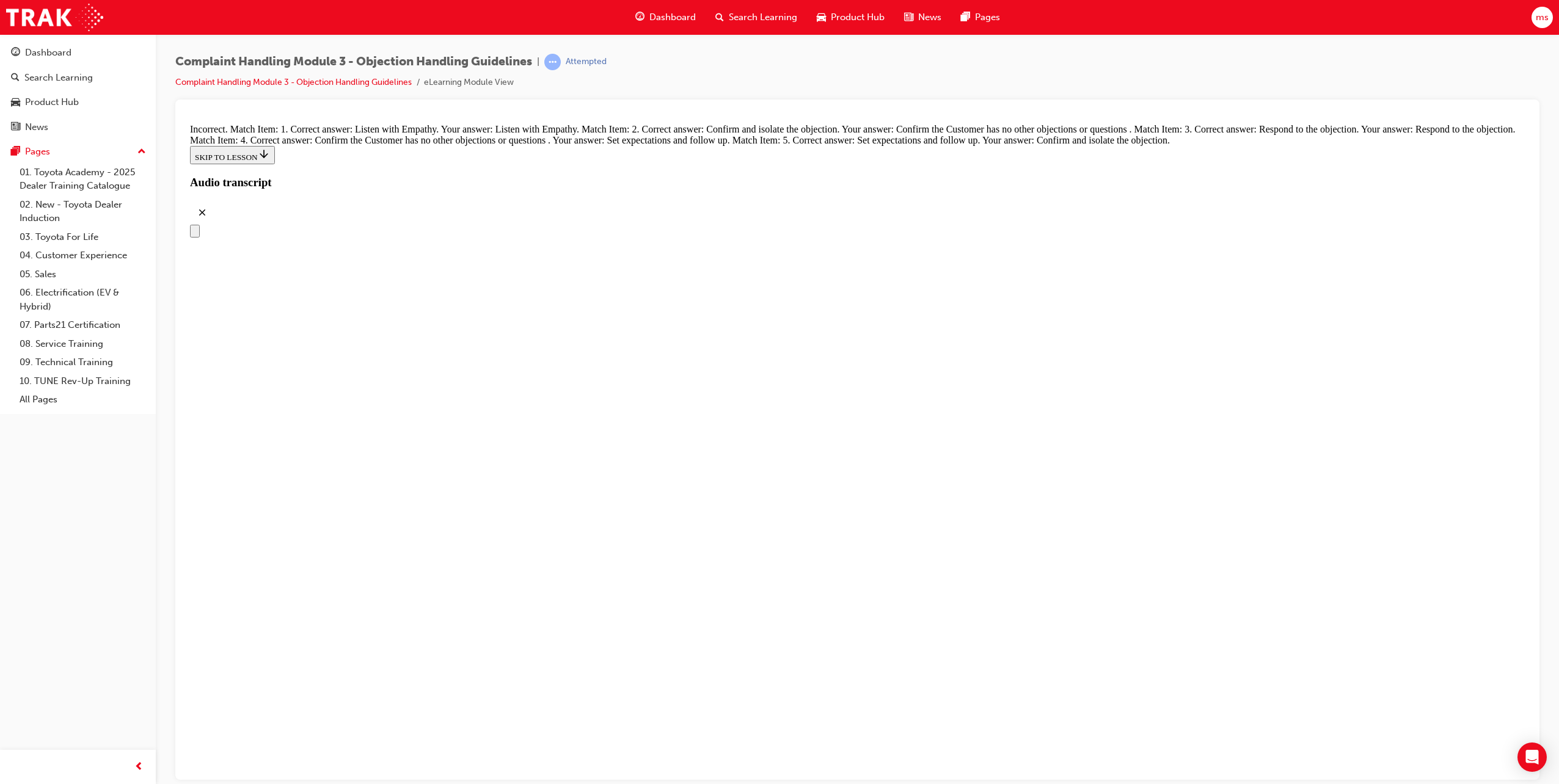
scroll to position [5290, 0]
radio input "true"
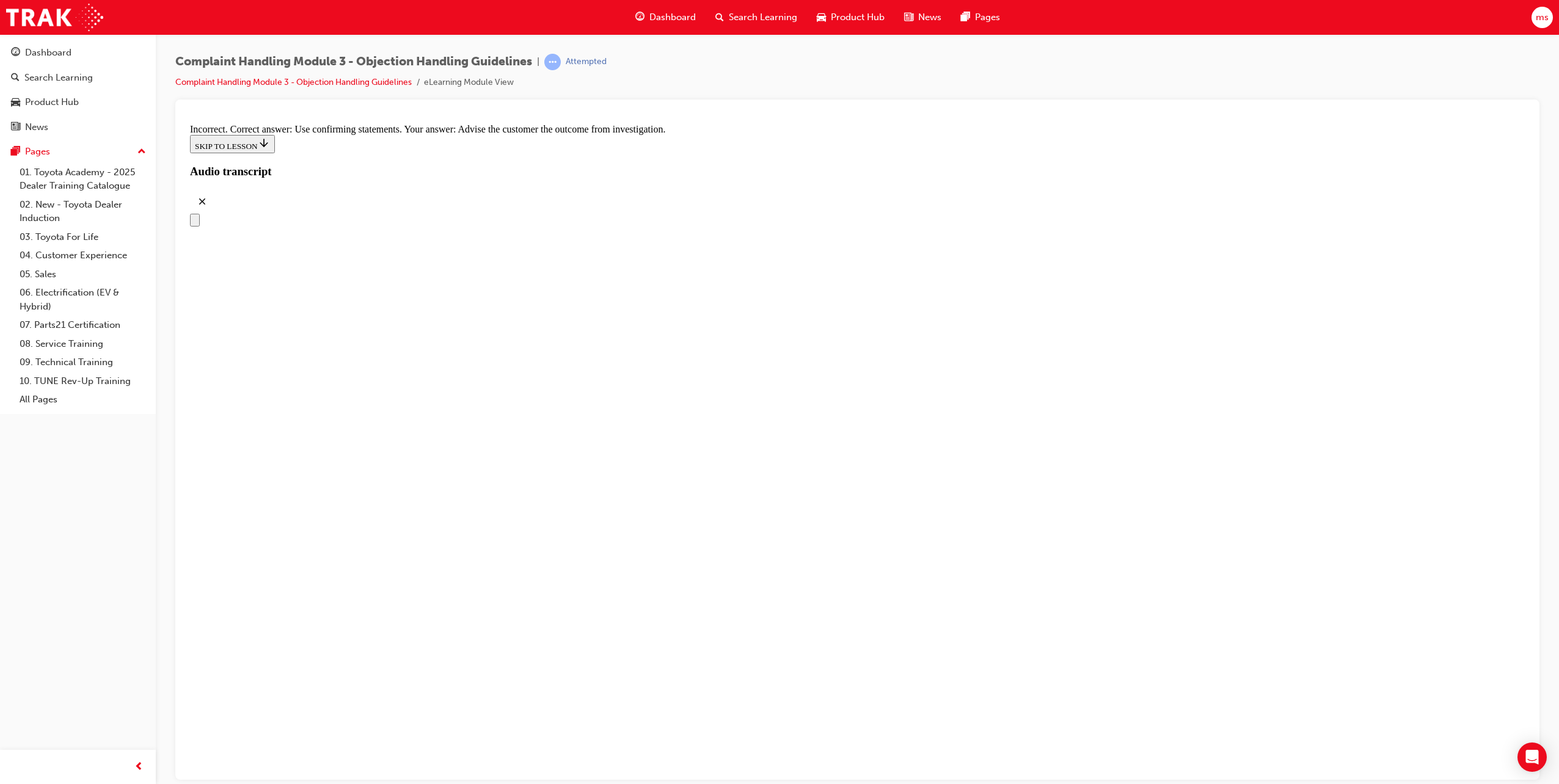
scroll to position [5718, 0]
drag, startPoint x: 681, startPoint y: 412, endPoint x: 690, endPoint y: 408, distance: 9.8
radio input "true"
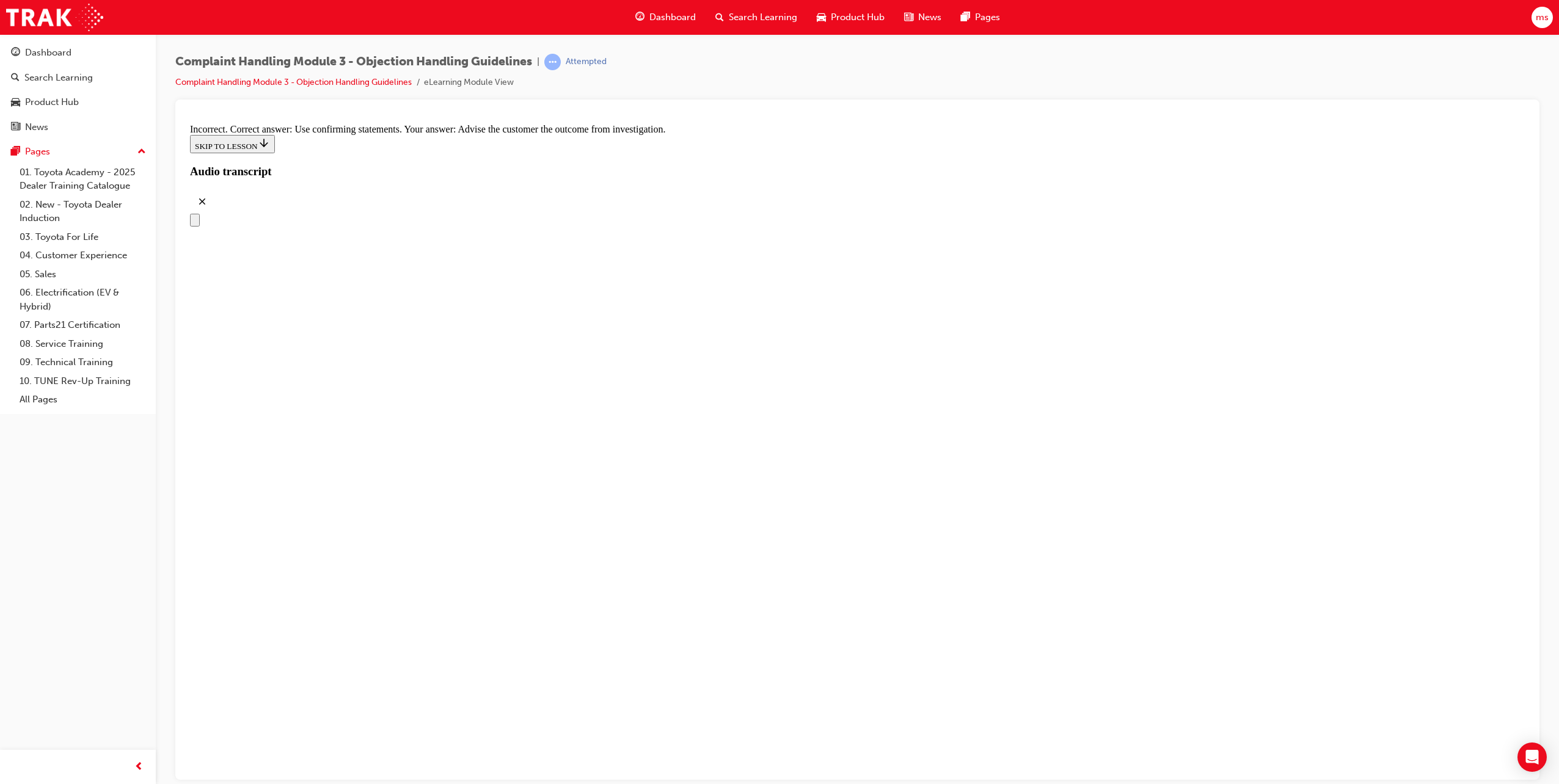
checkbox input "true"
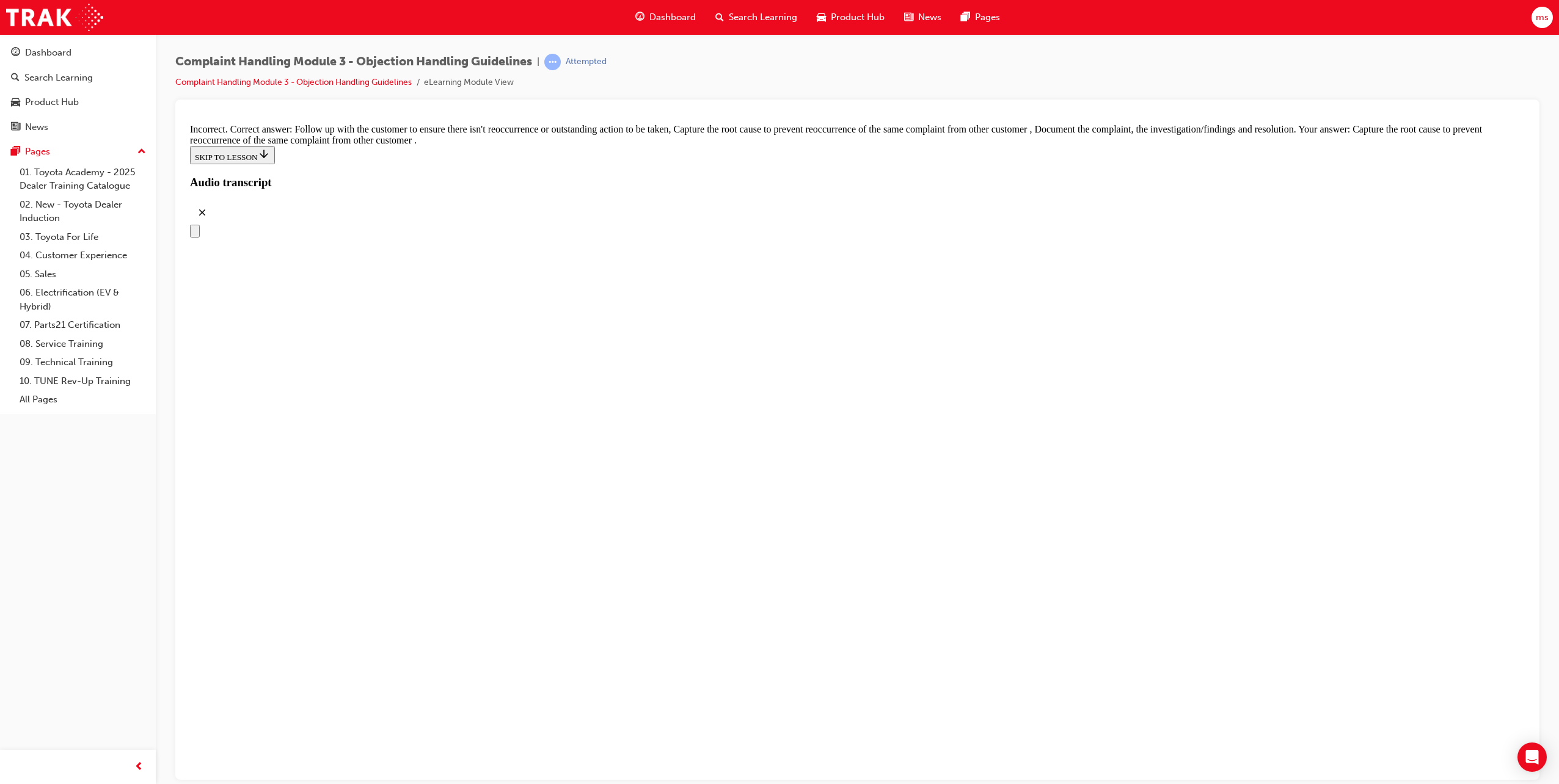
scroll to position [6276, 0]
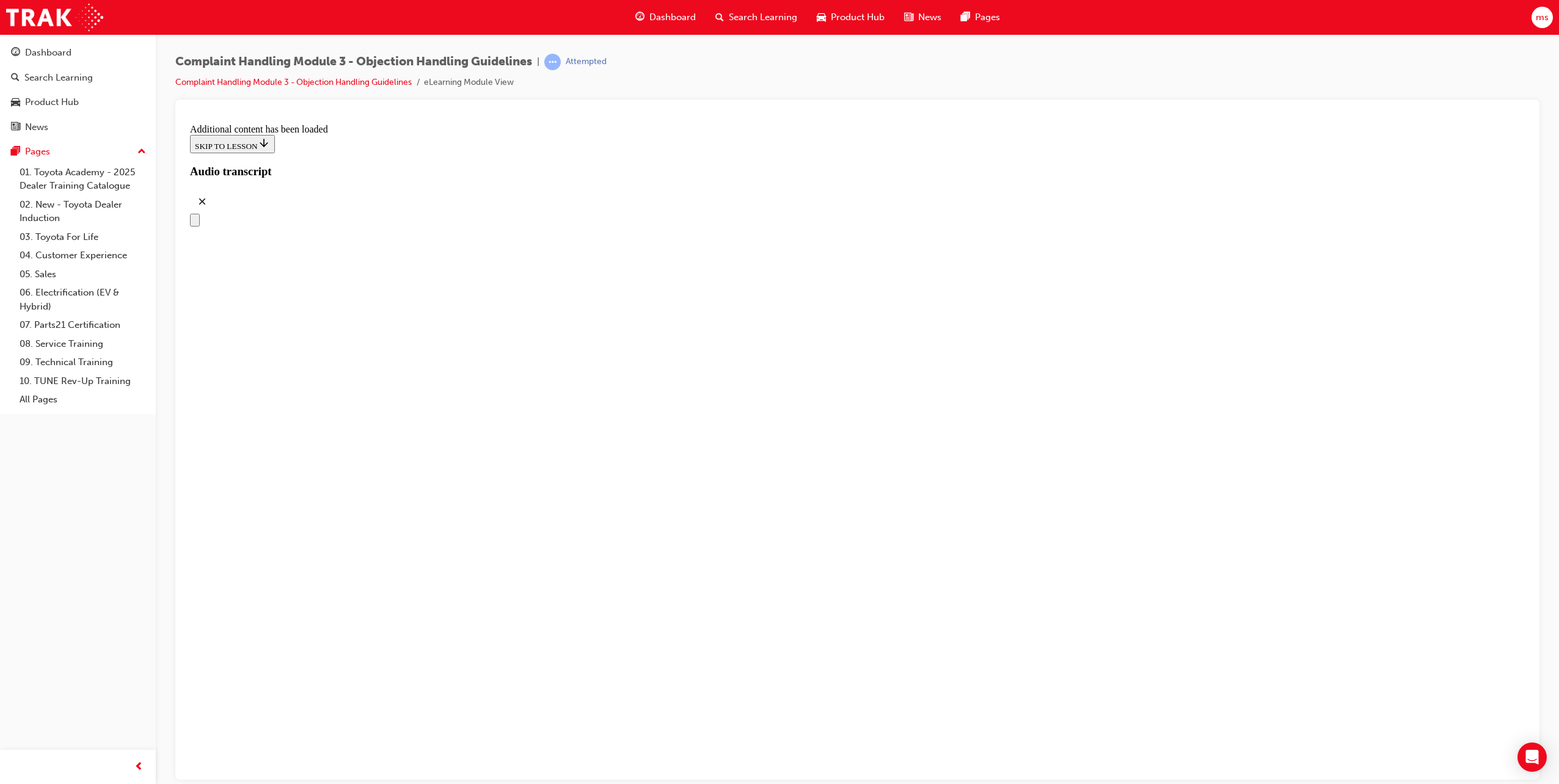
scroll to position [6777, 0]
click at [73, 55] on div "Dashboard" at bounding box center [78, 53] width 133 height 15
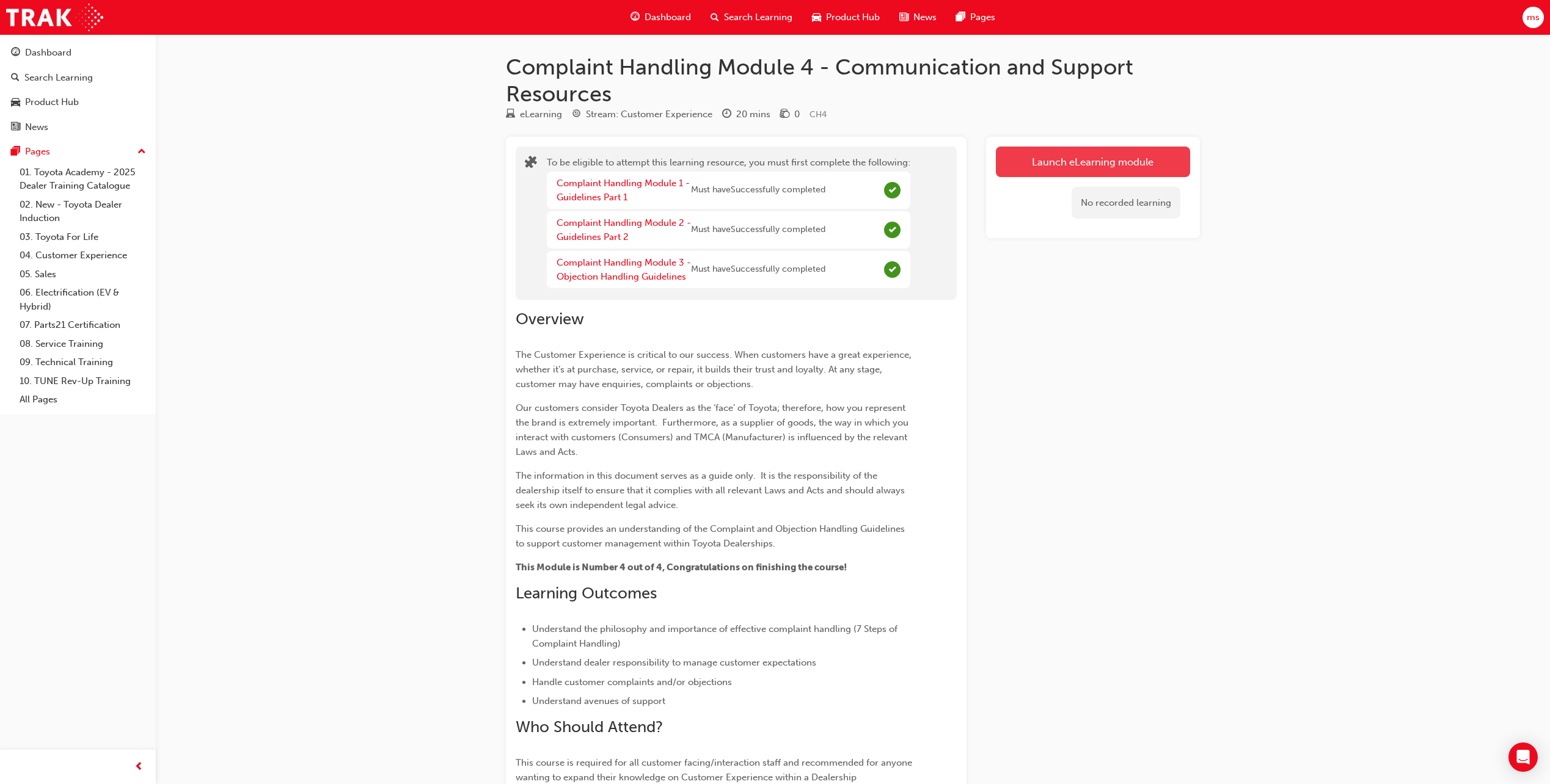
click at [1045, 162] on button "Launch eLearning module" at bounding box center [1093, 162] width 194 height 31
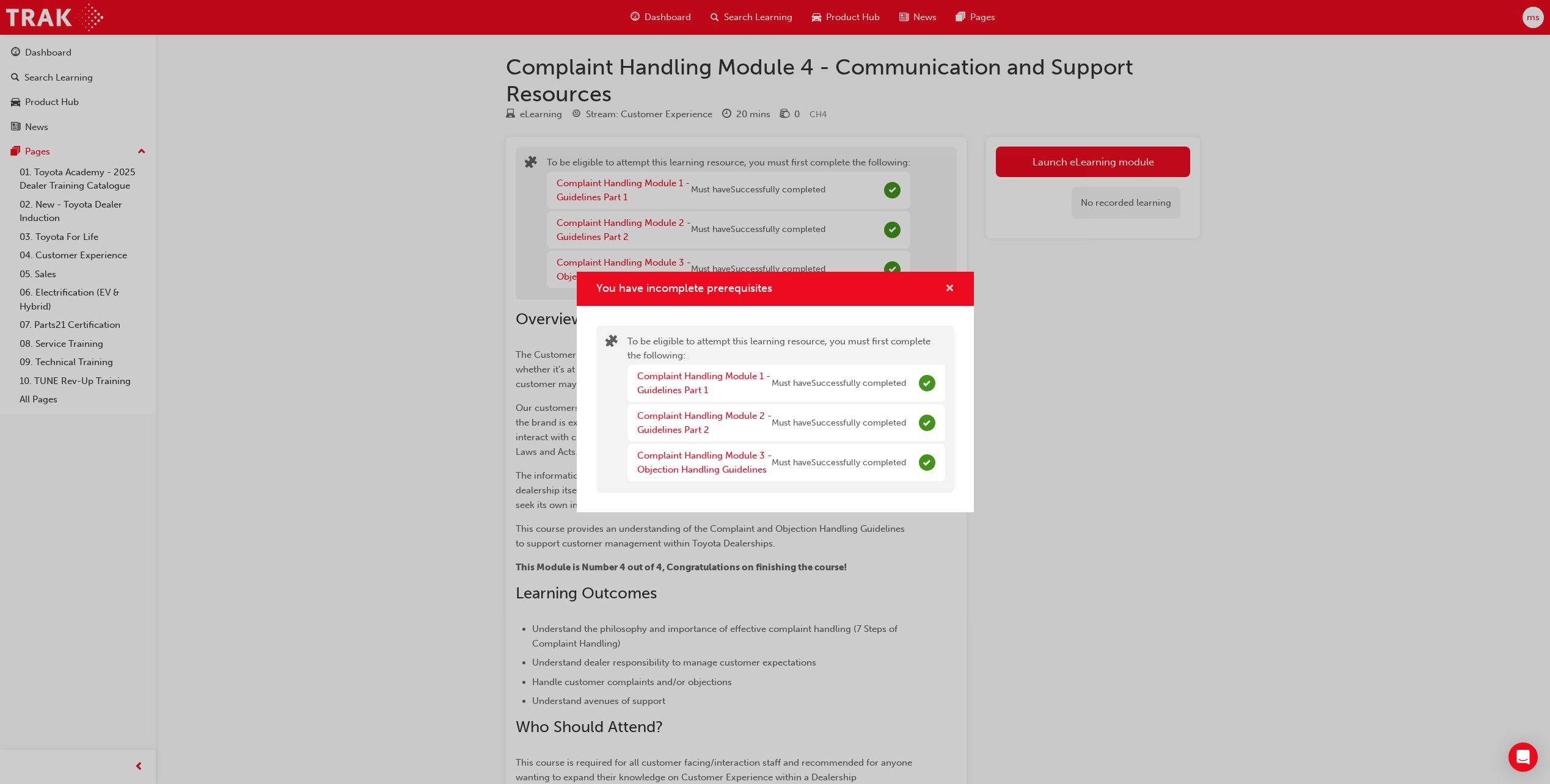
drag, startPoint x: 948, startPoint y: 286, endPoint x: 1061, endPoint y: 236, distance: 123.6
click at [948, 286] on span "cross-icon" at bounding box center [949, 289] width 9 height 11
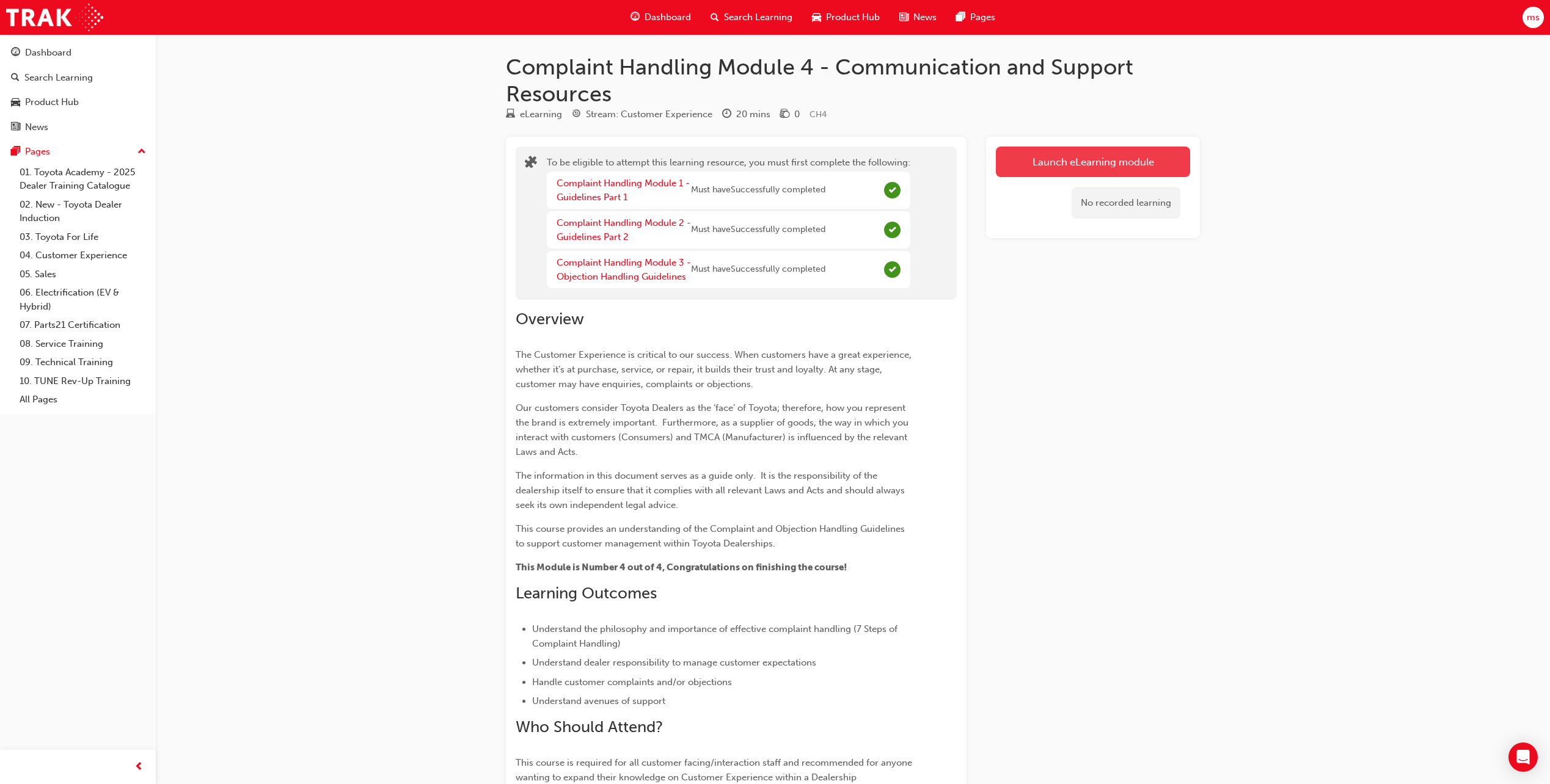
click at [1104, 154] on button "Launch eLearning module" at bounding box center [1093, 162] width 194 height 31
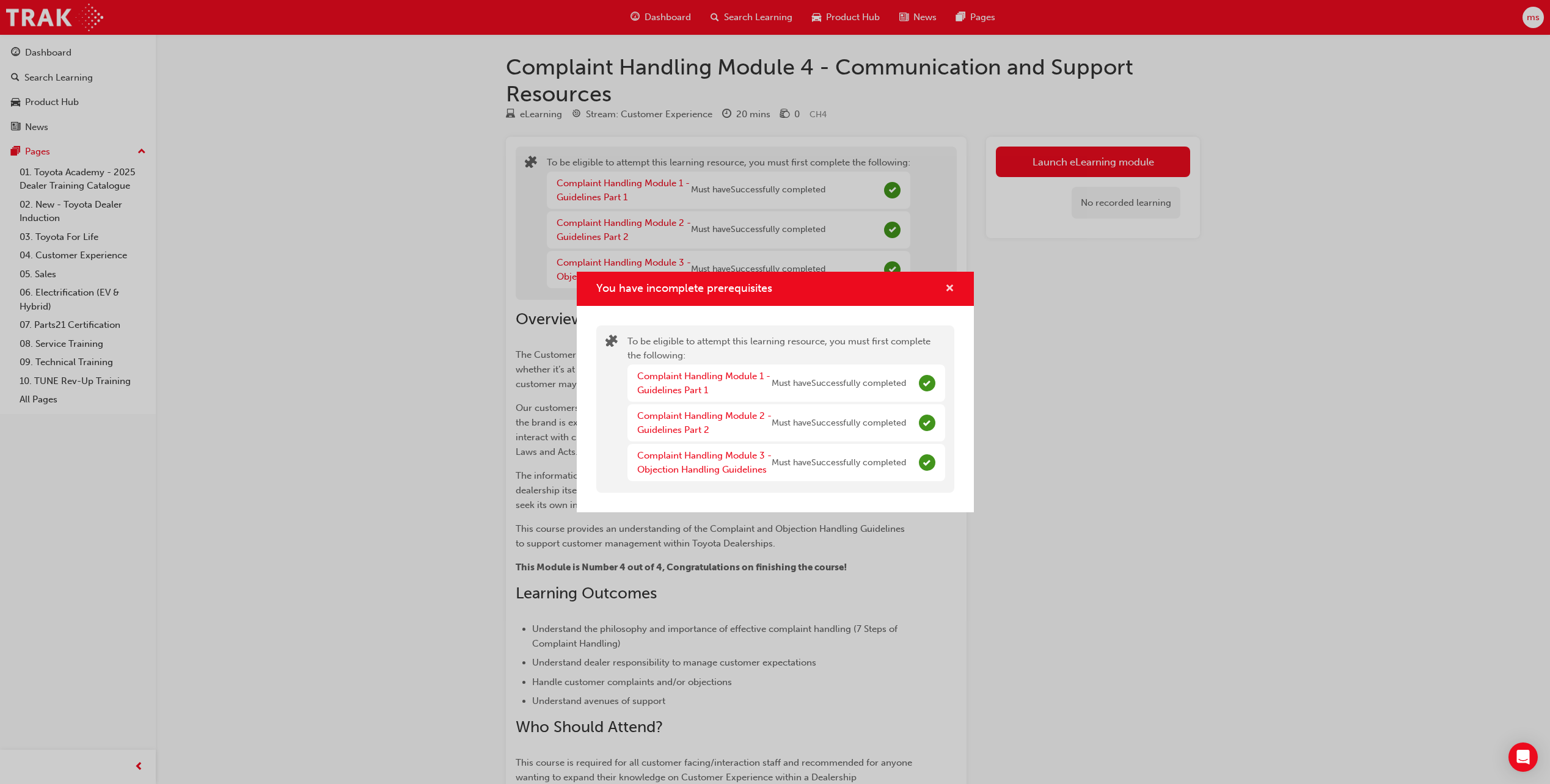
drag, startPoint x: 951, startPoint y: 291, endPoint x: 367, endPoint y: 163, distance: 597.9
click at [944, 289] on div "You have incomplete prerequisites" at bounding box center [944, 289] width 19 height 15
click at [50, 57] on div "You have incomplete prerequisites To be eligible to attempt this learning resou…" at bounding box center [775, 392] width 1550 height 784
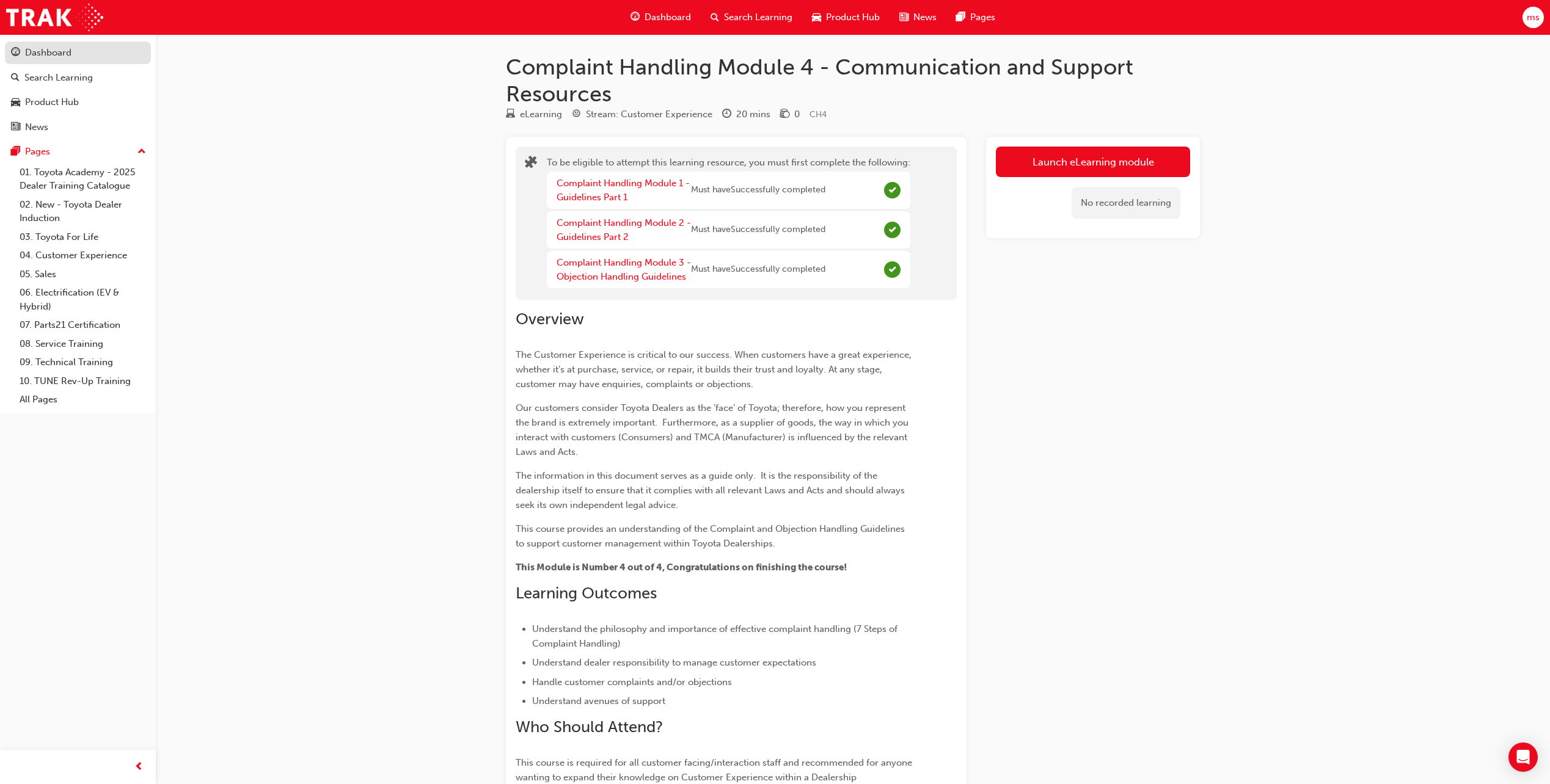
click at [74, 50] on div "Dashboard" at bounding box center [78, 53] width 133 height 15
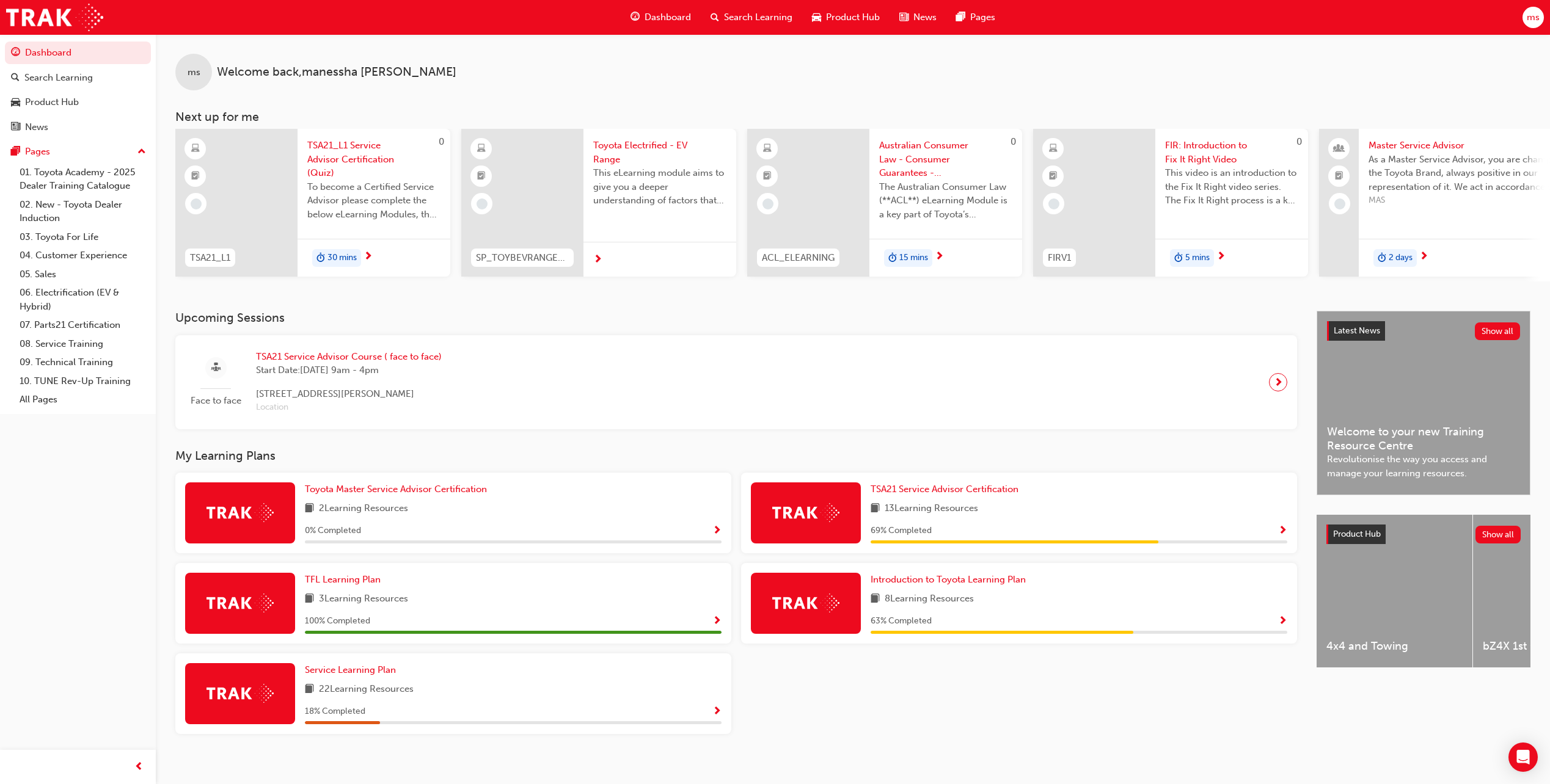
click at [758, 17] on span "Search Learning" at bounding box center [758, 17] width 69 height 14
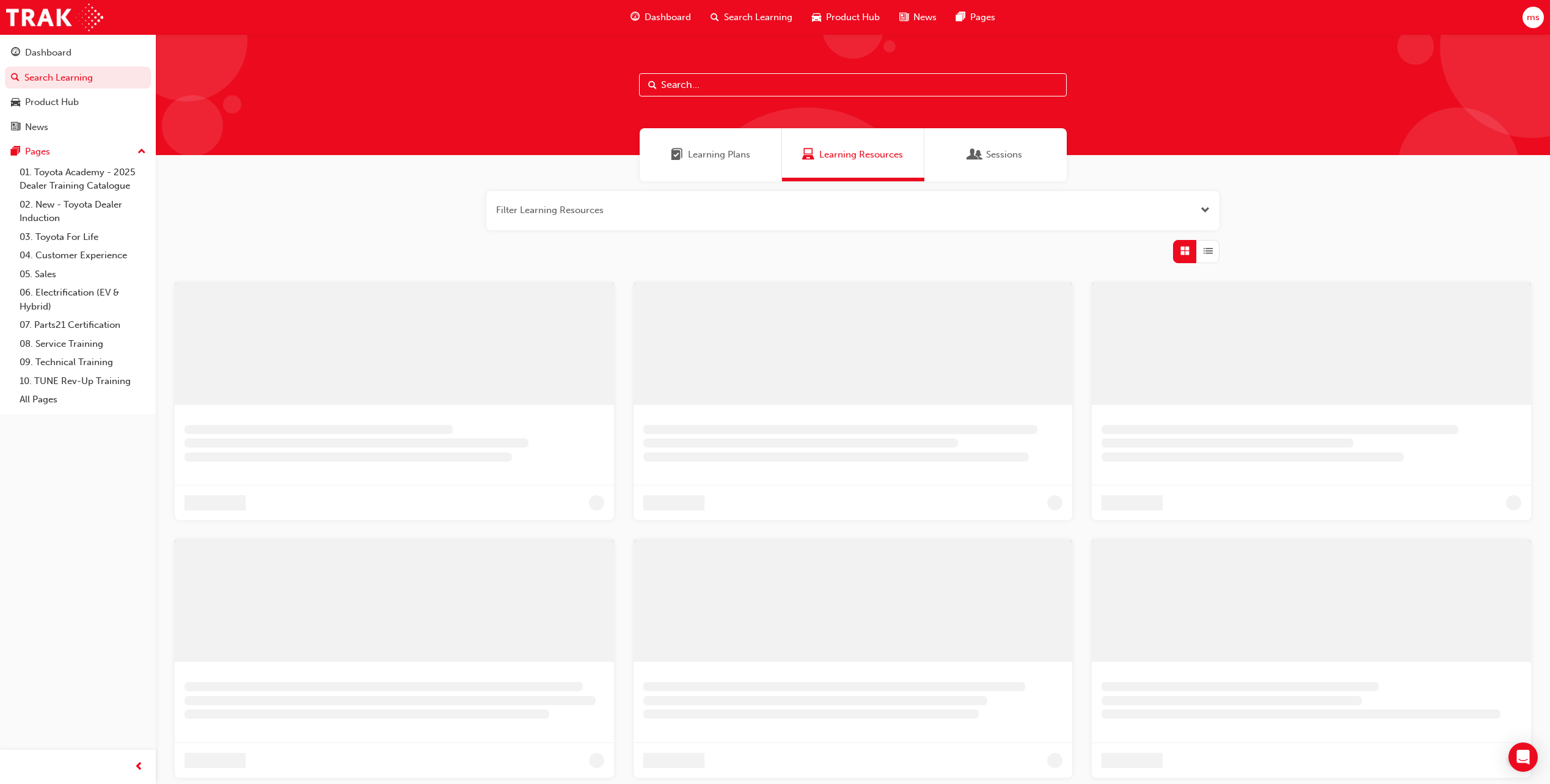
click at [710, 86] on input "text" at bounding box center [852, 85] width 428 height 23
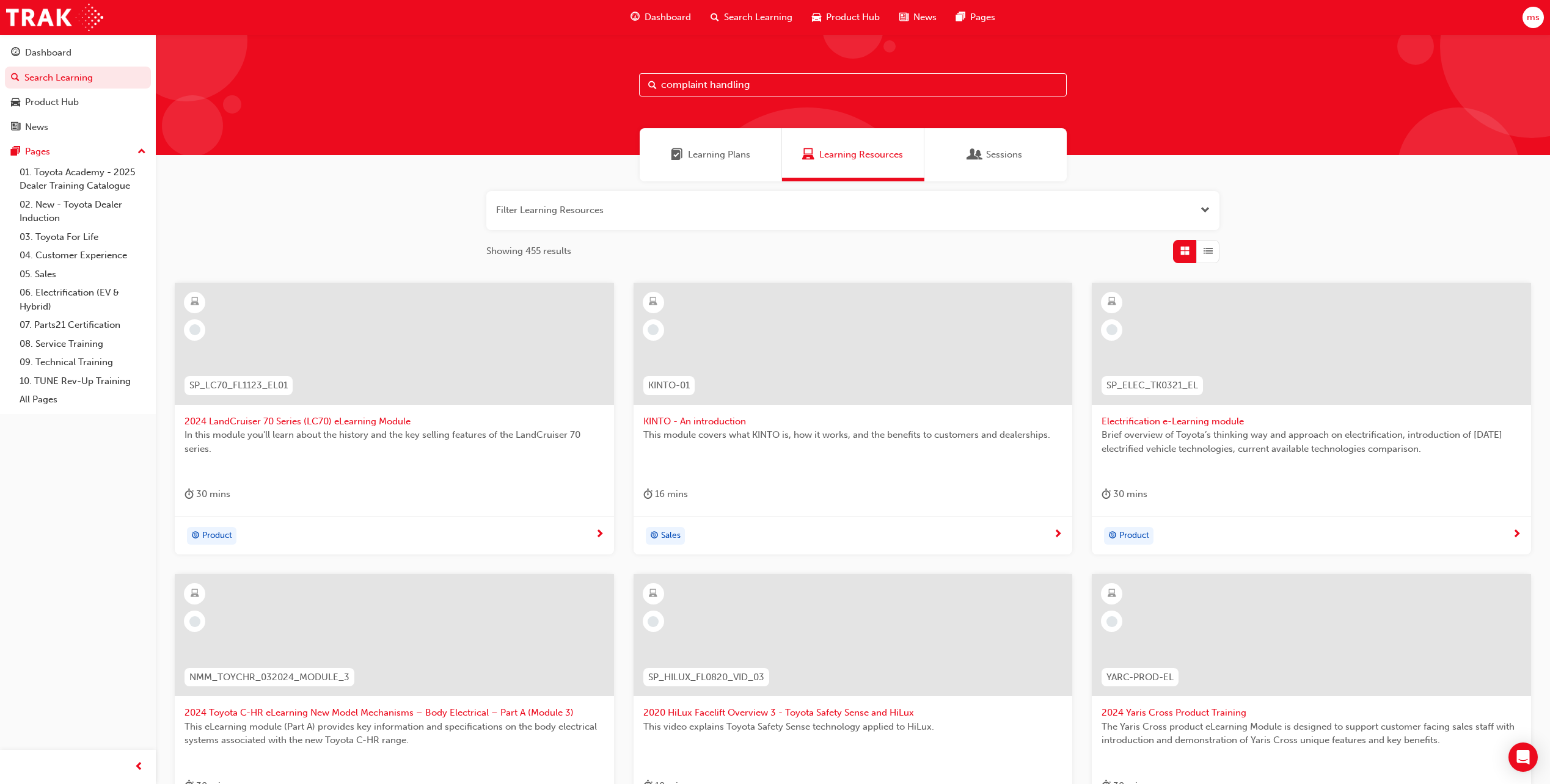
type input "complaint handling"
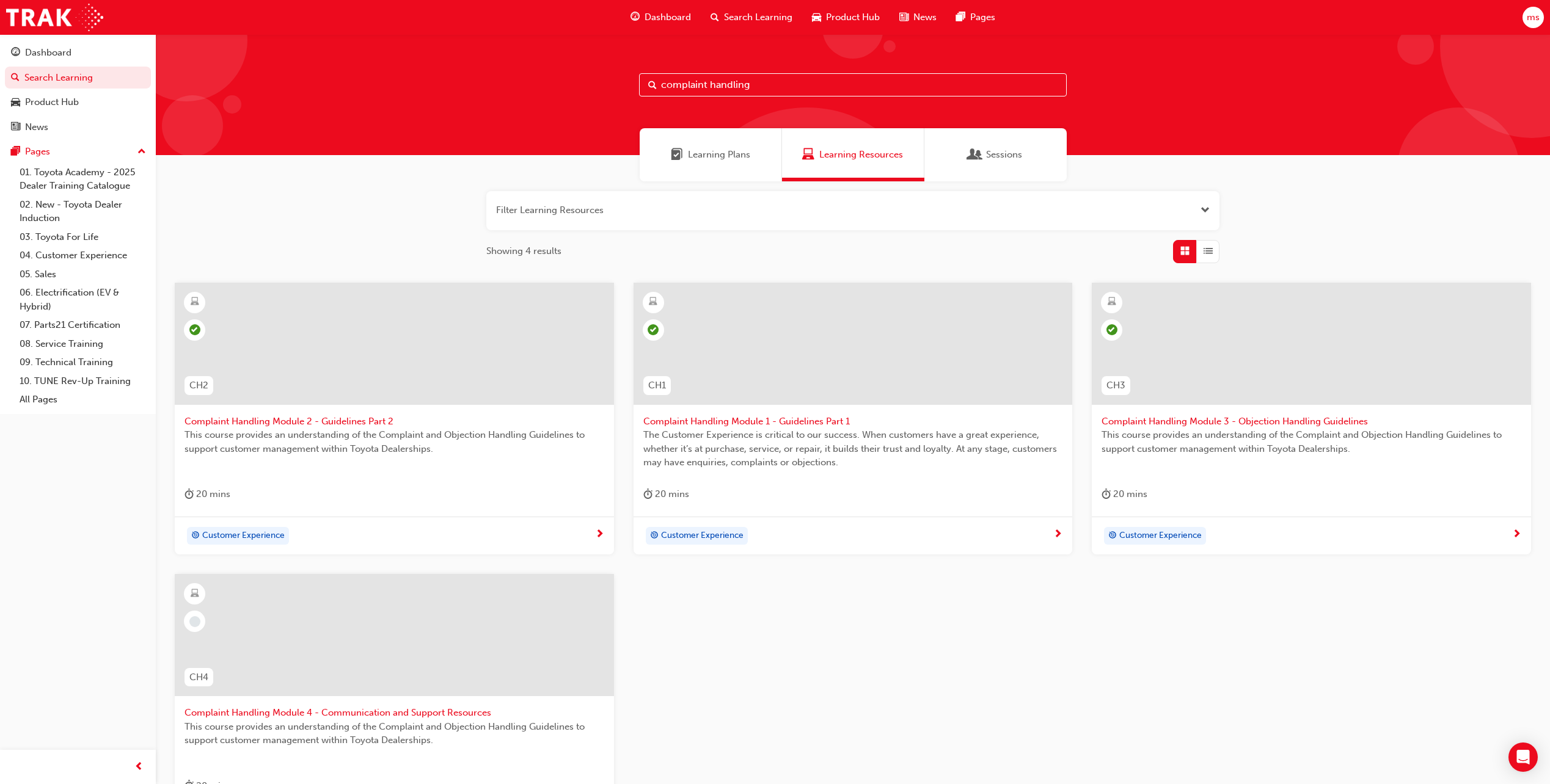
click at [347, 713] on span "Complaint Handling Module 4 - Communication and Support Resources" at bounding box center [394, 712] width 420 height 14
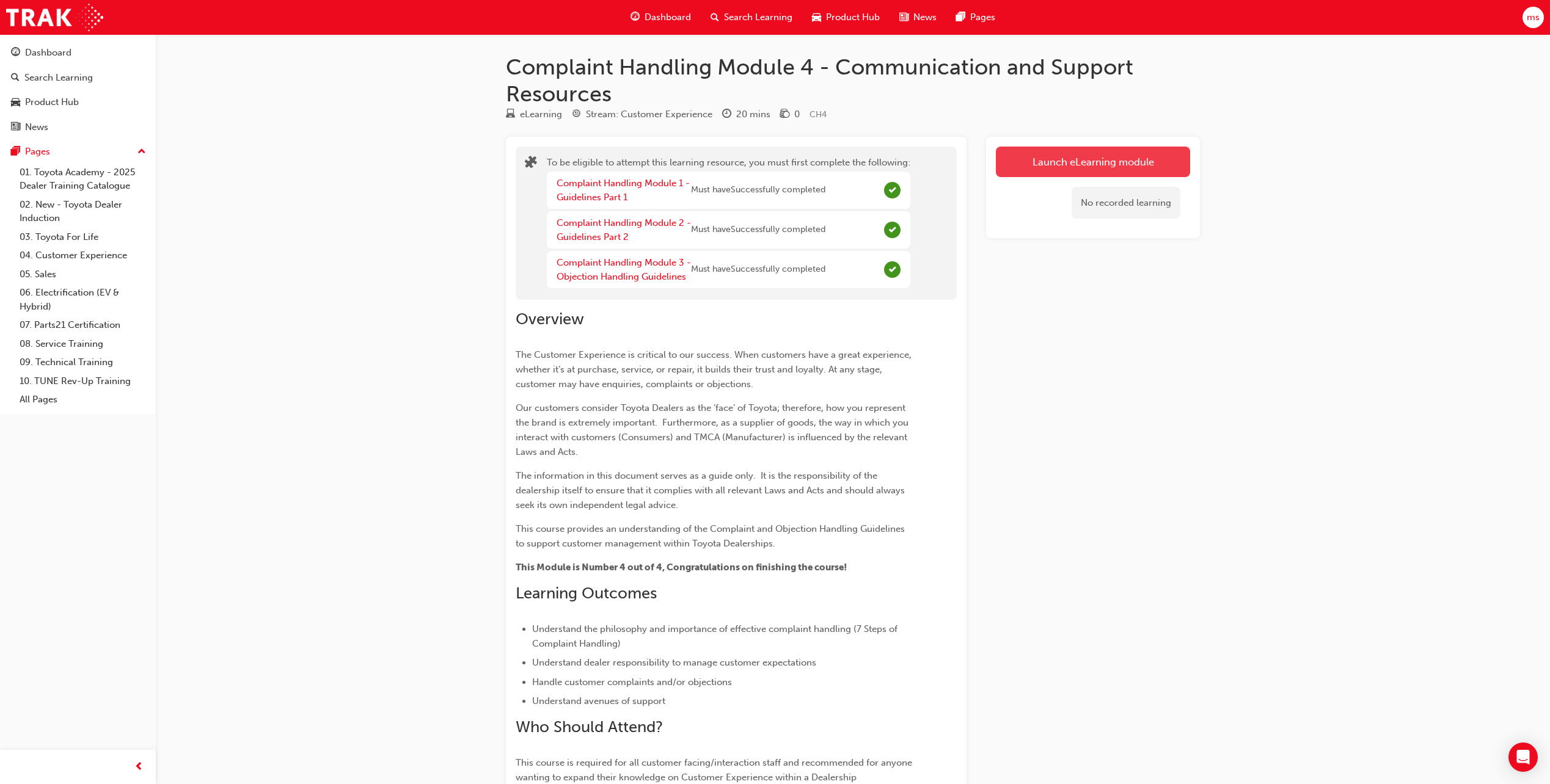
click at [1071, 166] on button "Launch eLearning module" at bounding box center [1093, 162] width 194 height 31
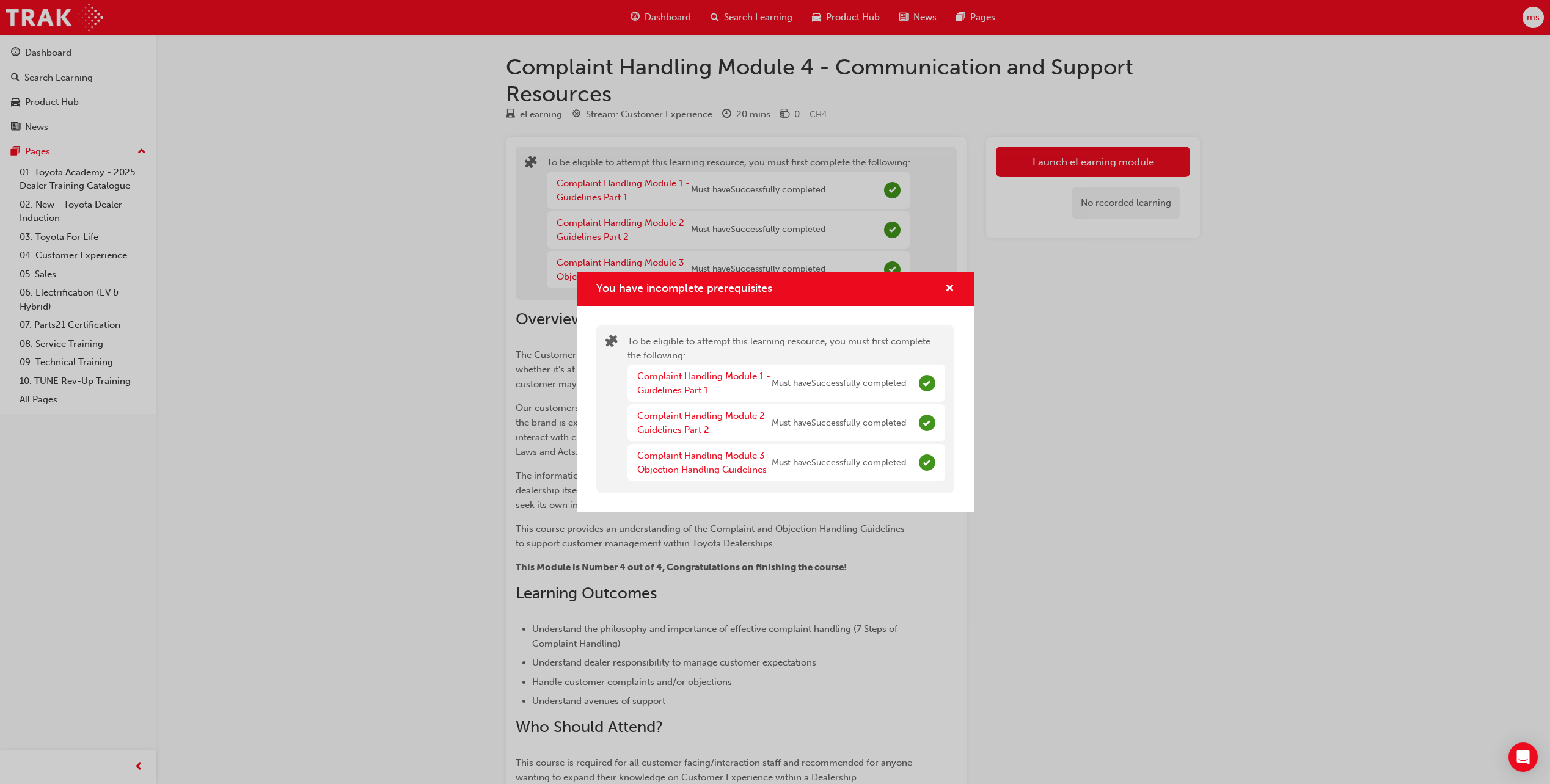
click at [954, 289] on div "You have incomplete prerequisites" at bounding box center [775, 289] width 397 height 35
drag, startPoint x: 946, startPoint y: 287, endPoint x: 954, endPoint y: 281, distance: 10.0
click at [946, 287] on span "cross-icon" at bounding box center [949, 289] width 9 height 11
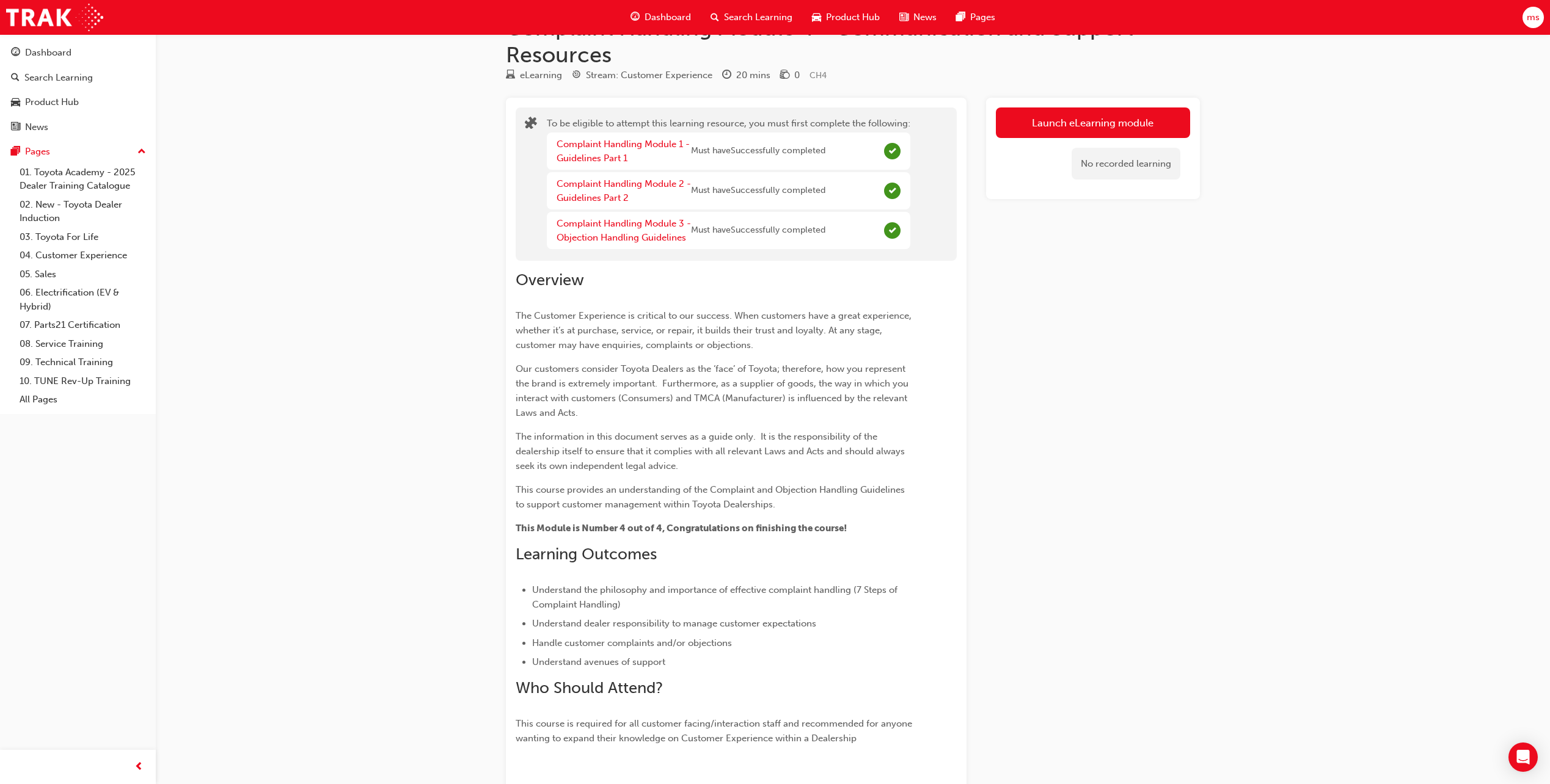
scroll to position [61, 0]
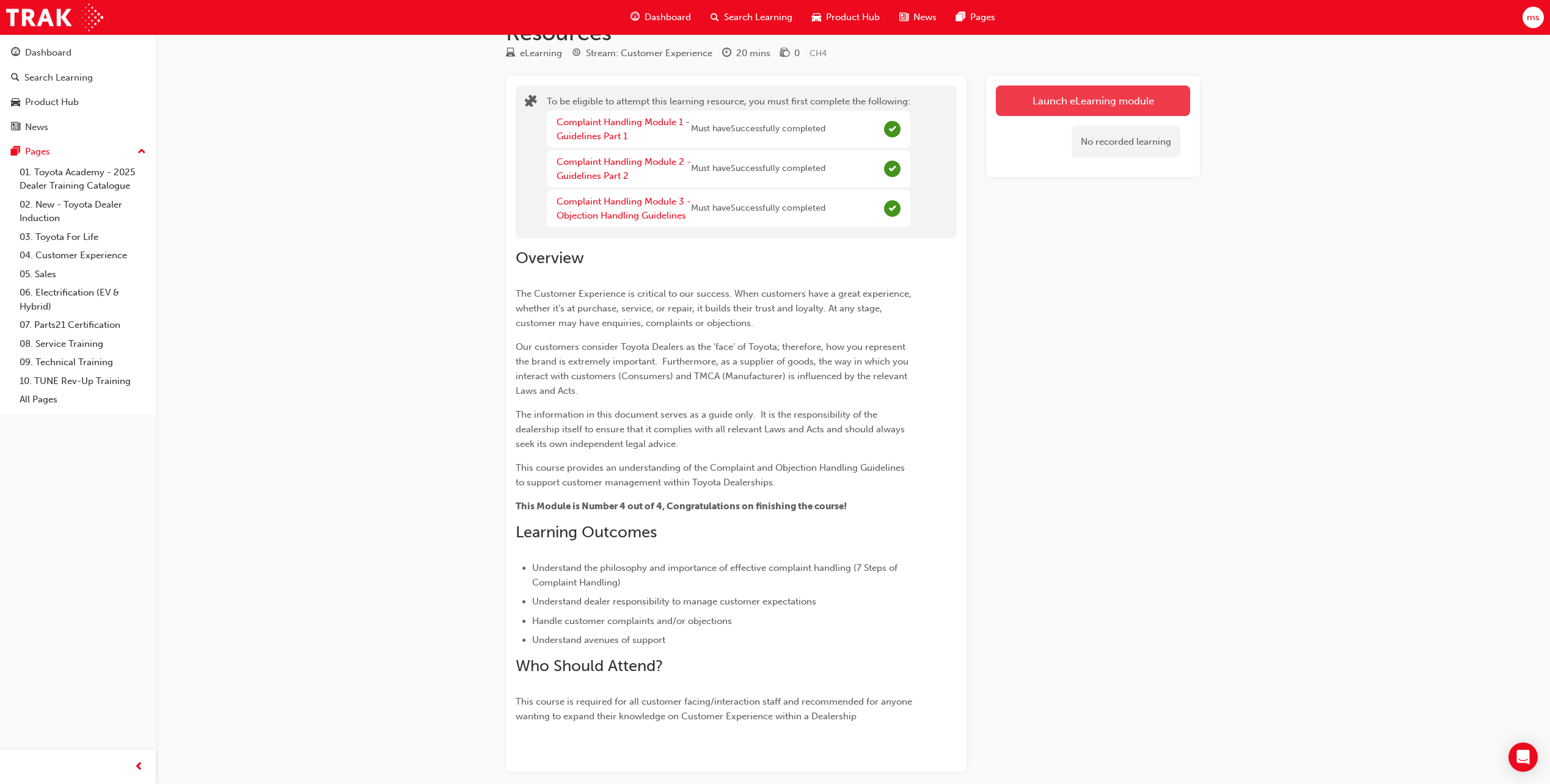
click at [1113, 103] on button "Launch eLearning module" at bounding box center [1093, 101] width 194 height 31
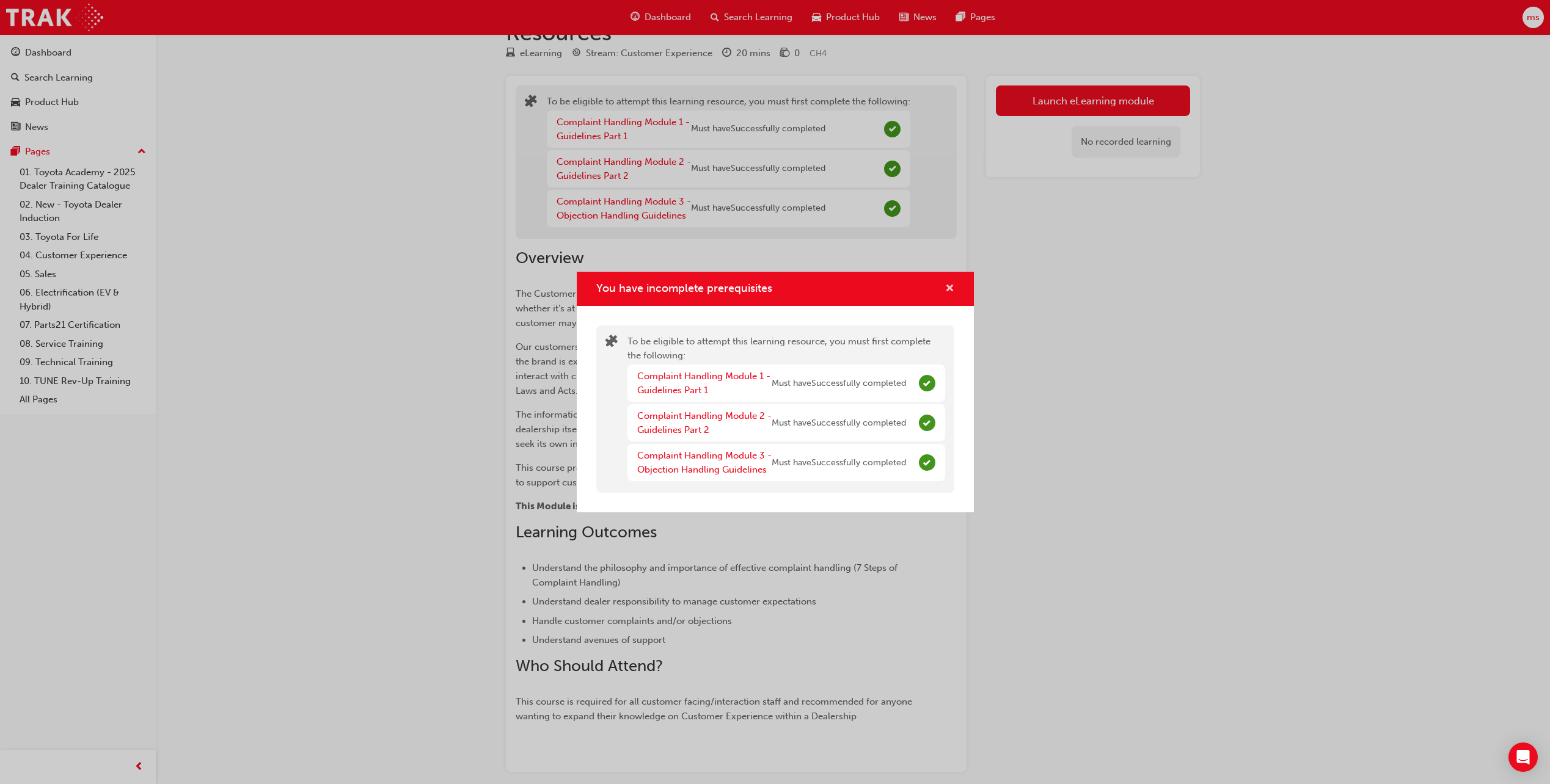
click at [946, 284] on span "cross-icon" at bounding box center [949, 289] width 9 height 11
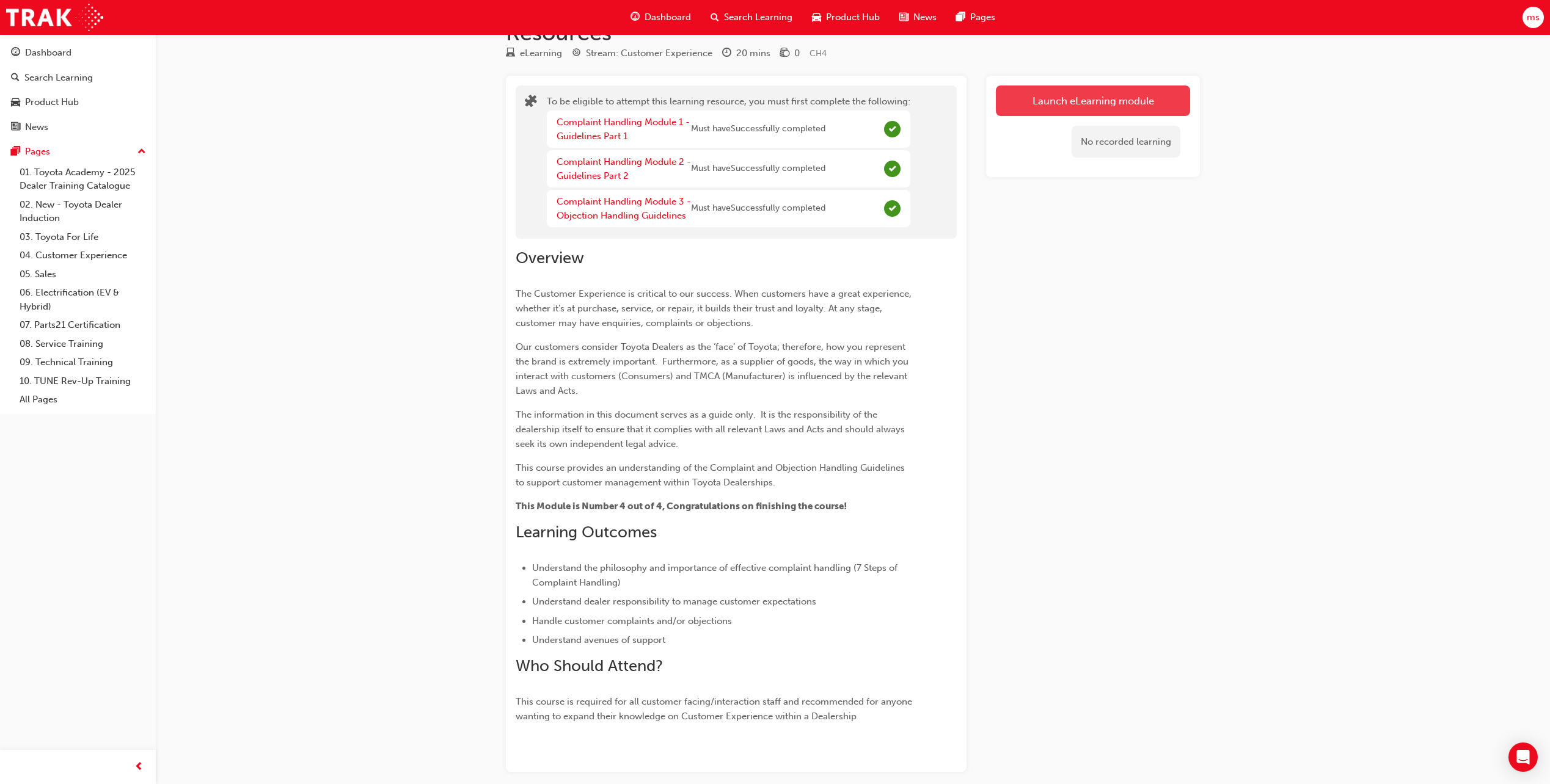
click at [1065, 106] on button "Launch eLearning module" at bounding box center [1093, 101] width 194 height 31
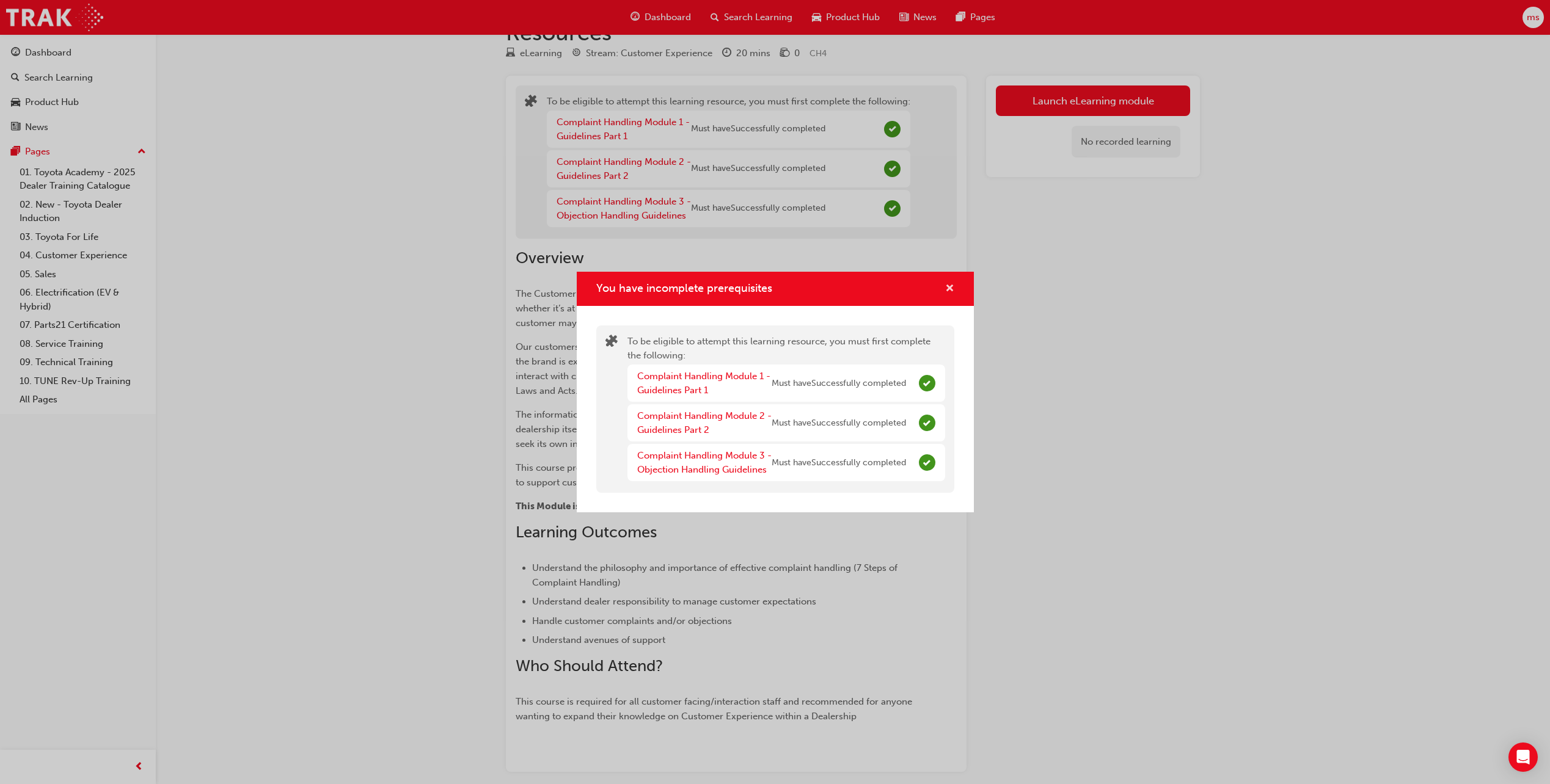
drag, startPoint x: 948, startPoint y: 287, endPoint x: 903, endPoint y: 279, distance: 45.7
click at [946, 286] on span "cross-icon" at bounding box center [949, 289] width 9 height 11
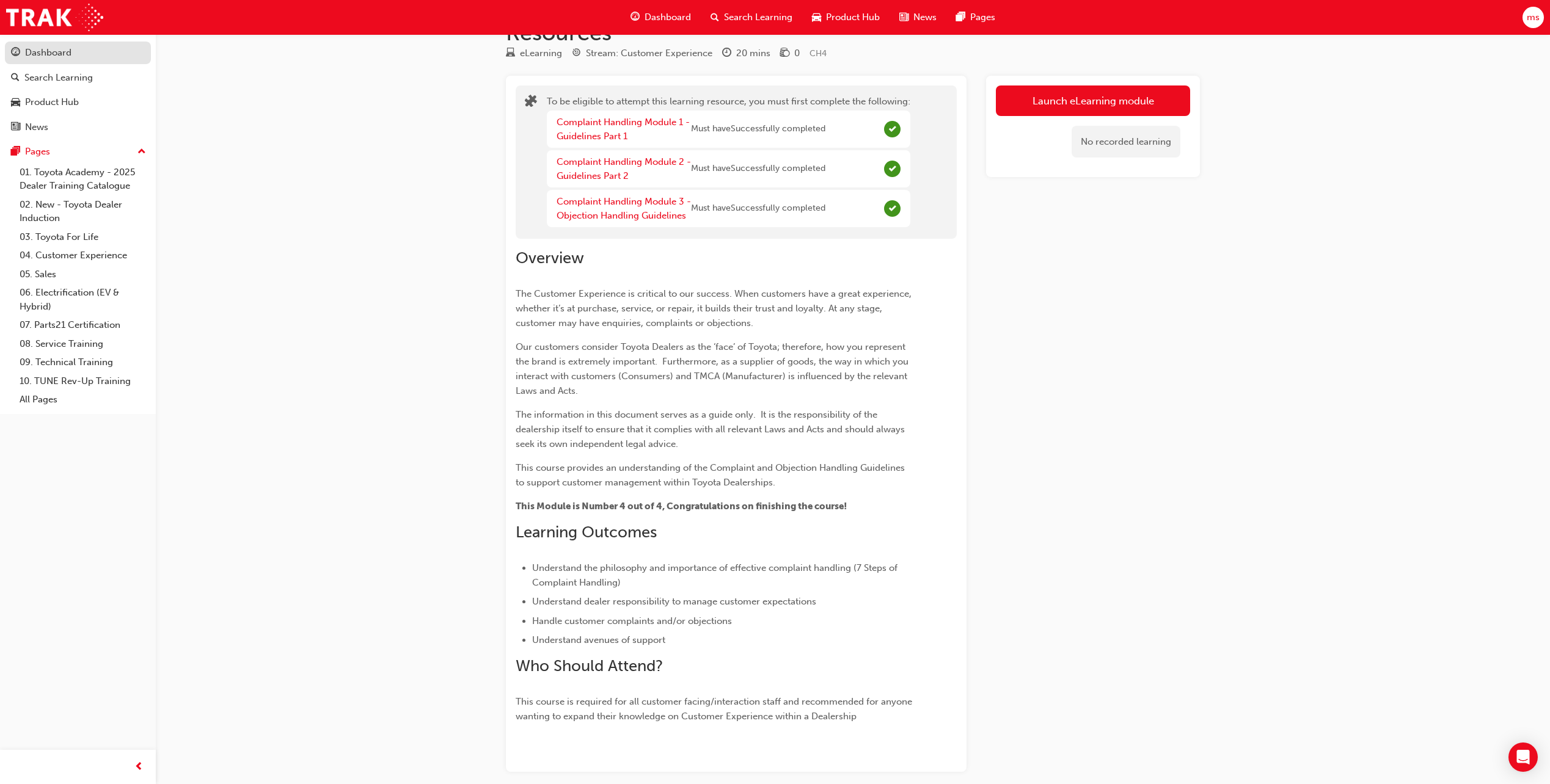
click at [32, 51] on div "Dashboard" at bounding box center [48, 53] width 46 height 14
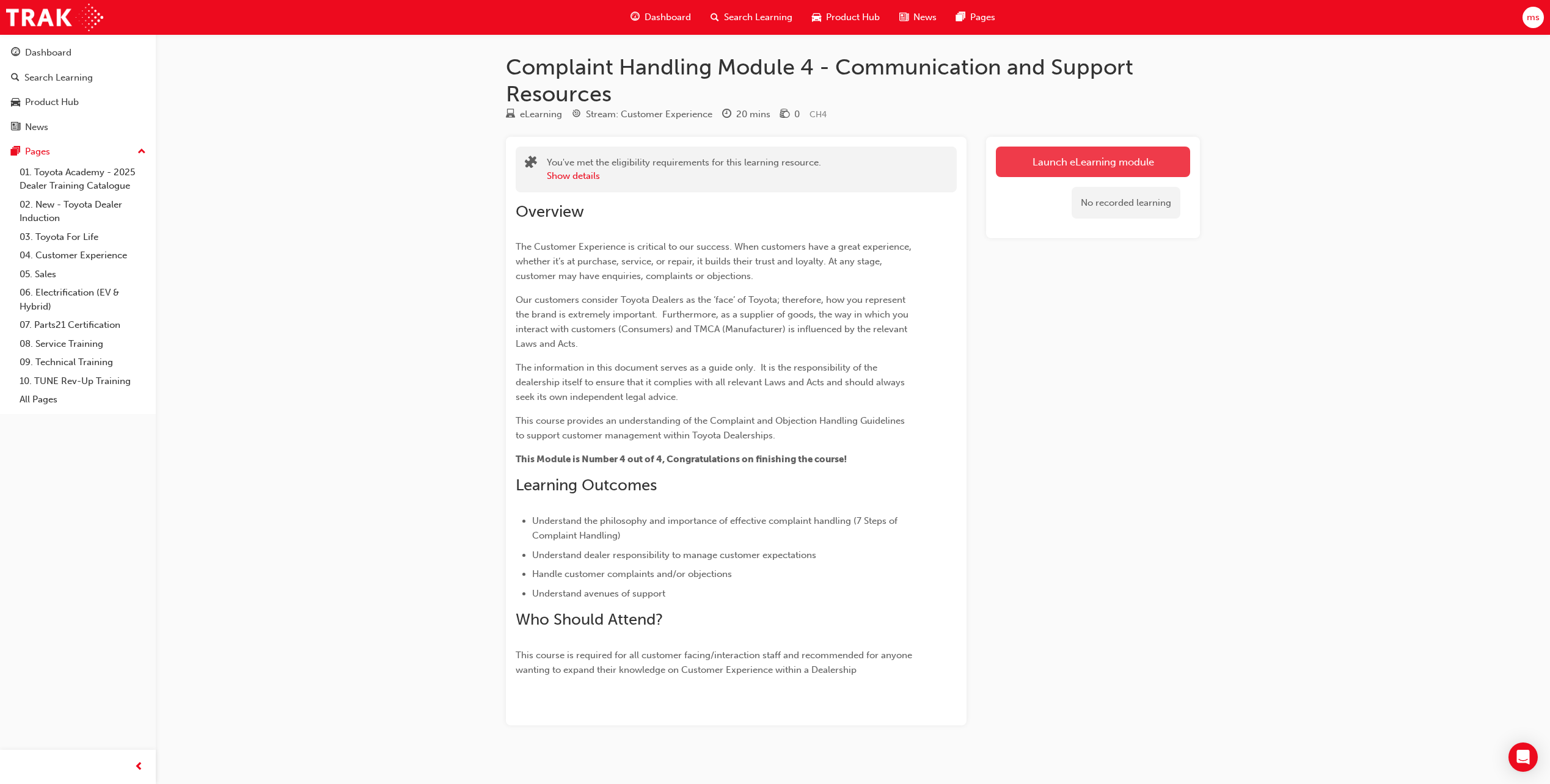
click at [1058, 156] on link "Launch eLearning module" at bounding box center [1093, 162] width 194 height 31
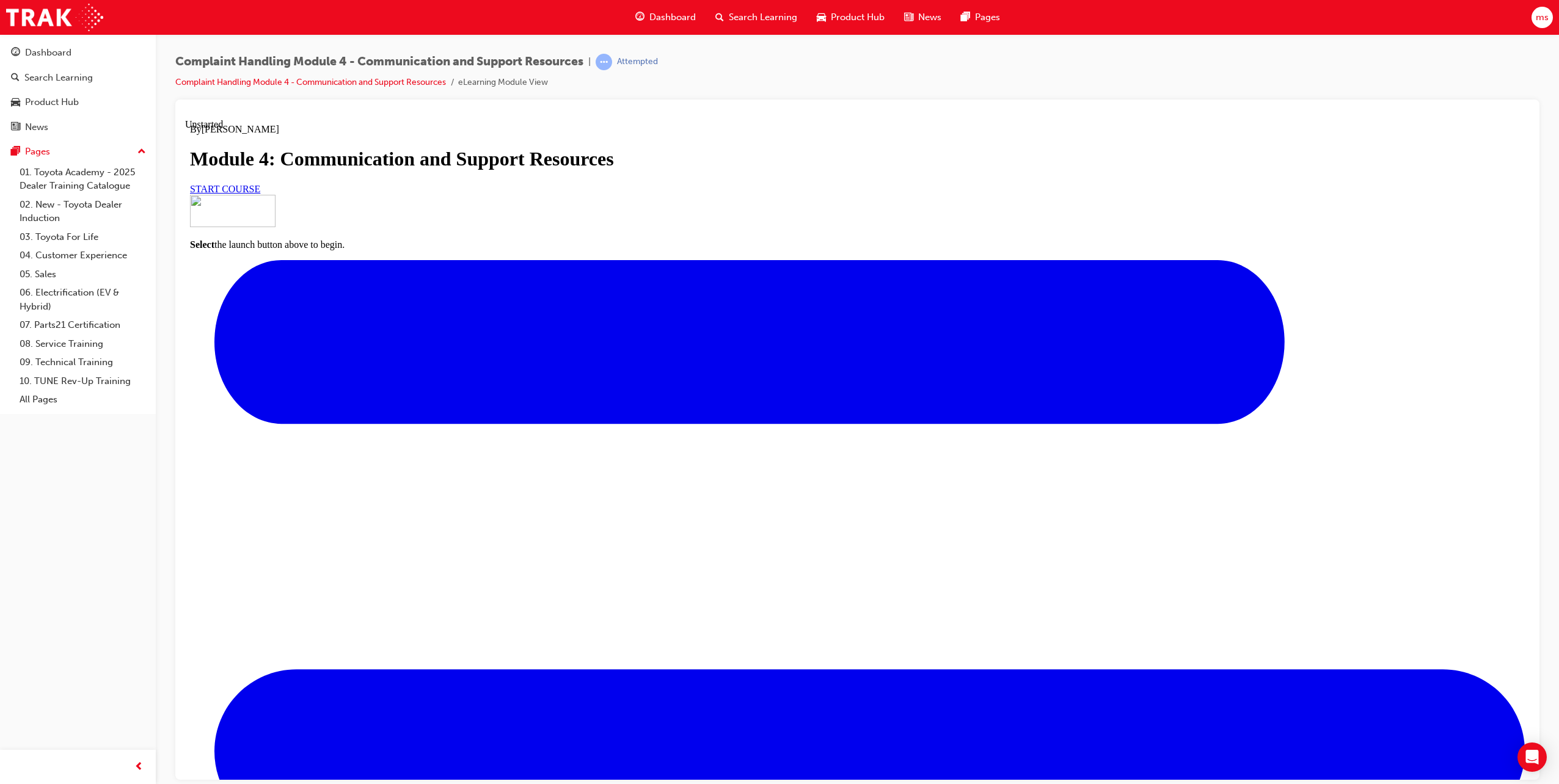
click at [260, 194] on link "START COURSE" at bounding box center [225, 188] width 70 height 11
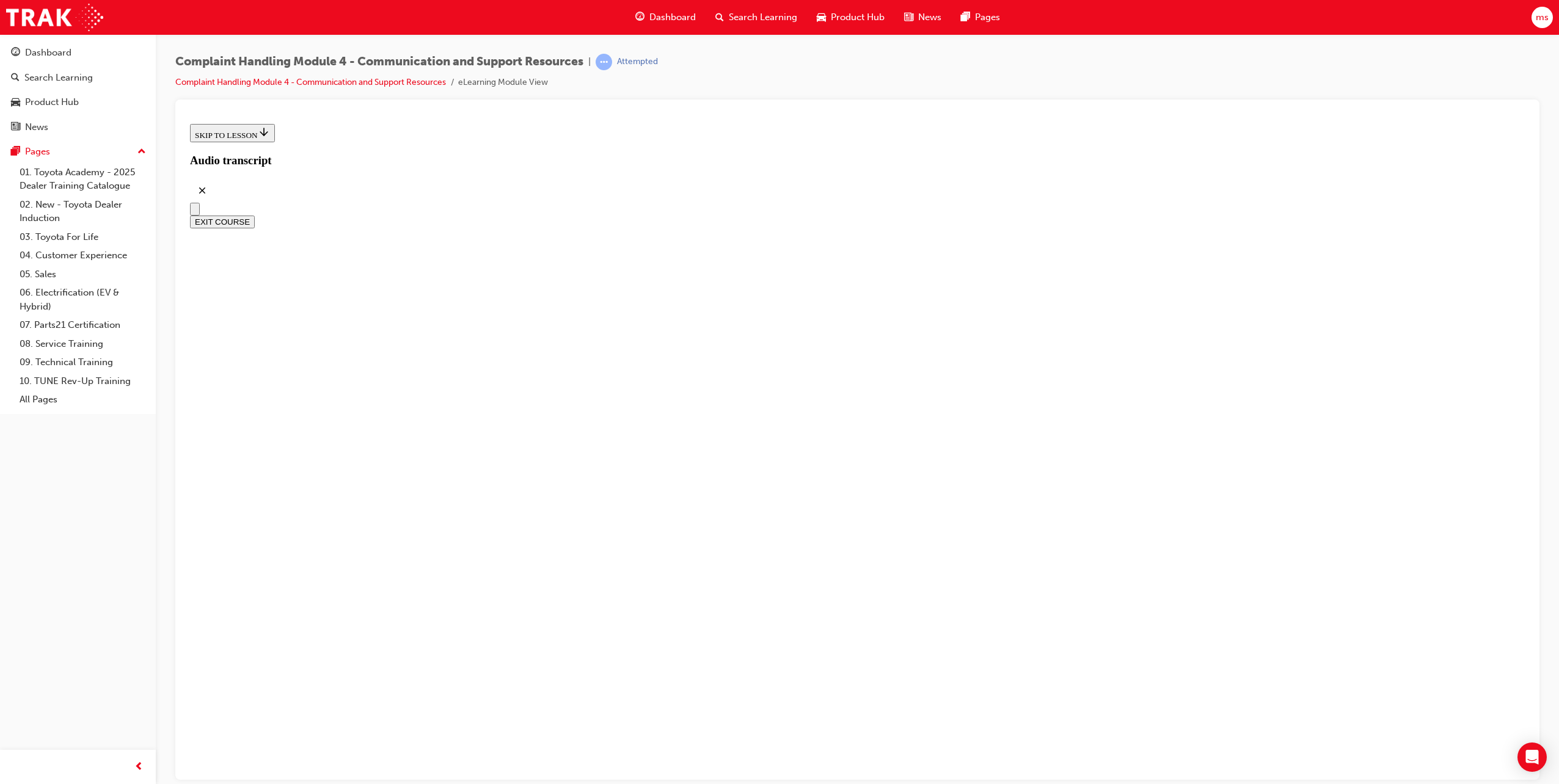
scroll to position [129, 0]
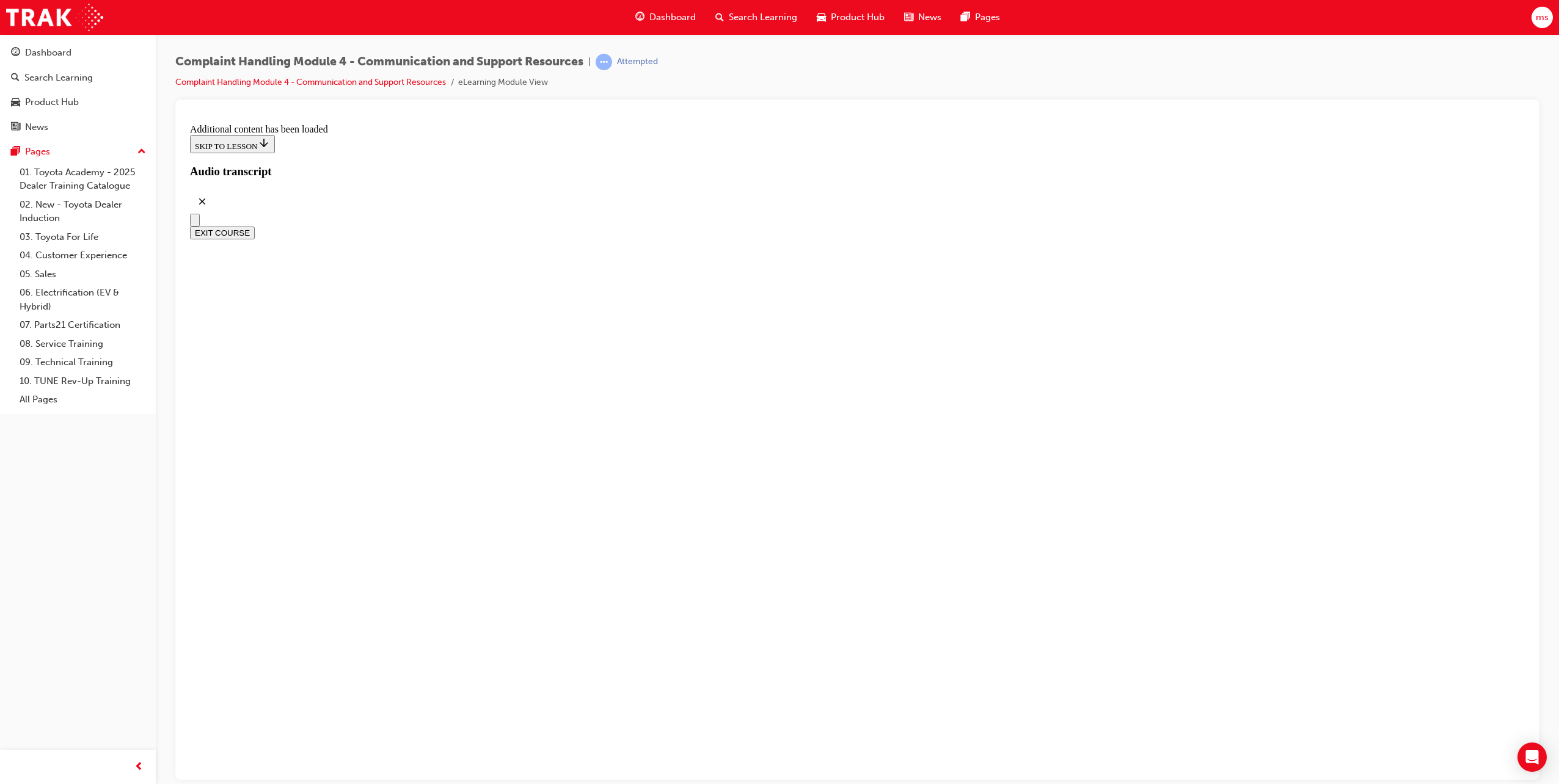
scroll to position [6552, 0]
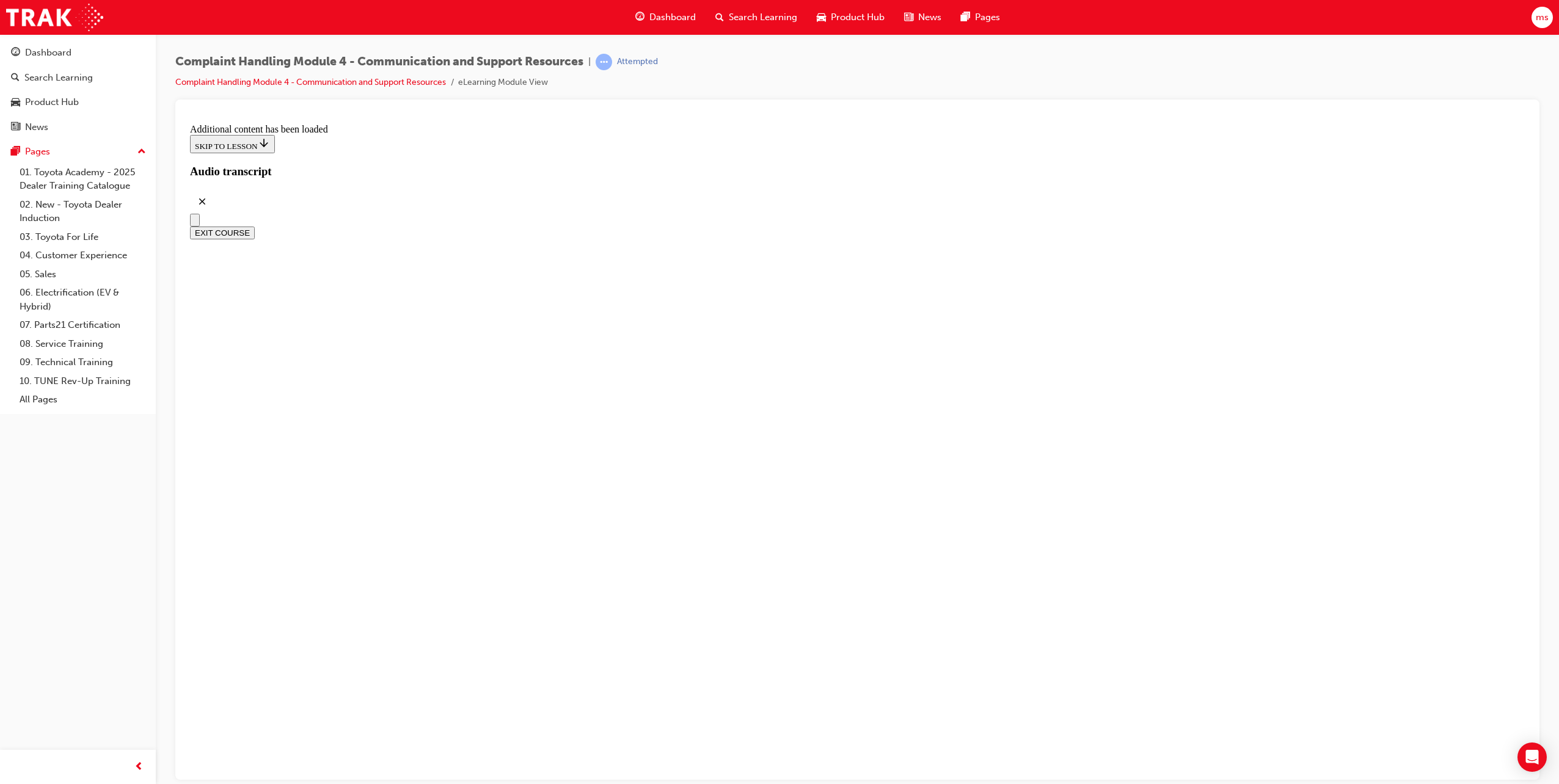
radio input "true"
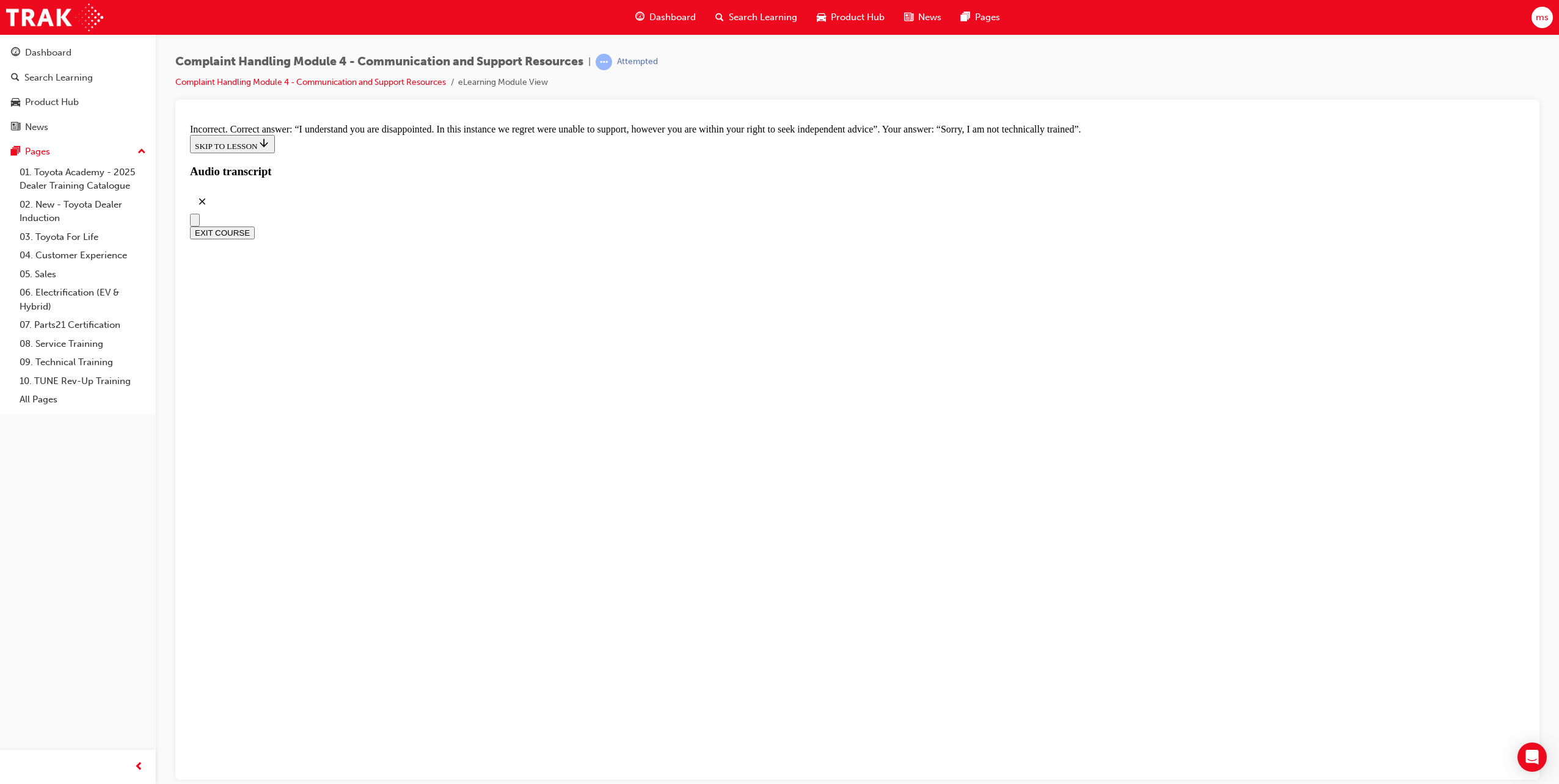
scroll to position [7817, 0]
checkbox input "true"
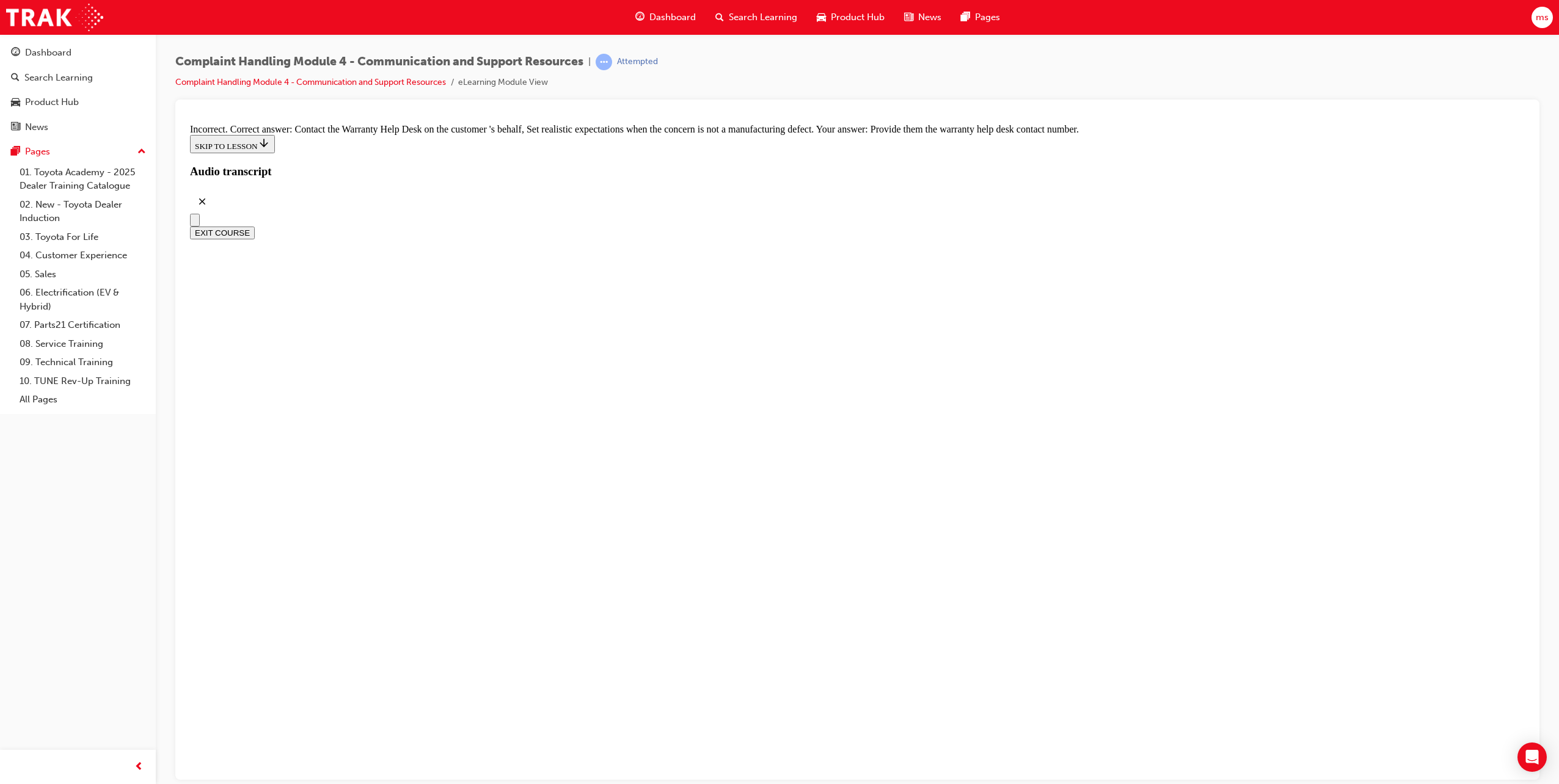
scroll to position [8306, 0]
checkbox input "true"
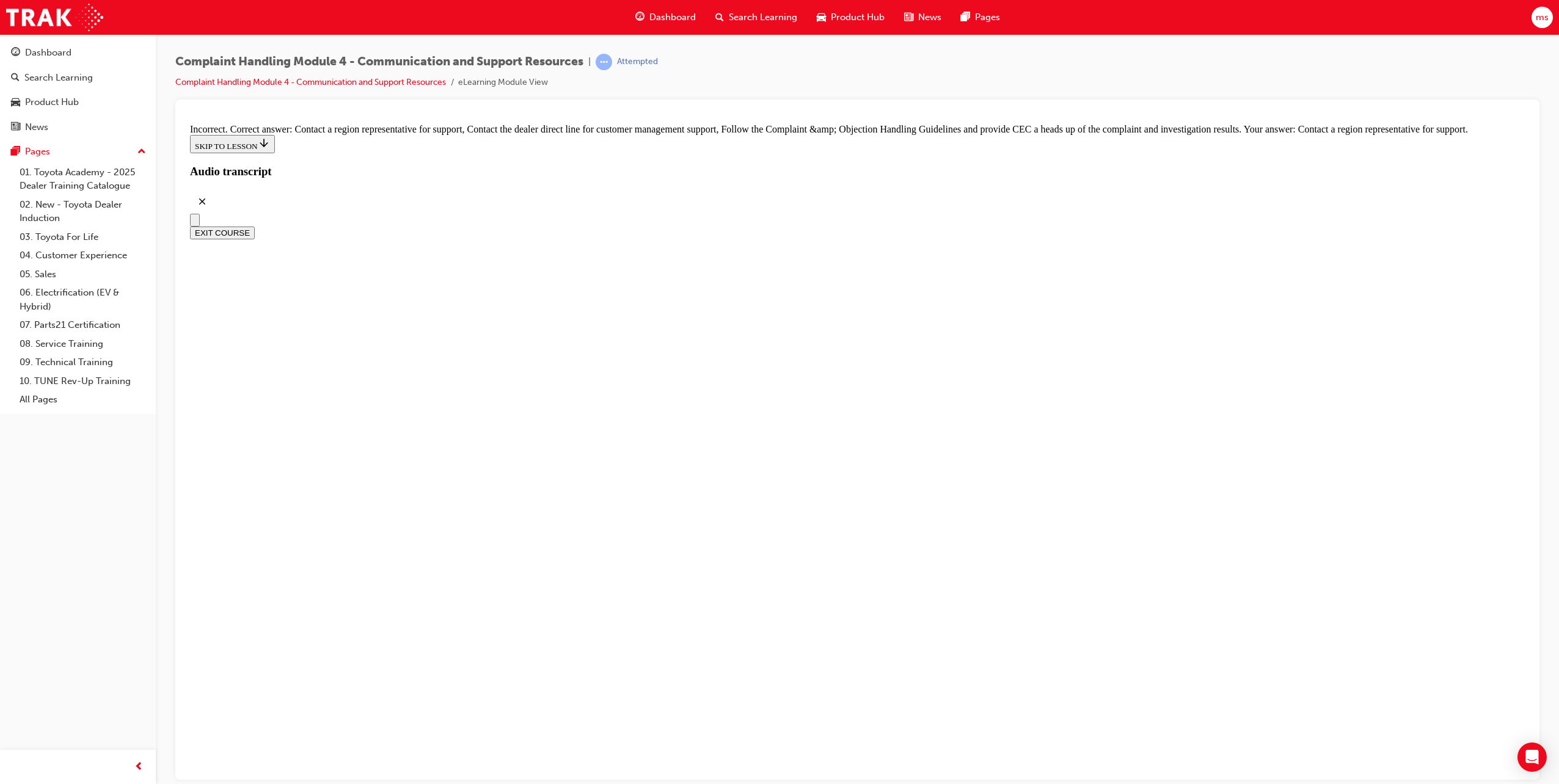
scroll to position [9021, 0]
drag, startPoint x: 679, startPoint y: 424, endPoint x: 689, endPoint y: 426, distance: 10.2
radio input "true"
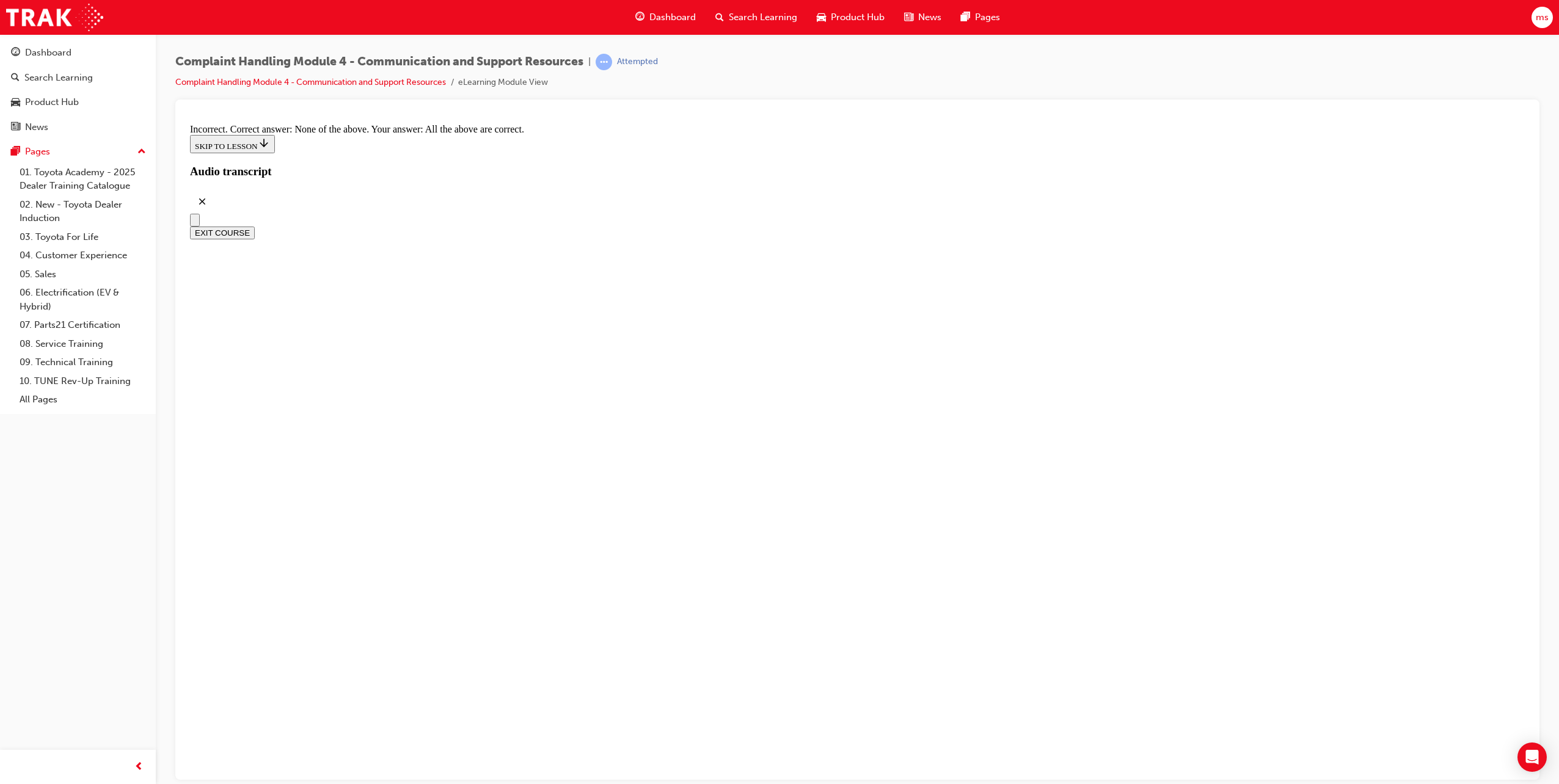
scroll to position [9100, 0]
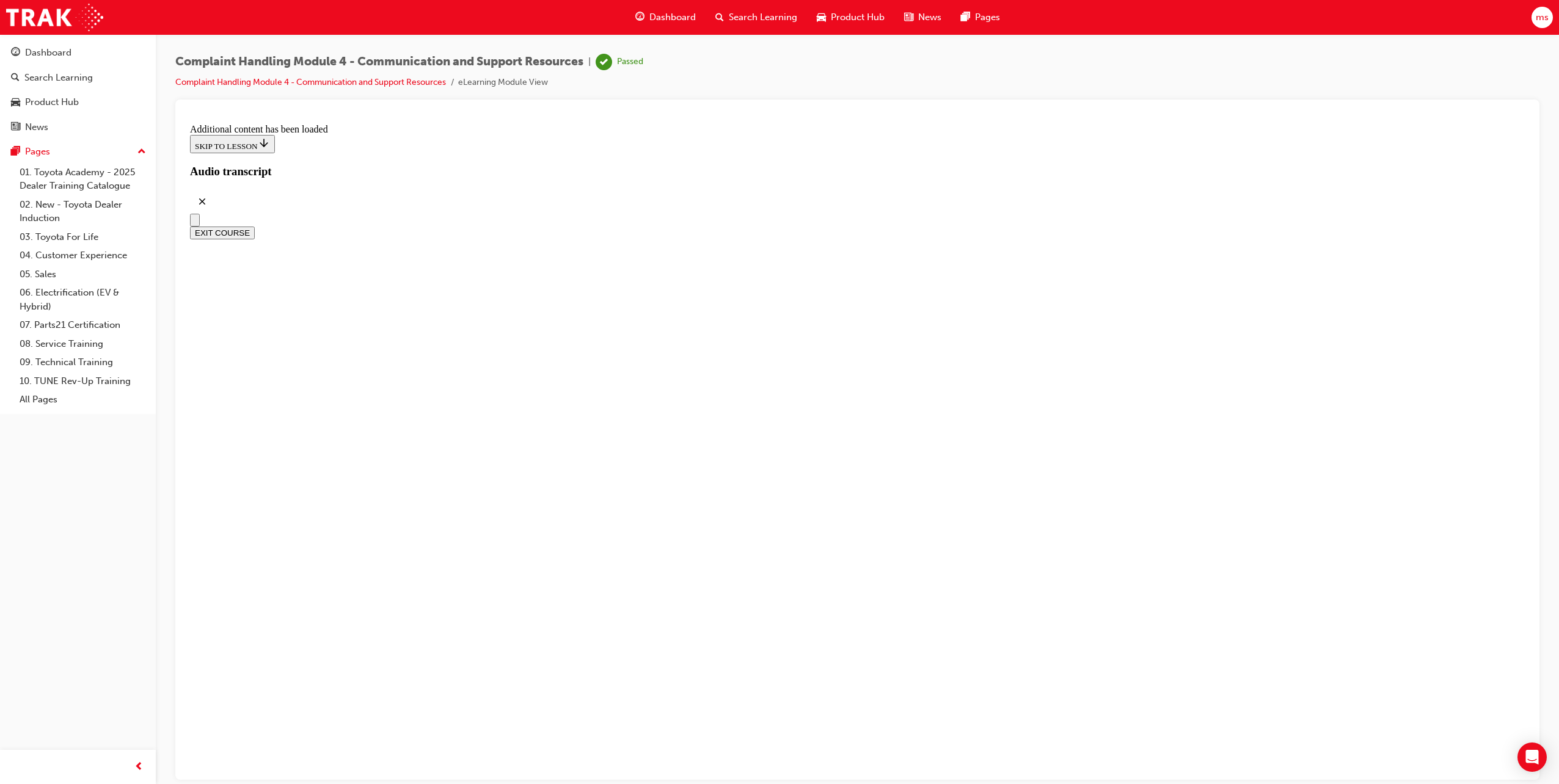
click at [255, 226] on button "EXIT COURSE" at bounding box center [222, 233] width 65 height 13
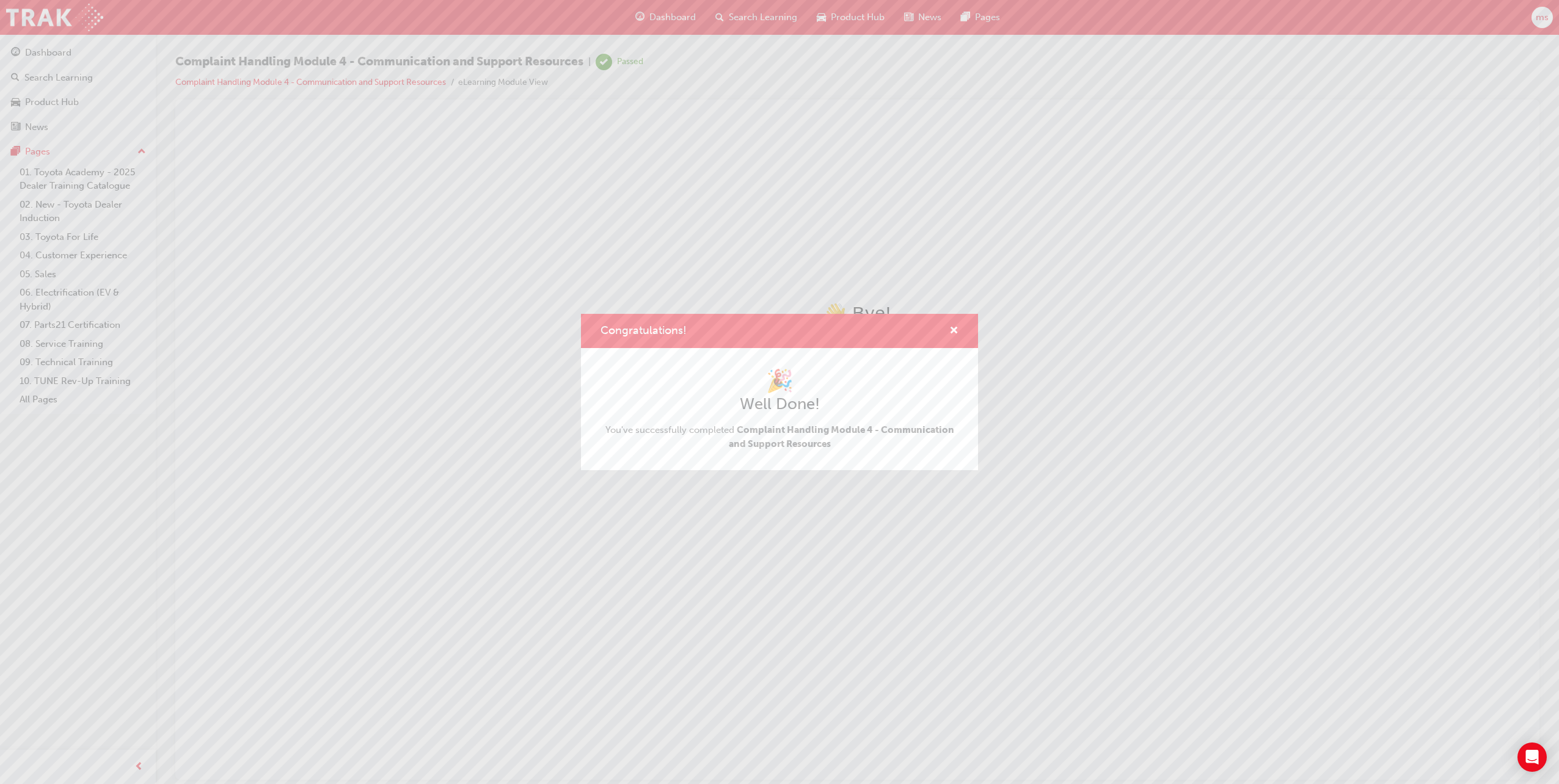
scroll to position [0, 0]
click at [953, 328] on span "cross-icon" at bounding box center [953, 331] width 9 height 11
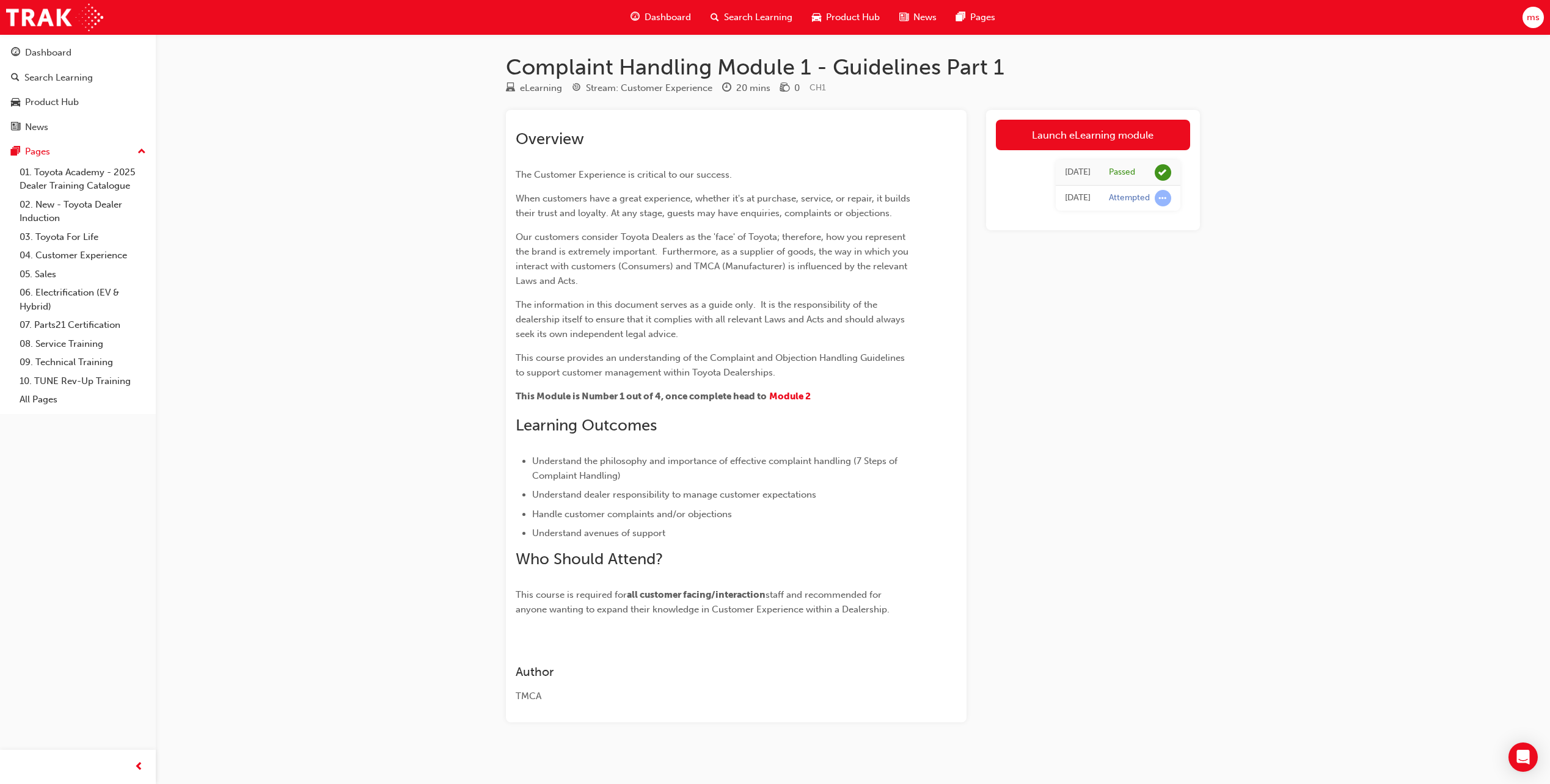
click at [1533, 19] on span "ms" at bounding box center [1533, 17] width 13 height 14
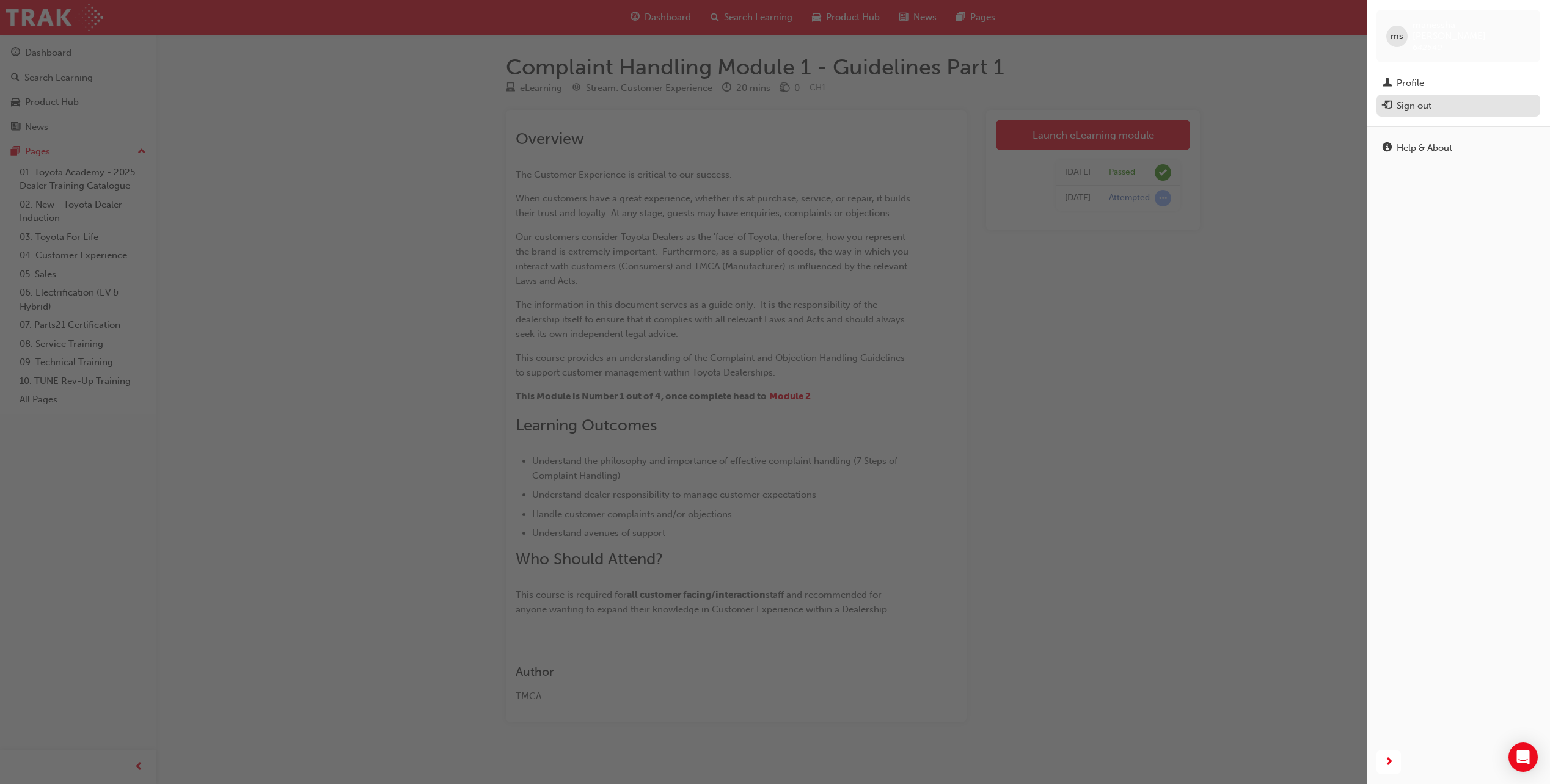
click at [1430, 99] on div "Sign out" at bounding box center [1413, 105] width 35 height 14
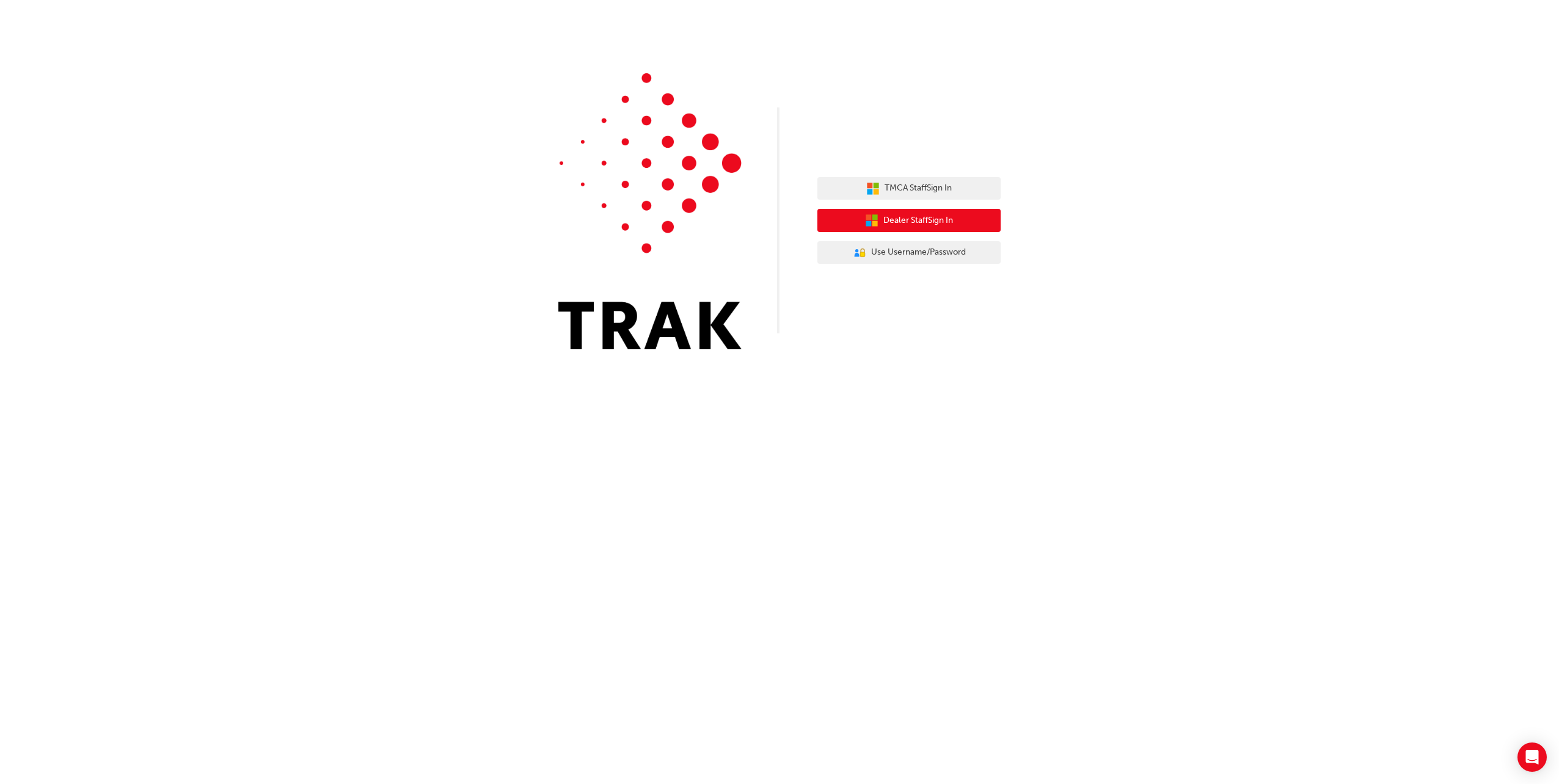
click at [965, 229] on button "Dealer Staff Sign In" at bounding box center [909, 220] width 184 height 23
